Goal: Task Accomplishment & Management: Use online tool/utility

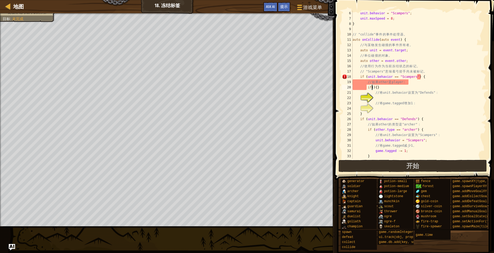
scroll to position [27, 0]
click at [385, 98] on div "unit . behavior = " Scampers " ; unit . maxSpeed = 8 ; } // "collide" 事 件 的 事 件…" at bounding box center [417, 90] width 131 height 159
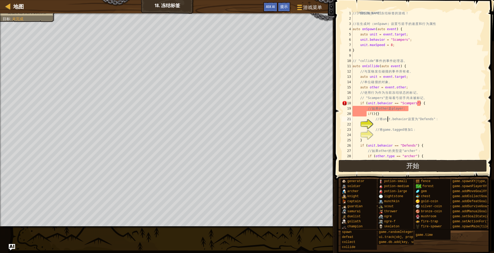
click at [387, 117] on div "// 让 我 们 制 作 一 个 冻 结 标 签 的 游 戏 ！ // 在 生 成 时 （ onSpawn ） 设 置 弓 箭 手 的 速 度 和 行 为 属…" at bounding box center [417, 90] width 131 height 159
type textarea "// 将unit.behavior设置为"Defends"："
click at [389, 125] on div "// 让 我 们 制 作 一 个 冻 结 标 签 的 游 戏 ！ // 在 生 成 时 （ onSpawn ） 设 置 弓 箭 手 的 速 度 和 行 为 属…" at bounding box center [417, 90] width 131 height 159
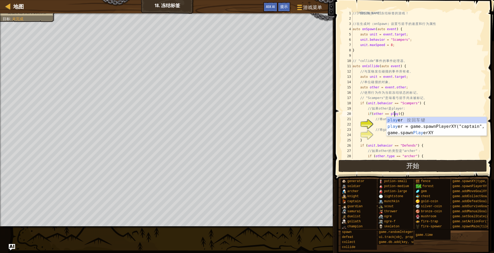
scroll to position [2, 4]
click at [389, 82] on div "// 让 我 们 制 作 一 个 冻 结 标 签 的 游 戏 ！ // 在 生 成 时 （ onSpawn ） 设 置 弓 箭 手 的 速 度 和 行 为 属…" at bounding box center [417, 90] width 131 height 159
type textarea "// 单位碰撞的对象。"
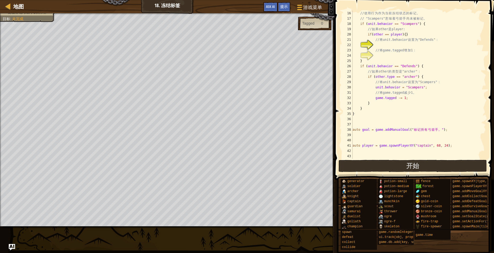
scroll to position [16, 0]
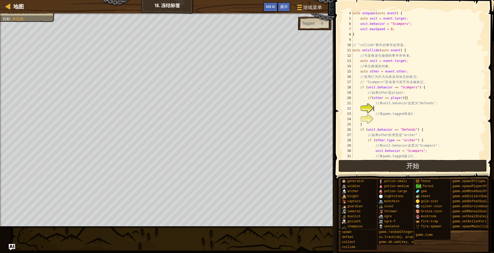
click at [390, 107] on div "auto onSpawn ( auto event ) { auto unit = event . target ; unit . behavior = " …" at bounding box center [417, 90] width 131 height 159
click at [405, 100] on div "auto onSpawn ( auto event ) { auto unit = event . target ; unit . behavior = " …" at bounding box center [417, 90] width 131 height 159
type textarea "if(other == player){}"
click at [402, 99] on div "auto onSpawn ( auto event ) { auto unit = event . target ; unit . behavior = " …" at bounding box center [417, 90] width 131 height 159
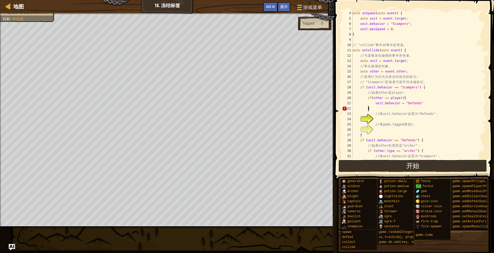
scroll to position [2, 1]
type textarea "unit.behavior = "Defends";"
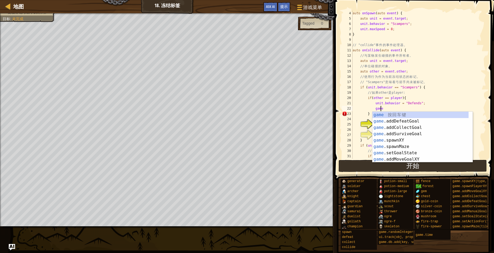
scroll to position [2, 2]
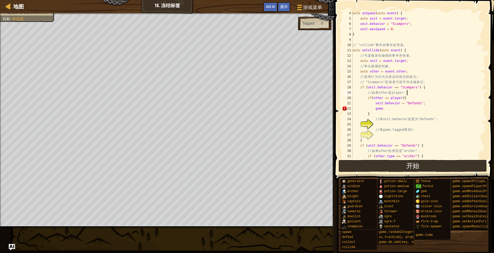
click at [445, 90] on div "auto onSpawn ( auto event ) { auto unit = event . target ; unit . behavior = " …" at bounding box center [417, 90] width 131 height 159
click at [397, 110] on div "auto onSpawn ( auto event ) { auto unit = event . target ; unit . behavior = " …" at bounding box center [417, 90] width 131 height 159
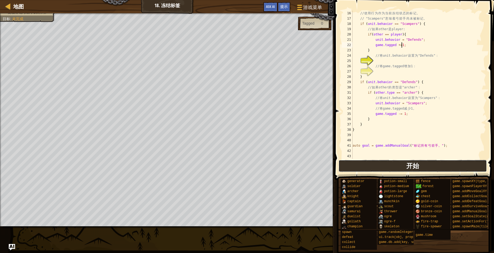
click at [424, 164] on button "开始" at bounding box center [413, 166] width 149 height 12
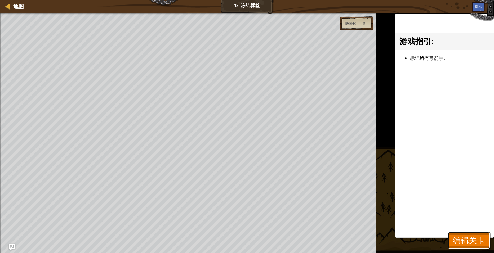
click at [470, 246] on span "编辑关卡" at bounding box center [469, 240] width 32 height 11
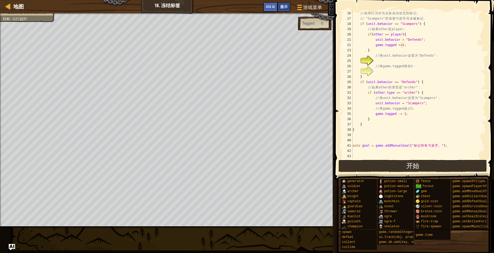
click at [287, 7] on span "提示" at bounding box center [283, 6] width 7 height 5
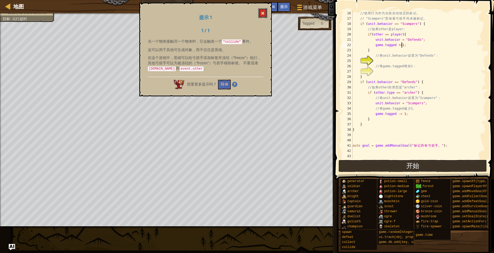
click at [262, 15] on span at bounding box center [263, 13] width 4 height 4
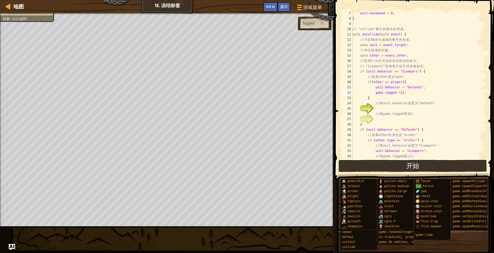
scroll to position [0, 0]
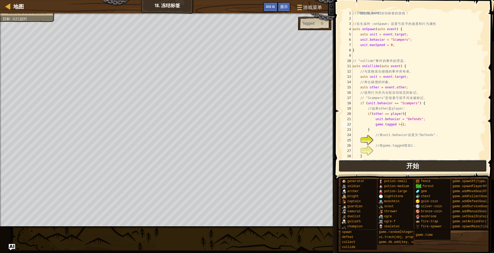
click at [405, 163] on button "开始" at bounding box center [413, 166] width 149 height 12
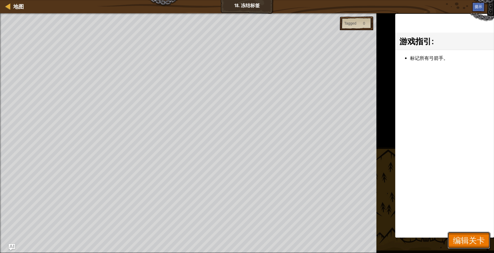
click at [451, 233] on button "编辑关卡" at bounding box center [469, 240] width 42 height 17
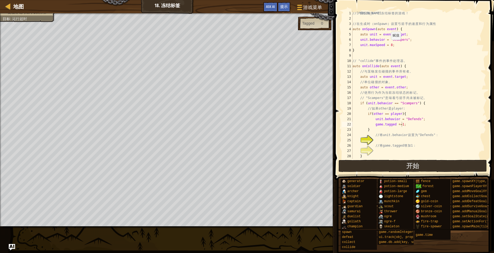
scroll to position [2, 3]
click at [389, 45] on div "// 让 我 们 制 作 一 个 冻 结 标 签 的 游 戏 ！ // 在 生 成 时 （ onSpawn ） 设 置 弓 箭 手 的 速 度 和 行 为 属…" at bounding box center [417, 90] width 131 height 159
click at [390, 45] on div "// 让 我 们 制 作 一 个 冻 结 标 签 的 游 戏 ！ // 在 生 成 时 （ onSpawn ） 设 置 弓 箭 手 的 速 度 和 行 为 属…" at bounding box center [417, 90] width 131 height 159
click at [428, 78] on div "// 让 我 们 制 作 一 个 冻 结 标 签 的 游 戏 ！ // 在 生 成 时 （ onSpawn ） 设 置 弓 箭 手 的 速 度 和 行 为 属…" at bounding box center [417, 90] width 131 height 159
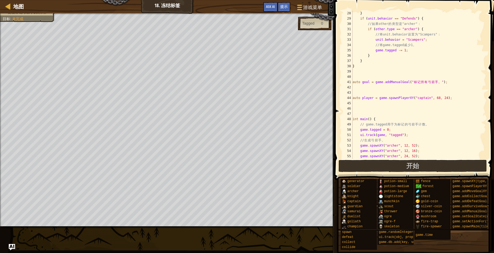
scroll to position [207, 0]
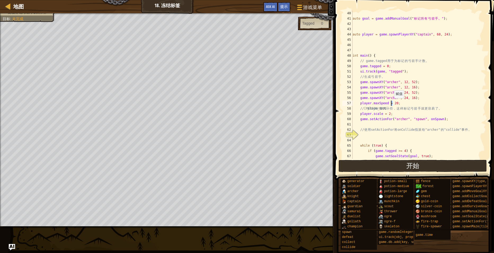
click at [392, 103] on div "auto goal = game . addManualGoal ( " 标 记 所 有 弓 箭 手 。 " ) ; auto player = game .…" at bounding box center [417, 90] width 131 height 159
type textarea "player.maxSpeed = 30;"
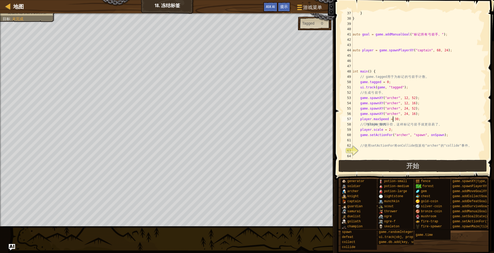
scroll to position [223, 0]
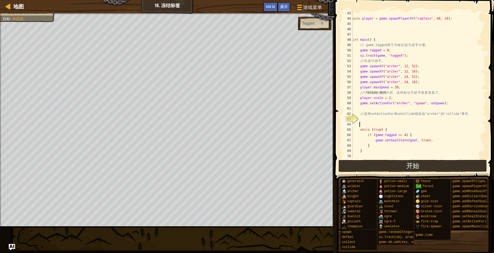
click at [372, 123] on div "auto player = game . spawnPlayerXY ( " captain " , 68 , 24 ) ; int main ( ) { /…" at bounding box center [417, 90] width 131 height 159
click at [382, 116] on div "auto player = game . spawnPlayerXY ( " captain " , 68 , 24 ) ; int main ( ) { /…" at bounding box center [417, 90] width 131 height 159
type textarea "// 使用setActionFor将onCollide指派给"archer"的"collide"事件。"
click at [366, 121] on div "auto player = game . spawnPlayerXY ( " captain " , 68 , 24 ) ; int main ( ) { /…" at bounding box center [417, 90] width 131 height 159
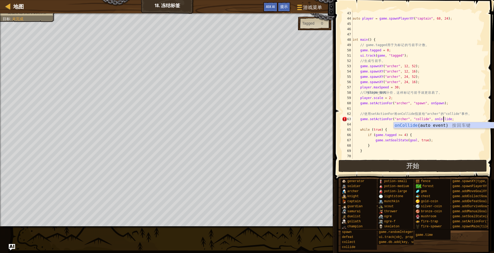
scroll to position [2, 7]
click at [380, 137] on div "auto player = game . spawnPlayerXY ( " captain " , 68 , 24 ) ; int main ( ) { /…" at bounding box center [417, 90] width 131 height 159
type textarea "if (game.tagged >= 4) {"
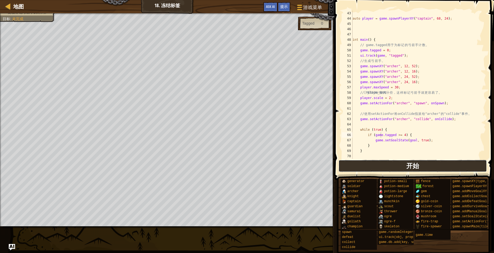
click at [409, 165] on span "开始" at bounding box center [413, 166] width 13 height 8
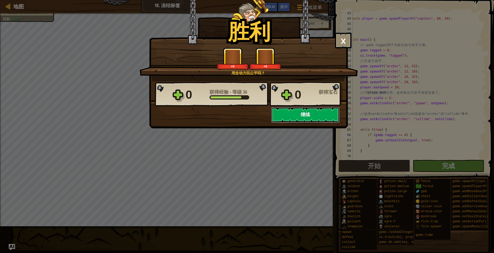
click at [291, 120] on button "继续" at bounding box center [305, 115] width 68 height 16
select select "zh-HANS"
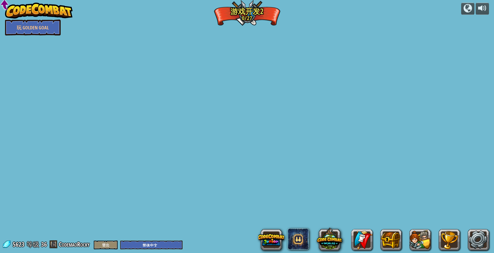
select select "zh-HANS"
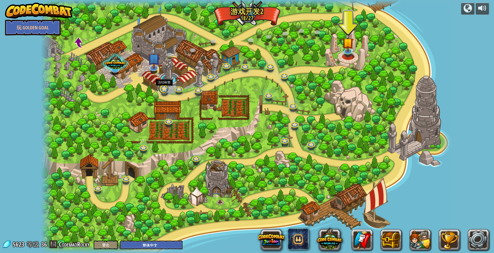
click at [166, 90] on link at bounding box center [163, 88] width 11 height 11
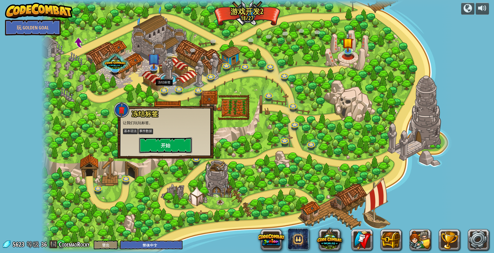
click at [174, 142] on button "开始" at bounding box center [165, 146] width 53 height 16
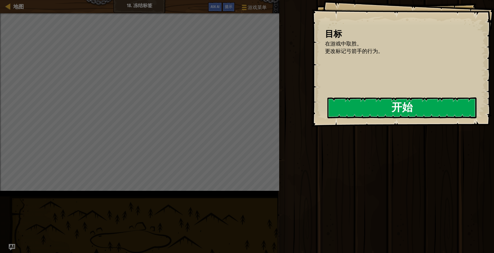
click at [329, 115] on button "开始" at bounding box center [402, 108] width 149 height 21
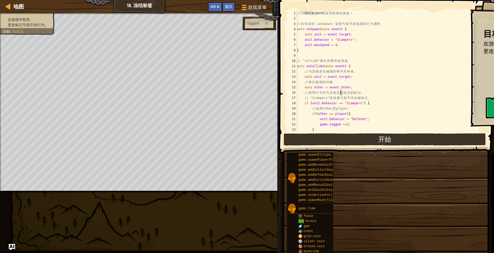
click at [343, 91] on div "// 让 我 们 制 作 一 个 冻 结 标 签 的 游 戏 ！ // 在 生 成 时 （ onSpawn ） 设 置 弓 箭 手 的 速 度 和 行 为 属…" at bounding box center [389, 77] width 186 height 133
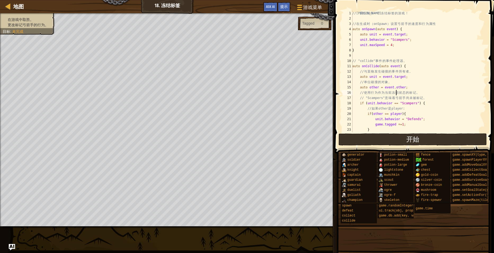
scroll to position [66, 0]
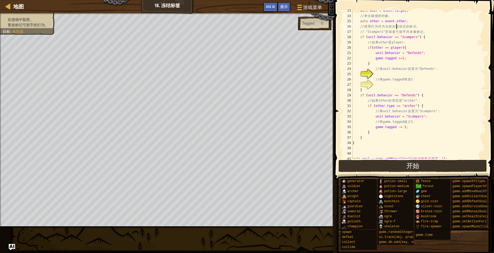
type textarea "}"
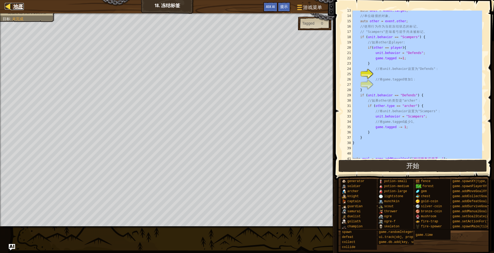
click at [20, 6] on span "地图" at bounding box center [18, 6] width 11 height 7
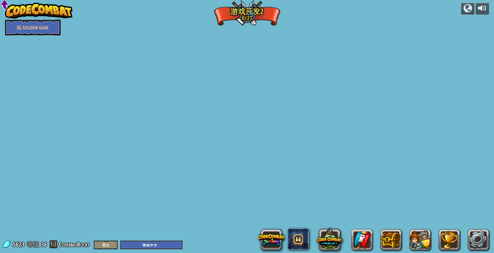
select select "zh-HANS"
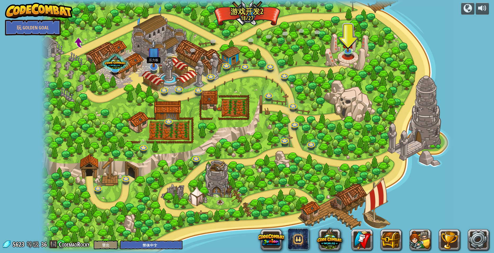
click at [156, 66] on img at bounding box center [154, 53] width 12 height 28
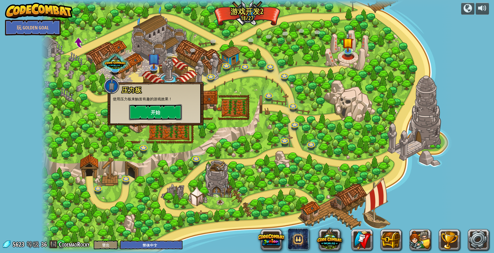
click at [173, 113] on button "开始" at bounding box center [155, 112] width 53 height 16
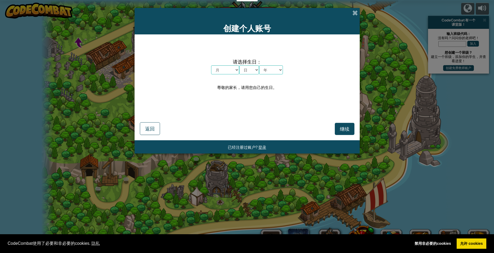
select select "zh-HANS"
click at [353, 11] on span at bounding box center [356, 13] width 6 height 6
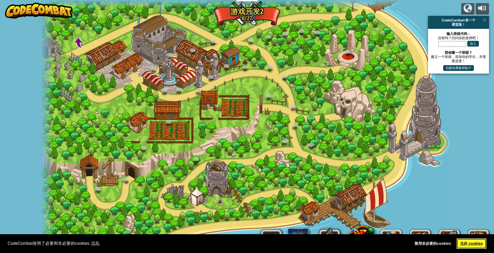
click at [477, 246] on link "允许 cookies" at bounding box center [472, 244] width 30 height 11
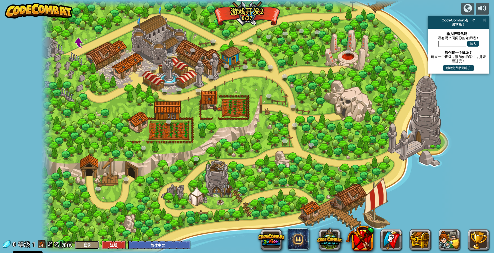
click at [91, 247] on button "登录" at bounding box center [87, 245] width 24 height 9
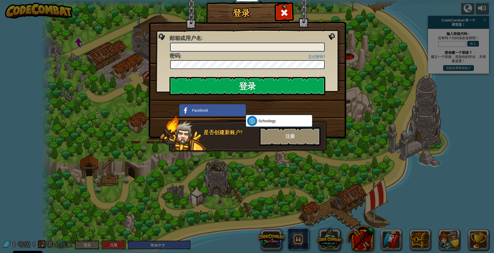
type input "yr01@bjcodemao.com"
click at [213, 86] on input "登录" at bounding box center [248, 86] width 156 height 19
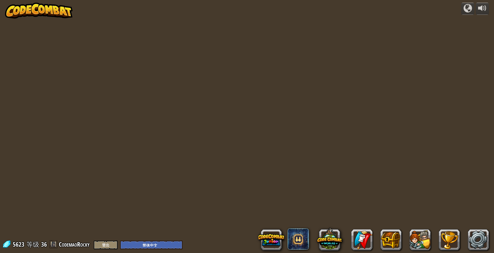
select select "zh-HANS"
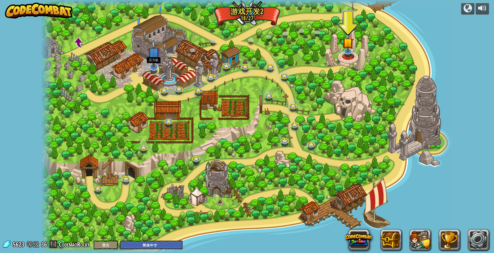
click at [153, 67] on img at bounding box center [154, 53] width 12 height 28
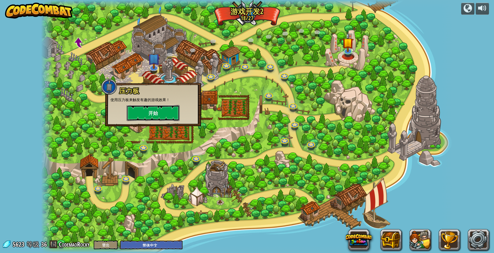
click at [161, 111] on button "开始" at bounding box center [153, 113] width 53 height 16
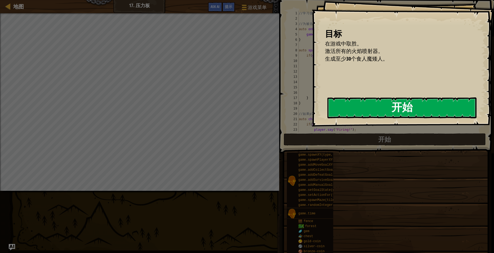
click at [391, 111] on button "开始" at bounding box center [402, 108] width 149 height 21
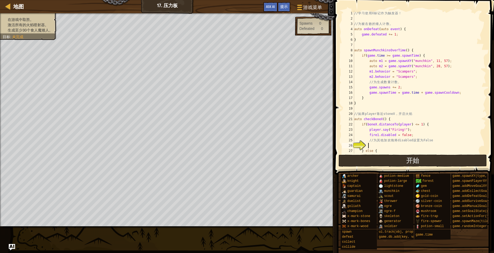
scroll to position [32, 0]
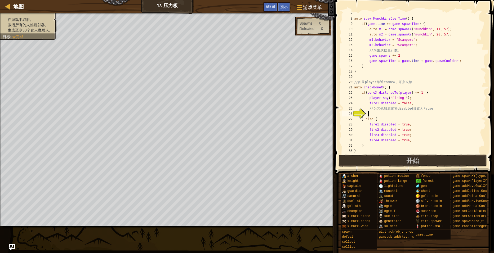
click at [382, 113] on div "auto spawnMunchkinsOverTime ( ) { if ( game . time >= game . spawnTime ) { auto…" at bounding box center [417, 88] width 129 height 154
type textarea "fire2.disabled = false;"
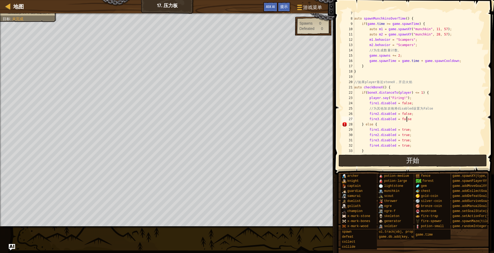
type textarea "fire3.disabled = false;"
type textarea "d"
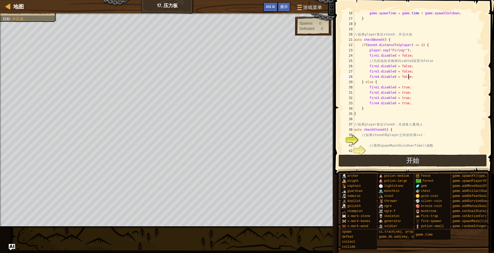
scroll to position [127, 0]
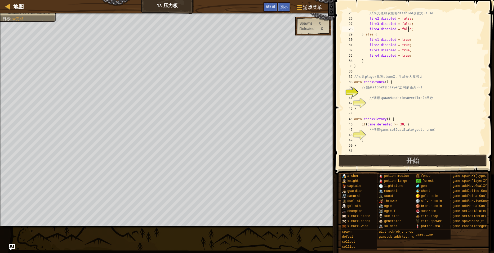
click at [375, 90] on div "// 为 其 他 加 农 炮 将 disabled 设 置 为 False fire2 . disabled = false ; fire3 . disabl…" at bounding box center [417, 88] width 129 height 154
type textarea "// 如果stoneX和player之间的距离<=1："
type textarea "// 调用spawnMunchkinsOverTime()函数"
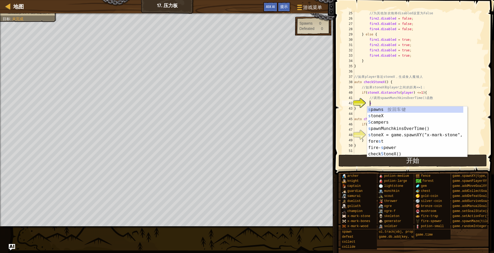
type textarea "sp"
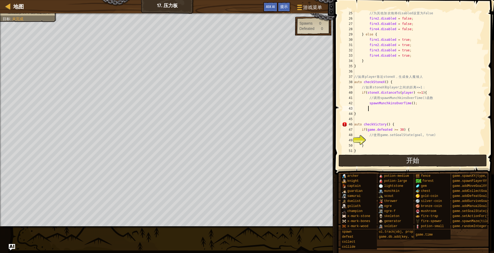
type textarea "}"
click at [379, 139] on div "// 为 其 他 加 农 炮 将 disabled 设 置 为 False fire2 . disabled = false ; fire3 . disabl…" at bounding box center [417, 88] width 129 height 154
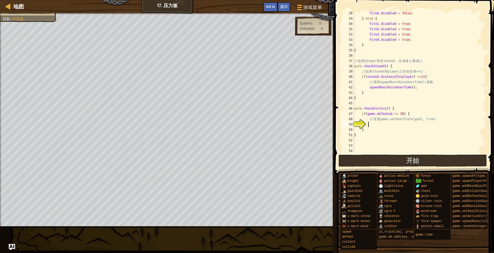
click at [379, 125] on div "fire4 . disabled = false ; } else { fire1 . disabled = true ; fire2 . disabled …" at bounding box center [417, 88] width 129 height 154
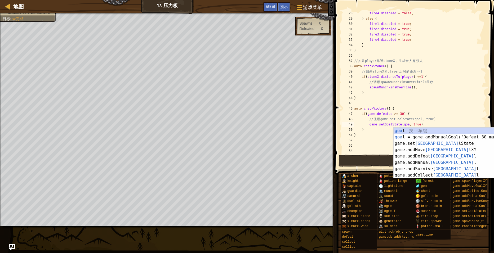
scroll to position [2, 4]
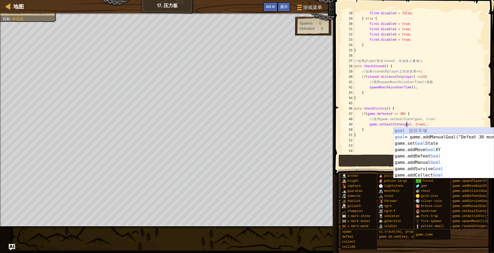
click at [407, 131] on div "goal 按 回 车 键 goal = game.addManualGoal("Defeat 30 munchkins!") 按 回 车 键 game.set…" at bounding box center [444, 160] width 100 height 64
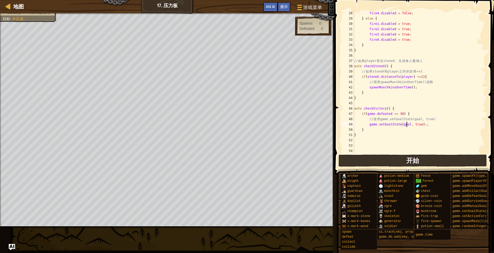
type textarea "game.setGoalState(goal, true);;"
click at [410, 161] on span "开始" at bounding box center [413, 160] width 13 height 8
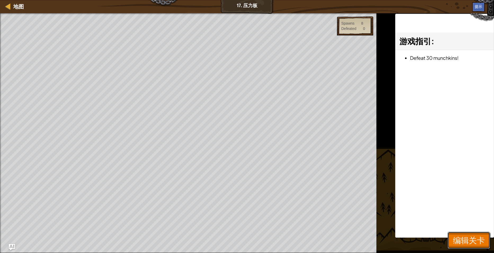
click at [458, 236] on span "编辑关卡" at bounding box center [469, 240] width 32 height 11
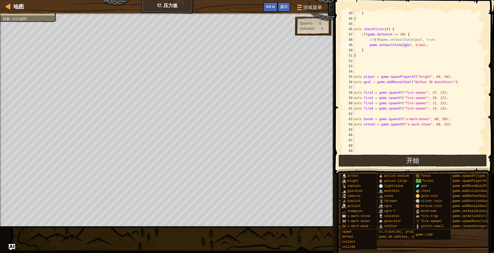
scroll to position [223, 0]
click at [415, 161] on span "开始" at bounding box center [413, 160] width 13 height 8
click at [415, 161] on div "地图 17. 压力板 游戏菜单 完成 提示 Ask AI 1 הההההההההההההההההההההההההההההההההההההההההההההההה…" at bounding box center [247, 126] width 494 height 253
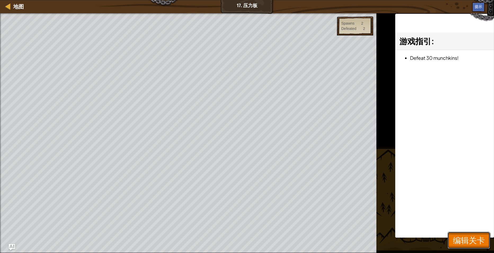
click at [463, 239] on span "编辑关卡" at bounding box center [469, 240] width 32 height 11
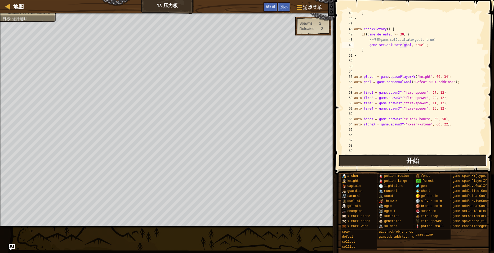
click at [420, 161] on button "开始" at bounding box center [413, 161] width 149 height 12
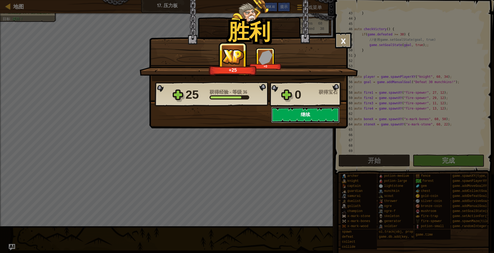
click at [303, 114] on button "继续" at bounding box center [305, 115] width 68 height 16
select select "zh-HANS"
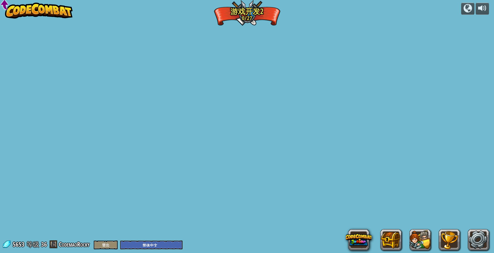
select select "zh-HANS"
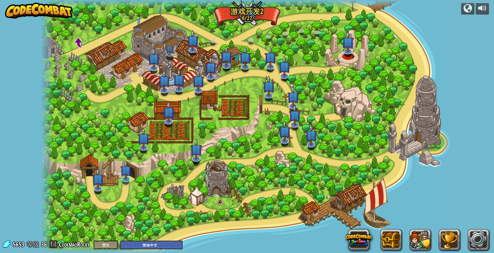
select select "zh-HANS"
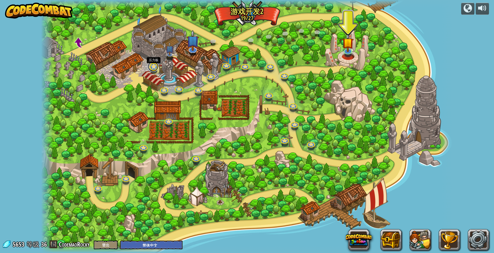
click at [155, 67] on link at bounding box center [153, 66] width 11 height 11
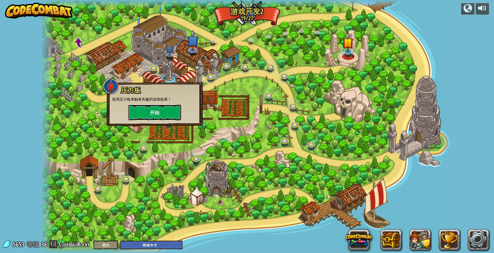
click at [164, 112] on button "开始" at bounding box center [154, 113] width 53 height 16
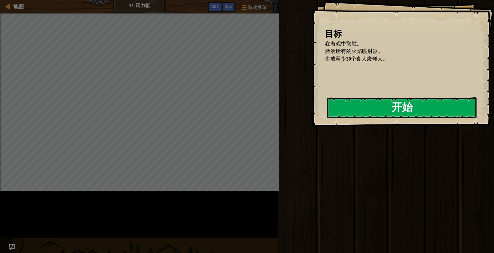
click at [328, 118] on button "开始" at bounding box center [402, 108] width 149 height 21
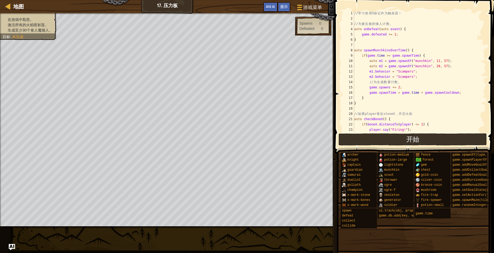
click at [379, 78] on div "// 学 习 使 用 X 标 记 作 为 触 发 器 ！ // 为 被 击 败 的 [DEMOGRAPHIC_DATA] 计 数 。 auto onDefea…" at bounding box center [447, 77] width 188 height 133
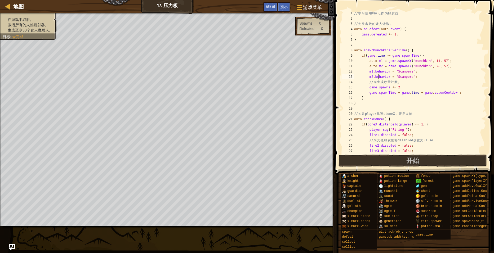
type textarea "}"
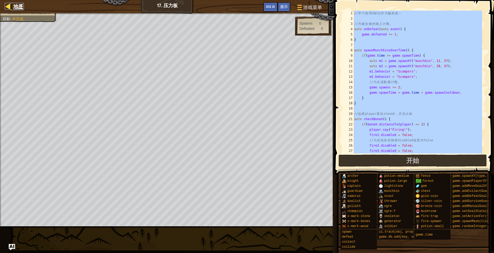
click at [14, 6] on span "地图" at bounding box center [18, 6] width 11 height 7
select select "zh-HANS"
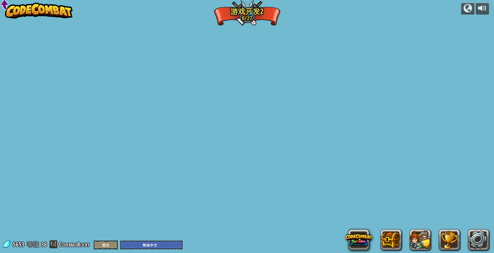
select select "zh-HANS"
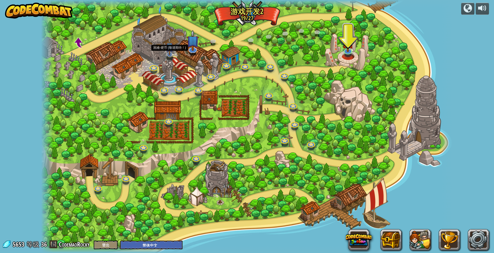
click at [169, 54] on img at bounding box center [170, 46] width 8 height 17
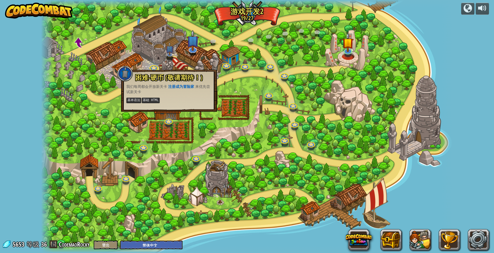
click at [184, 58] on div at bounding box center [247, 126] width 412 height 253
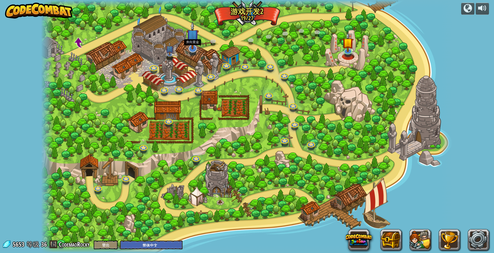
click at [195, 48] on img at bounding box center [193, 35] width 12 height 28
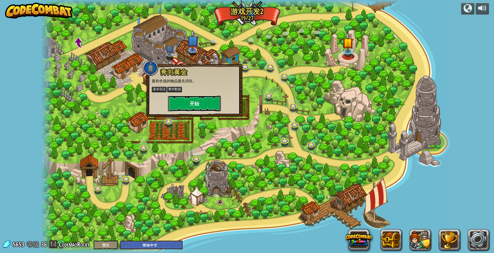
click at [186, 109] on button "开始" at bounding box center [194, 104] width 53 height 16
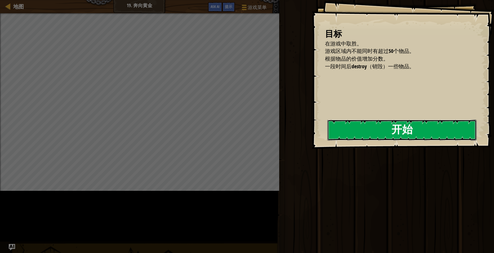
click at [328, 136] on button "开始" at bounding box center [402, 130] width 149 height 21
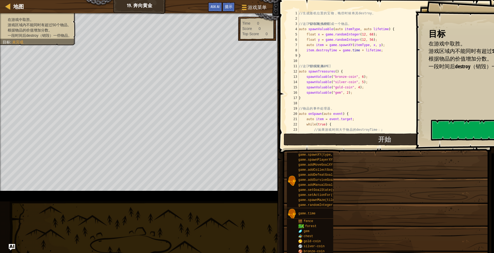
scroll to position [114, 0]
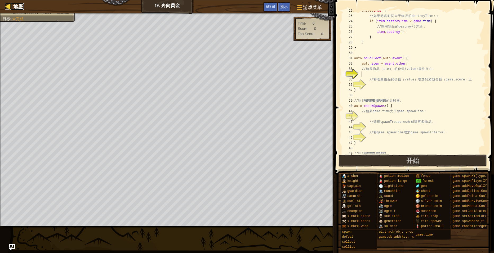
click at [10, 6] on div at bounding box center [8, 6] width 7 height 7
select select "zh-HANS"
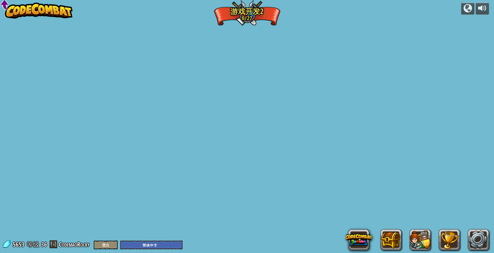
select select "zh-HANS"
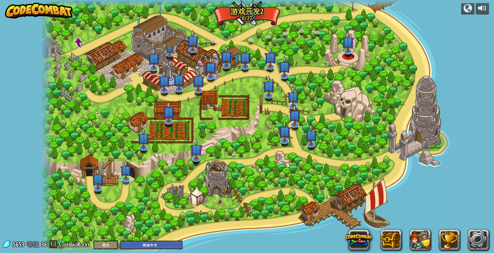
select select "zh-HANS"
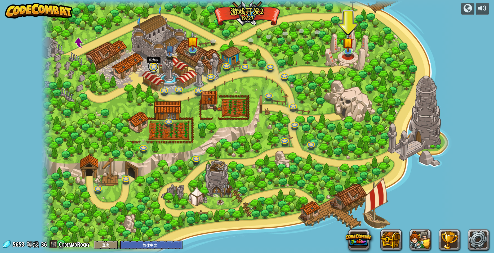
click at [153, 67] on link at bounding box center [153, 66] width 11 height 11
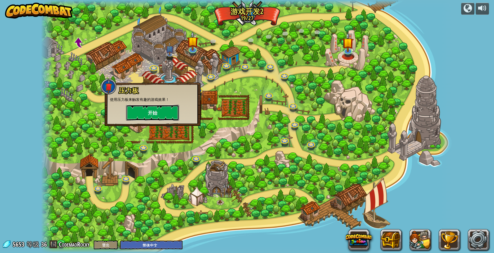
click at [163, 113] on button "开始" at bounding box center [152, 113] width 53 height 16
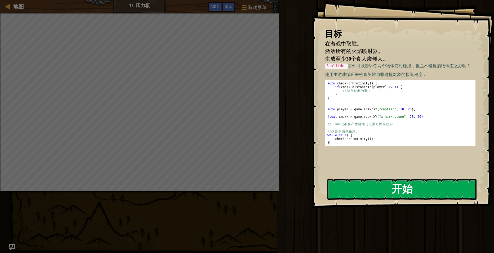
click at [401, 151] on div "目标 在游戏中取胜。 激活所有的火焰喷射器。 生成至少30个食人魔矮人。 "collide" 事件可以告诉你两个物体何时碰撞，但是不碰撞的物体怎么办呢？ 使用…" at bounding box center [403, 104] width 182 height 208
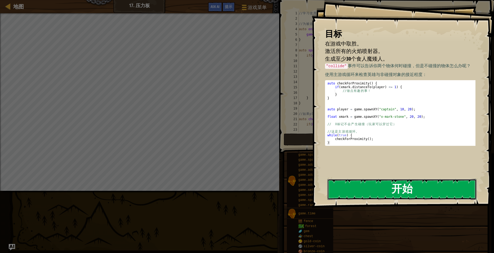
click at [392, 183] on button "开始" at bounding box center [402, 189] width 149 height 21
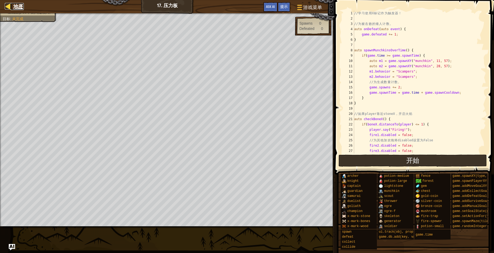
click at [18, 9] on span "地图" at bounding box center [18, 6] width 11 height 7
select select "zh-HANS"
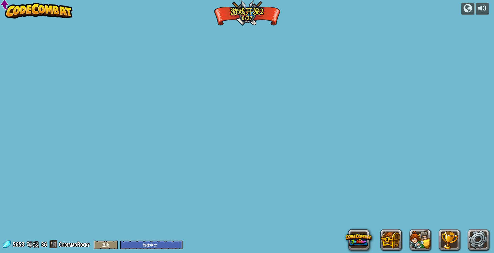
select select "zh-HANS"
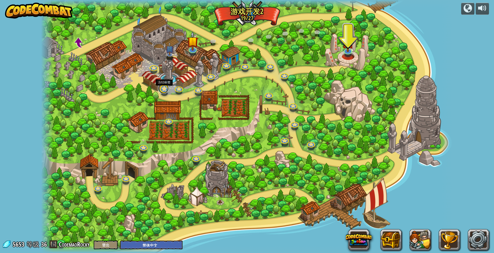
click at [163, 90] on link at bounding box center [163, 88] width 11 height 11
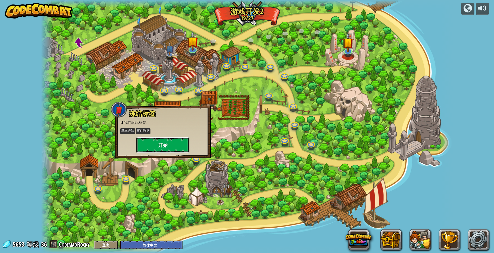
click at [177, 149] on button "开始" at bounding box center [163, 145] width 53 height 16
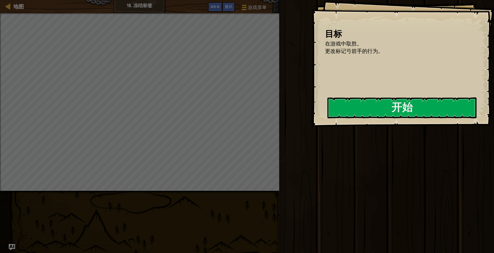
drag, startPoint x: 283, startPoint y: 102, endPoint x: 292, endPoint y: 98, distance: 10.9
click at [285, 101] on div "开始 完成" at bounding box center [386, 125] width 217 height 251
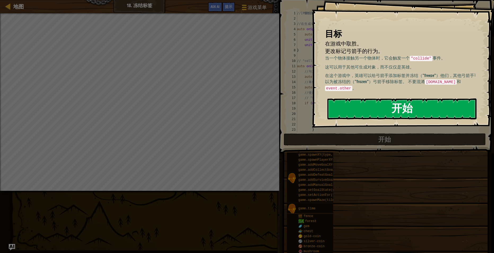
click at [347, 102] on button "开始" at bounding box center [402, 109] width 149 height 21
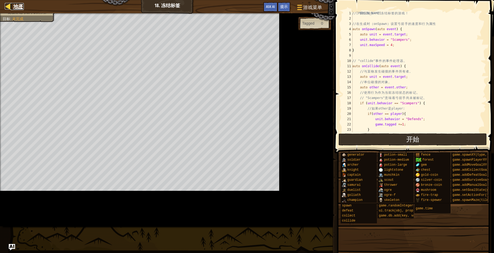
click at [17, 7] on span "地图" at bounding box center [18, 6] width 11 height 7
select select "zh-HANS"
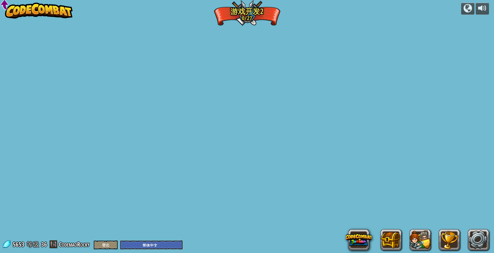
select select "zh-HANS"
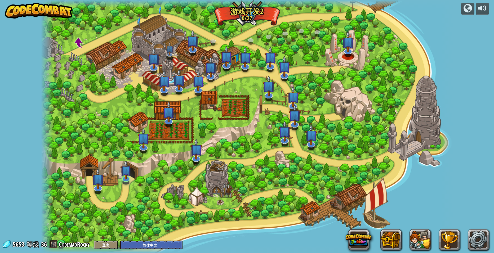
select select "zh-HANS"
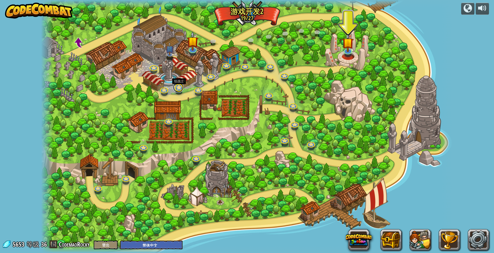
click at [178, 89] on link at bounding box center [178, 87] width 11 height 11
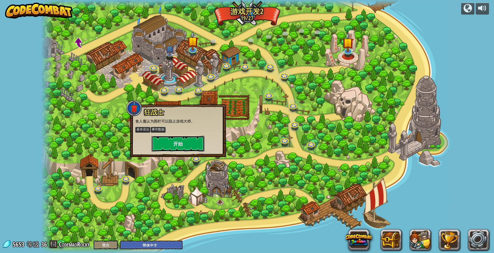
click at [187, 146] on button "开始" at bounding box center [178, 144] width 53 height 16
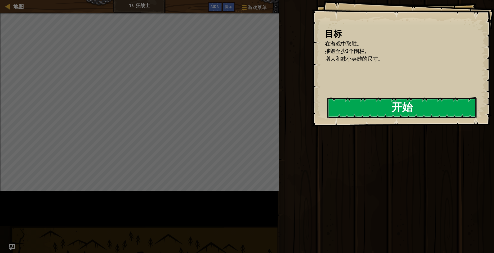
click at [328, 108] on button "开始" at bounding box center [402, 108] width 149 height 21
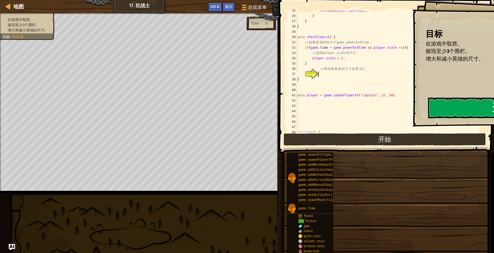
scroll to position [130, 0]
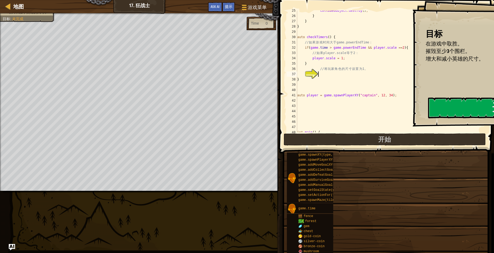
click at [28, 2] on div "地图 17. 狂战士 游戏菜单 完成 提示 Ask AI" at bounding box center [139, 6] width 279 height 13
click at [23, 5] on span "地图" at bounding box center [18, 6] width 11 height 7
select select "zh-HANS"
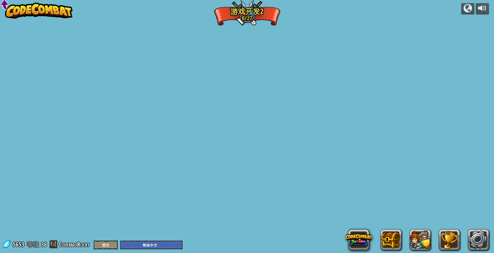
select select "zh-HANS"
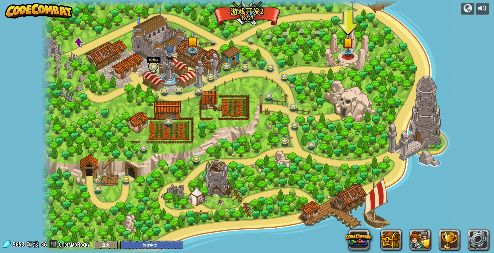
click at [153, 67] on link at bounding box center [153, 66] width 11 height 11
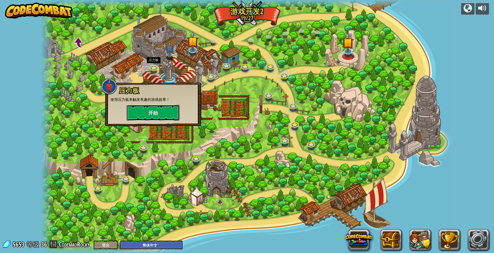
click at [160, 112] on button "开始" at bounding box center [153, 113] width 53 height 16
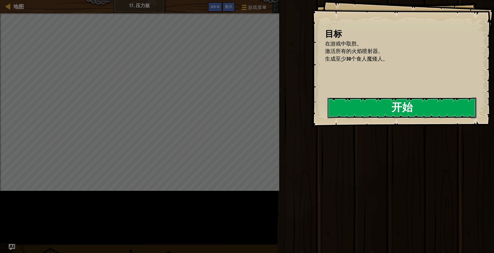
click at [328, 117] on button "开始" at bounding box center [402, 108] width 149 height 21
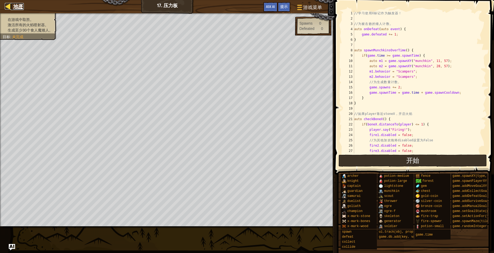
click at [20, 7] on span "地图" at bounding box center [18, 6] width 11 height 7
select select "zh-HANS"
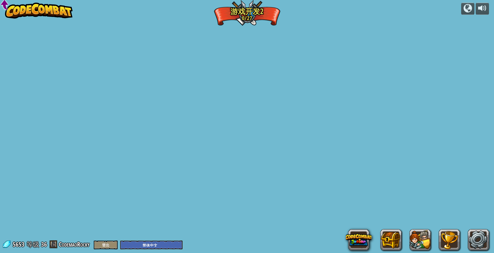
select select "zh-HANS"
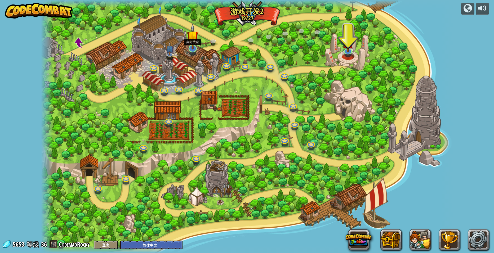
click at [190, 49] on img at bounding box center [192, 37] width 11 height 26
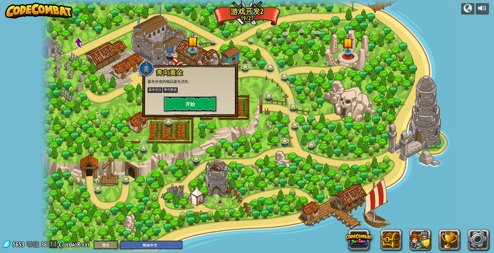
click at [199, 101] on button "开始" at bounding box center [190, 104] width 53 height 16
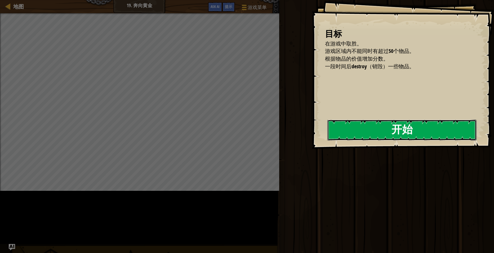
click at [328, 141] on button "开始" at bounding box center [402, 130] width 149 height 21
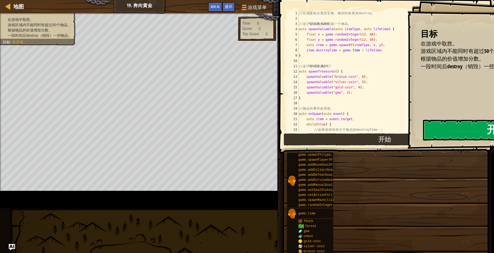
scroll to position [114, 0]
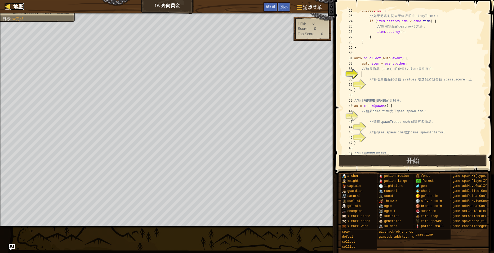
click at [12, 6] on link "地图" at bounding box center [17, 6] width 13 height 7
select select "zh-HANS"
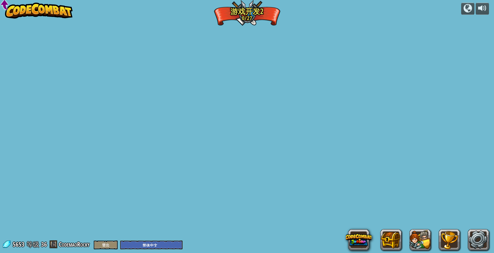
select select "zh-HANS"
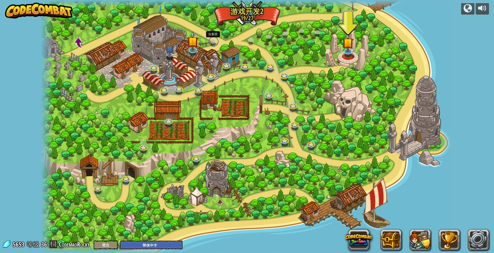
click at [210, 40] on link at bounding box center [213, 41] width 11 height 11
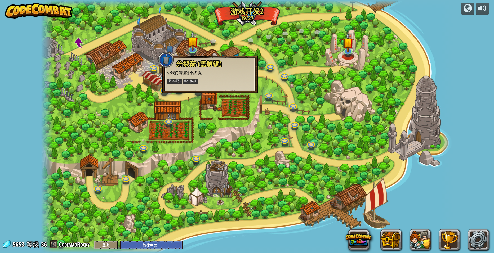
click at [283, 165] on div at bounding box center [247, 126] width 412 height 253
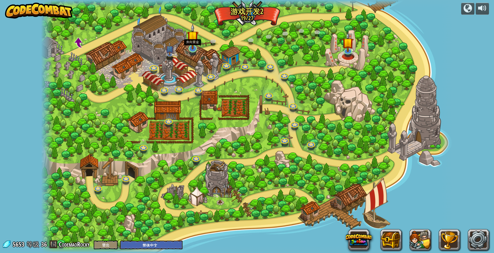
click at [193, 49] on img at bounding box center [192, 37] width 11 height 26
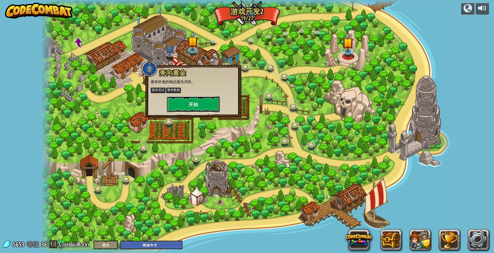
click at [201, 109] on button "开始" at bounding box center [193, 104] width 53 height 16
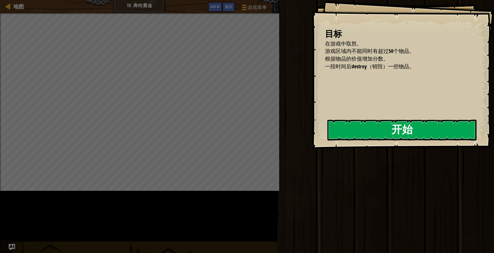
click at [328, 138] on button "开始" at bounding box center [402, 130] width 149 height 21
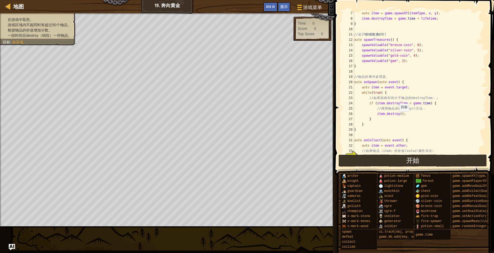
scroll to position [80, 0]
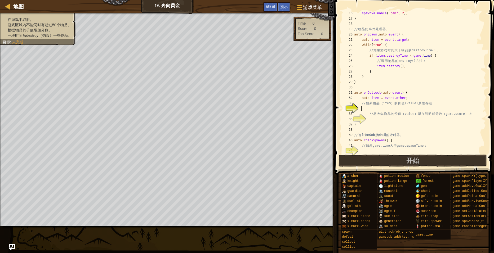
click at [394, 109] on div "spawnValuable ( " gem " , 2 ) ; } // 物 品 的 事 件 处 理 器 。 auto onSpawn ( auto even…" at bounding box center [417, 88] width 129 height 154
click at [375, 108] on div "spawnValuable ( " gem " , 2 ) ; } // 物 品 的 事 件 处 理 器 。 auto onSpawn ( auto even…" at bounding box center [417, 88] width 129 height 154
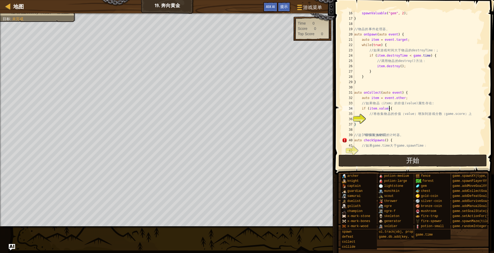
type textarea "// 将收集物品的价值（value）增加到游戏分数（game.score）上"
click at [380, 117] on div "spawnValuable ( " gem " , 2 ) ; } // 物 品 的 事 件 处 理 器 。 auto onSpawn ( auto even…" at bounding box center [417, 88] width 129 height 154
click at [362, 119] on div "spawnValuable ( " gem " , 2 ) ; } // 物 品 的 事 件 处 理 器 。 auto onSpawn ( auto even…" at bounding box center [417, 88] width 129 height 154
type textarea "}"
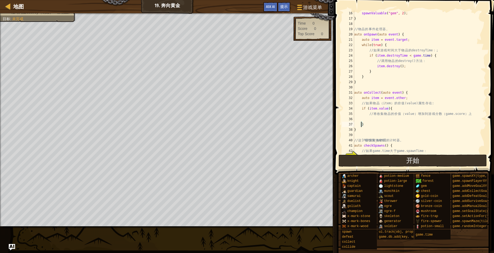
click at [375, 121] on div "spawnValuable ( " gem " , 2 ) ; } // 物 品 的 事 件 处 理 器 。 auto onSpawn ( auto even…" at bounding box center [417, 88] width 129 height 154
click at [385, 119] on div "spawnValuable ( " gem " , 2 ) ; } // 物 品 的 事 件 处 理 器 。 auto onSpawn ( auto even…" at bounding box center [417, 88] width 129 height 154
type textarea "game.score += item.value;"
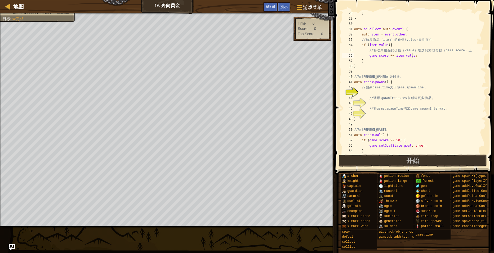
scroll to position [143, 0]
click at [366, 92] on div "} } auto onCollect ( auto event ) { auto item = event . other ; // 如 果 物 品 （ it…" at bounding box center [417, 88] width 129 height 154
type textarea "// 调用spawnTreasures来创建更多物品。"
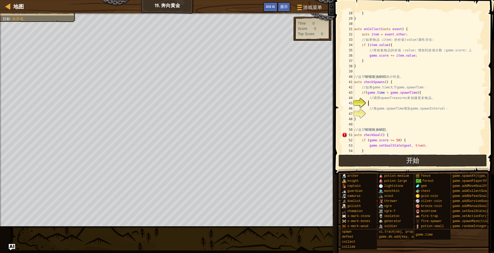
type textarea "// 将game.spawnTime增加game.spawnInterval："
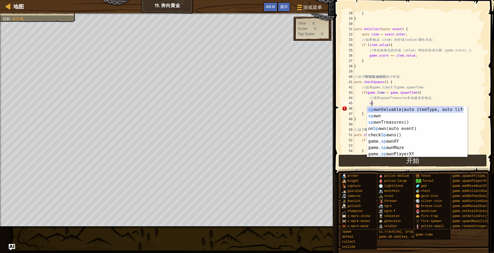
type textarea "spa"
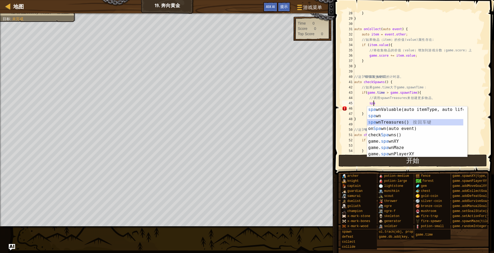
scroll to position [2, 1]
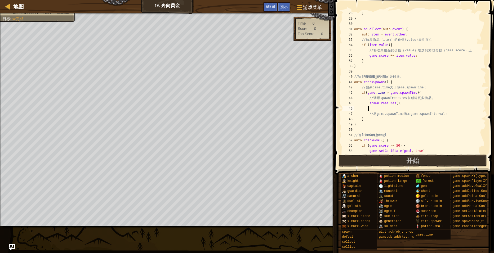
type textarea "// 将game.spawnTime增加game.spawnInterval："
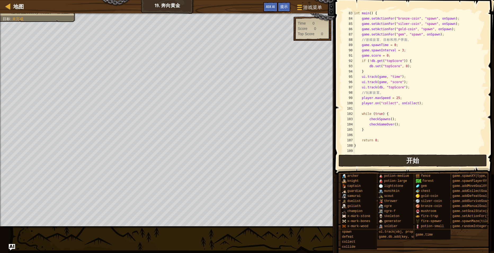
scroll to position [435, 0]
type textarea "game.spawnTime += game.spawnInterval;"
click at [410, 159] on span "开始" at bounding box center [413, 160] width 13 height 8
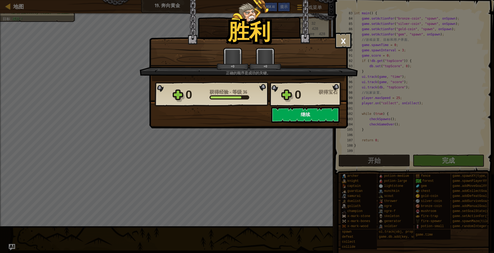
click at [256, 115] on div "0 获得经验 - 等级 36 0 获得宝石 保存进度 继续" at bounding box center [248, 102] width 198 height 42
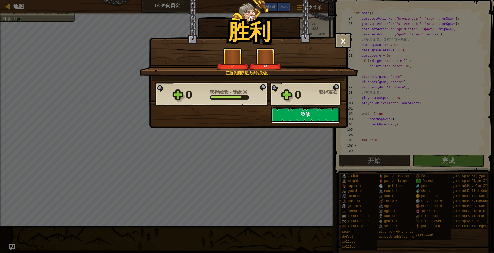
click at [301, 110] on button "继续" at bounding box center [305, 115] width 68 height 16
select select "zh-HANS"
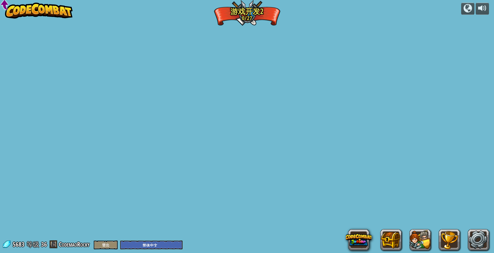
select select "zh-HANS"
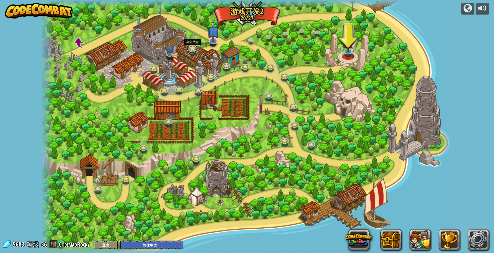
click at [193, 50] on link at bounding box center [192, 48] width 11 height 11
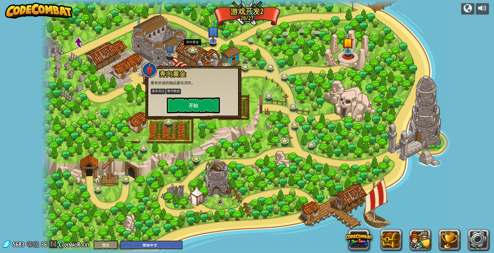
click at [199, 114] on div "奔向黄金 最有价值的物品最先消失。 基本语法 事件数据 开始" at bounding box center [194, 92] width 96 height 53
click at [198, 100] on button "开始" at bounding box center [193, 106] width 53 height 16
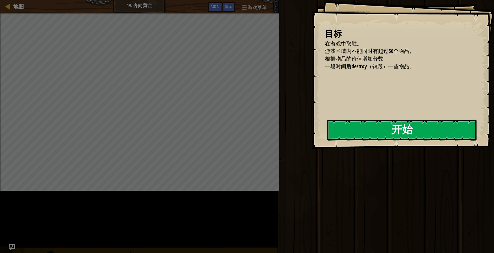
click at [328, 133] on button "开始" at bounding box center [402, 130] width 149 height 21
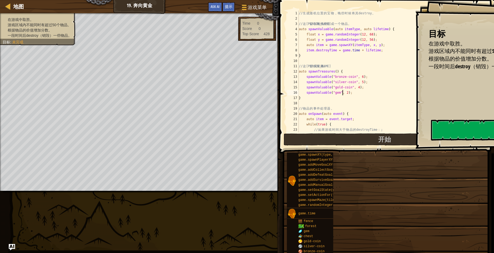
click at [342, 92] on div "1 2 3 4 5 6 7 8 9 10 11 12 13 14 15 16 17 18 19 20 21 22 23 24 // 生 成 随 机 位 置 的…" at bounding box center [386, 72] width 201 height 122
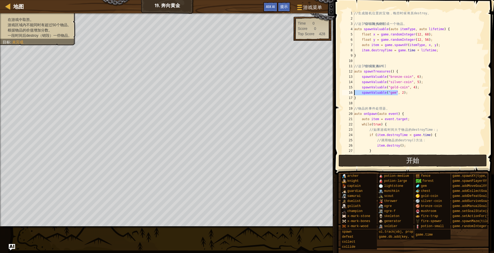
type textarea "}"
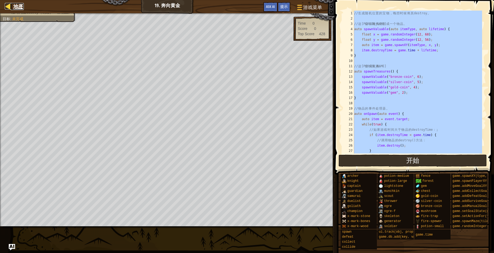
click at [19, 10] on span "地图" at bounding box center [18, 6] width 11 height 7
select select "zh-HANS"
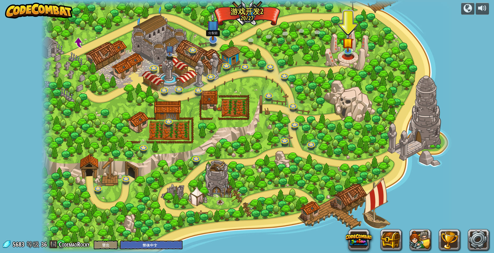
click at [212, 38] on img at bounding box center [213, 26] width 12 height 28
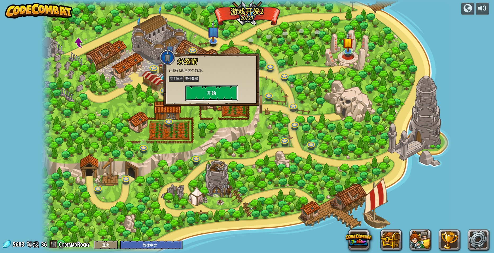
click at [212, 93] on button "开始" at bounding box center [211, 93] width 53 height 16
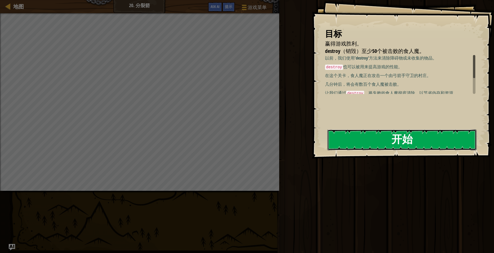
click at [391, 141] on button "开始" at bounding box center [402, 140] width 149 height 21
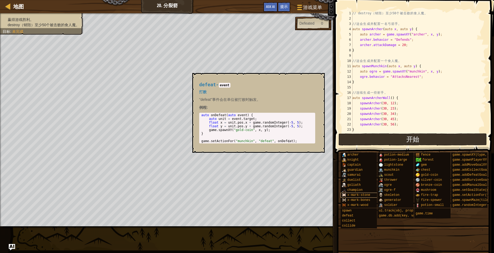
scroll to position [146, 0]
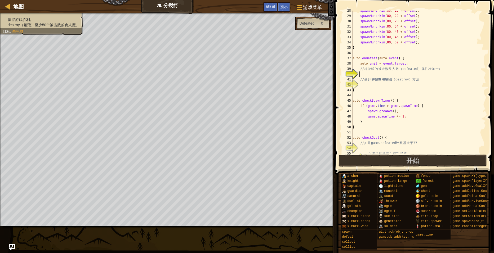
click at [367, 76] on div "spawnMunchkin ( 80 , 16 + offset ) ; spawnMunchkin ( 80 , 22 + offset ) ; spawn…" at bounding box center [417, 85] width 131 height 154
click at [371, 76] on div "spawnMunchkin ( 80 , 16 + offset ) ; spawnMunchkin ( 80 , 22 + offset ) ; spawn…" at bounding box center [417, 85] width 131 height 154
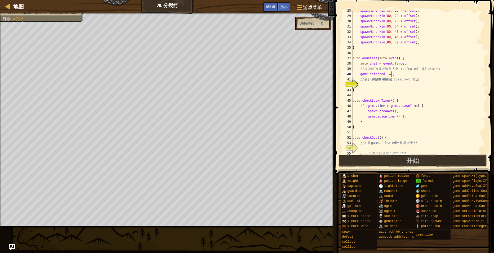
type textarea "// 基本单位调用摧毁（destroy）方法"
type textarea "unit.destroy();"
click at [384, 97] on div "spawnMunchkin ( 80 , 16 + offset ) ; spawnMunchkin ( 80 , 22 + offset ) ; spawn…" at bounding box center [417, 85] width 131 height 154
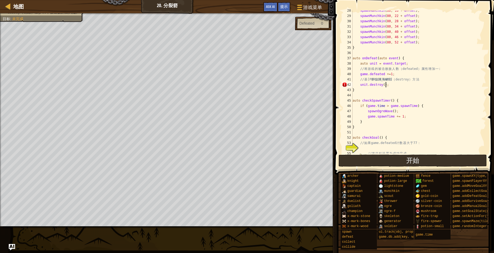
scroll to position [2, 0]
click at [368, 148] on div "spawnMunchkin ( 80 , 16 + offset ) ; spawnMunchkin ( 80 , 22 + offset ) ; spawn…" at bounding box center [417, 85] width 131 height 154
type textarea "if(game.defeated > 77){"
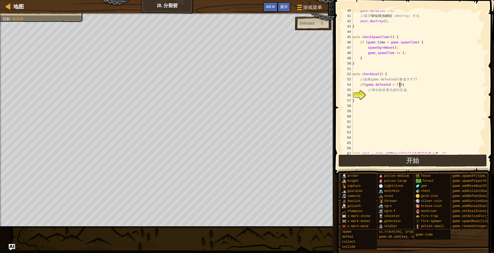
click at [374, 94] on div "game . defeated += 1 ; // 基 本 单 位 调 用 摧 毁 （ destroy ） 方 法 unit . destroy ( ) ; …" at bounding box center [417, 85] width 131 height 154
type textarea "}"
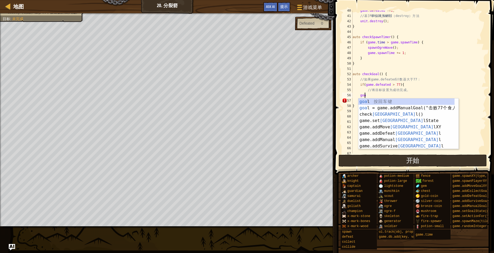
type textarea "g"
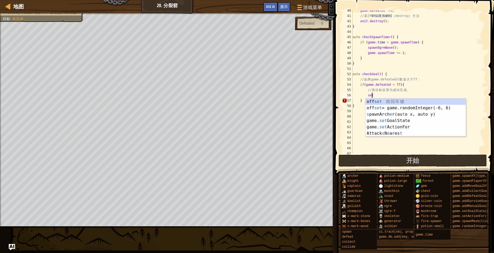
type textarea "s"
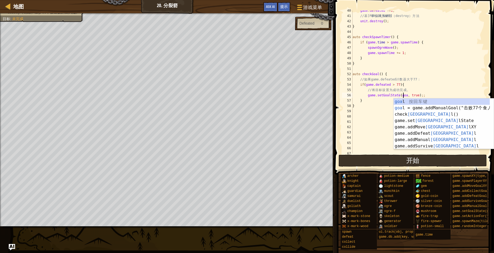
scroll to position [2, 4]
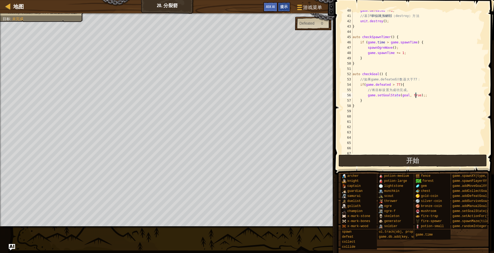
click at [285, 7] on span "提示" at bounding box center [283, 6] width 7 height 5
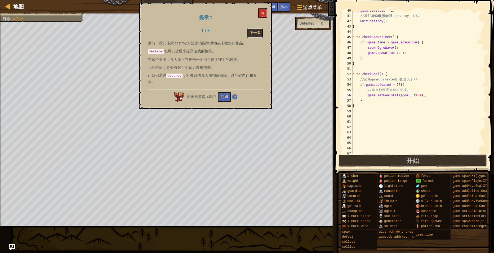
click at [249, 32] on button "下一页" at bounding box center [255, 33] width 16 height 10
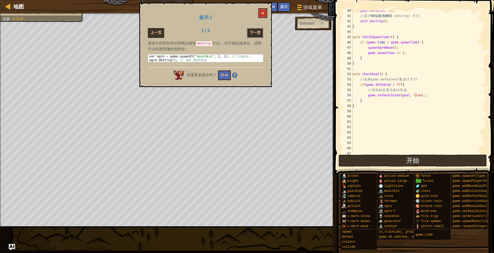
click at [256, 35] on button "下一页" at bounding box center [255, 33] width 16 height 10
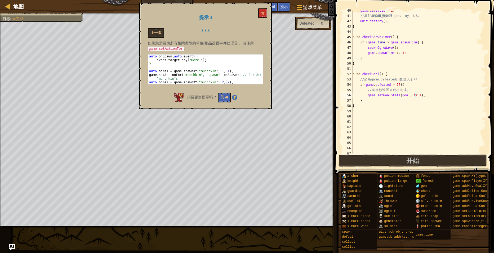
click at [200, 51] on div "如果您需要为所有相同类型的单位/物品设置事件处理器， 请使用 game.setActionFor 。 1 2 3 4 5 6 7 auto onSpawn (…" at bounding box center [206, 64] width 116 height 47
click at [264, 15] on span at bounding box center [263, 13] width 4 height 4
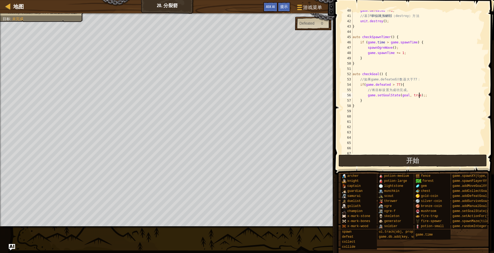
click at [420, 94] on div "game . defeated += 1 ; // 基 本 单 位 调 用 摧 毁 （ destroy ） 方 法 unit . destroy ( ) ; …" at bounding box center [417, 85] width 131 height 154
type textarea "game.setGoalState(goal, true);"
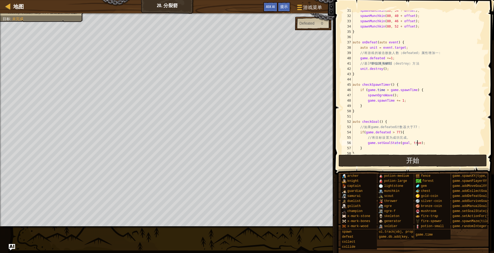
scroll to position [209, 0]
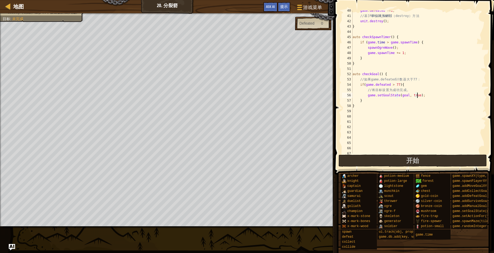
click at [427, 94] on div "game . defeated += 1 ; // 基 本 单 位 调 用 摧 毁 （ destroy ） 方 法 unit . destroy ( ) ; …" at bounding box center [417, 85] width 131 height 154
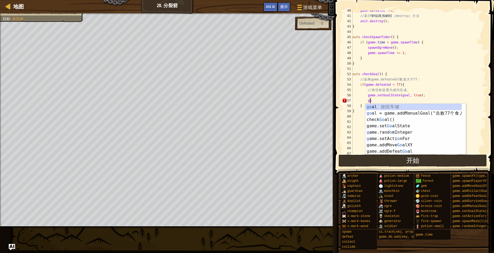
type textarea "g"
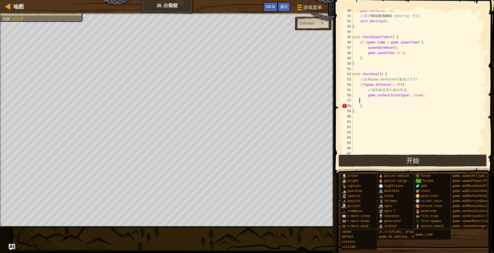
scroll to position [2, 0]
click at [404, 159] on button "开始" at bounding box center [413, 161] width 149 height 12
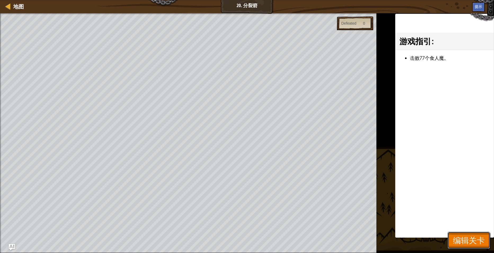
click at [469, 241] on span "编辑关卡" at bounding box center [469, 240] width 32 height 11
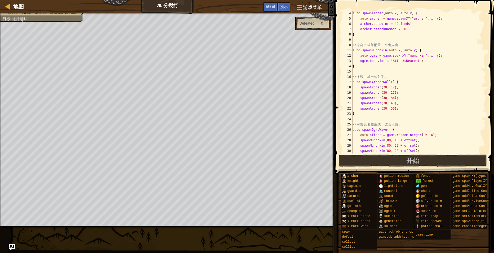
scroll to position [16, 0]
click at [288, 8] on div "提示" at bounding box center [284, 7] width 13 height 10
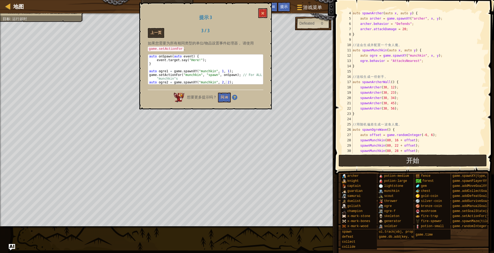
scroll to position [48, 0]
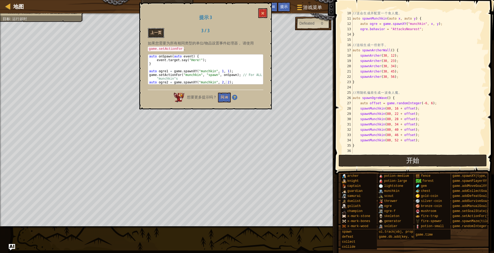
click at [159, 31] on button "上一页" at bounding box center [156, 33] width 16 height 10
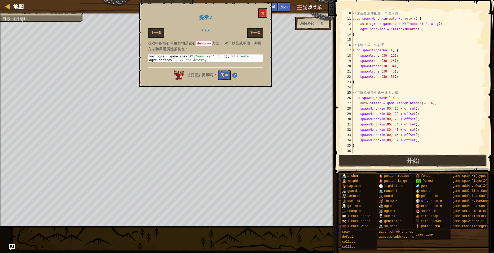
click at [159, 31] on button "上一页" at bounding box center [156, 33] width 16 height 10
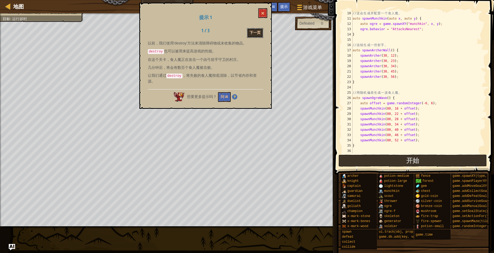
click at [252, 34] on button "下一页" at bounding box center [255, 33] width 16 height 10
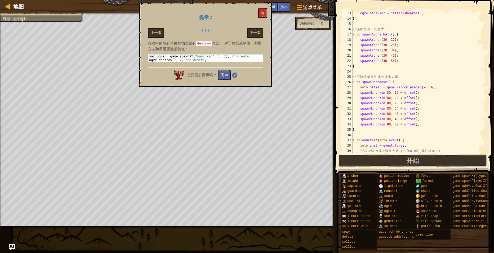
scroll to position [80, 0]
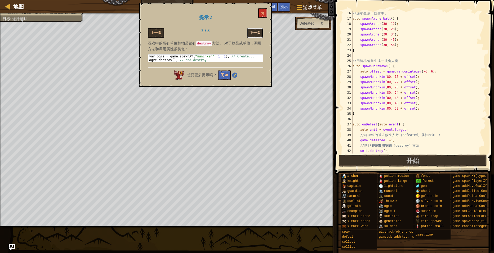
click at [251, 34] on button "下一页" at bounding box center [255, 33] width 16 height 10
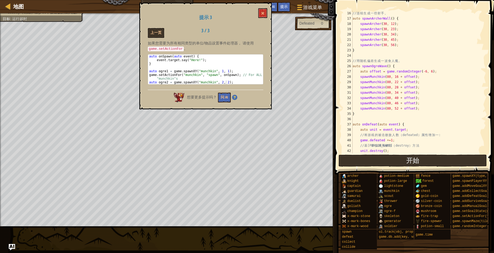
type textarea "spawnMunchkin(80, 34 + offset);"
click at [391, 94] on div "// 连 续 生 成 一 些 射 手 。 auto spawnArcherWall ( ) { spawnArcher ( 30 , 12 ) ; spawn…" at bounding box center [417, 88] width 131 height 154
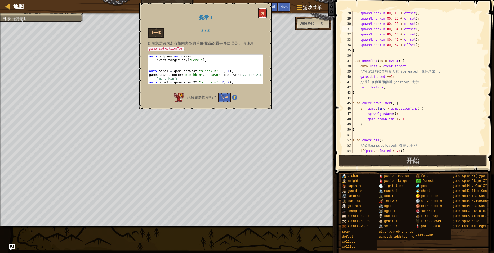
click at [265, 14] on button at bounding box center [262, 13] width 9 height 10
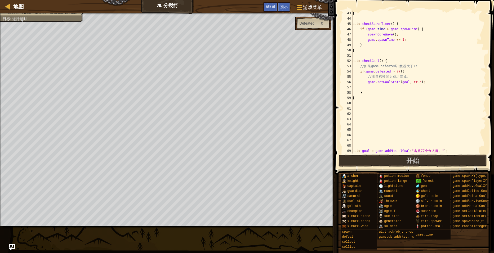
scroll to position [223, 0]
click at [375, 89] on div "} auto checkSpawnTimer ( ) { if ( game . time > game . spawnTime ) { spawnOgreW…" at bounding box center [417, 88] width 131 height 154
drag, startPoint x: 368, startPoint y: 87, endPoint x: 364, endPoint y: 88, distance: 4.0
click at [364, 88] on div "} auto checkSpawnTimer ( ) { if ( game . time > game . spawnTime ) { spawnOgreW…" at bounding box center [417, 88] width 131 height 154
type textarea "game.setGoalState(goal, true);"
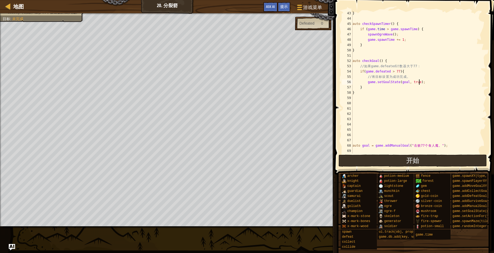
click at [402, 102] on div "} auto checkSpawnTimer ( ) { if ( game . time > game . spawnTime ) { spawnOgreW…" at bounding box center [417, 88] width 131 height 154
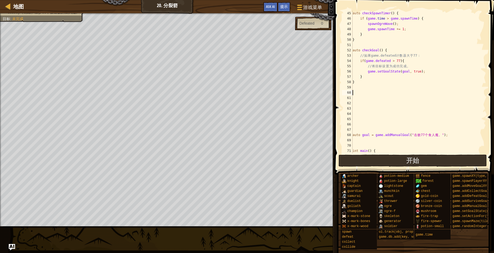
scroll to position [265, 0]
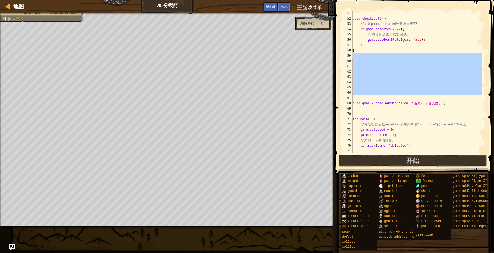
drag, startPoint x: 355, startPoint y: 100, endPoint x: 348, endPoint y: 55, distance: 45.7
click at [348, 55] on div "51 52 53 54 55 56 57 58 59 60 61 62 63 64 65 66 67 68 69 70 71 72 73 74 75 76 7…" at bounding box center [413, 82] width 145 height 143
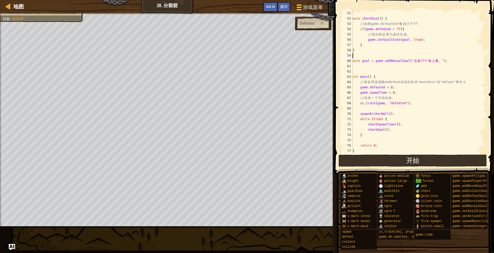
click at [314, 11] on span "游戏菜单" at bounding box center [313, 7] width 20 height 7
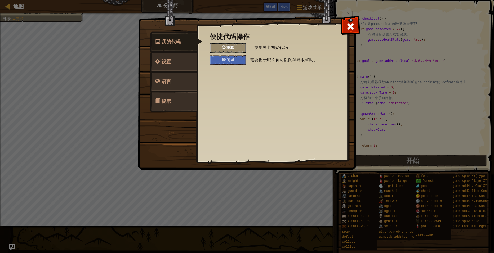
click at [239, 46] on div "重载" at bounding box center [228, 48] width 36 height 10
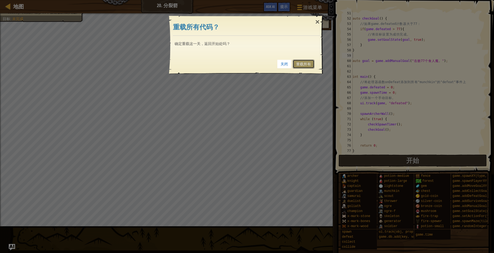
drag, startPoint x: 296, startPoint y: 64, endPoint x: 354, endPoint y: 106, distance: 71.5
click at [296, 64] on link "重载所有" at bounding box center [304, 64] width 22 height 9
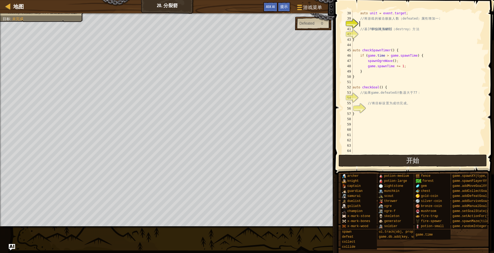
scroll to position [133, 0]
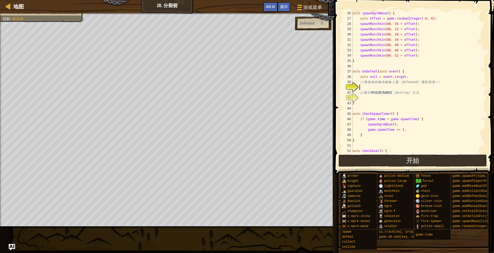
click at [370, 86] on div "auto spawnOgreWave ( ) { auto offset = game . randomInteger ( -6 , 6 ) ; spawnM…" at bounding box center [417, 88] width 131 height 154
type textarea "game.defeated +=1;"
click at [365, 97] on div "auto spawnOgreWave ( ) { auto offset = game . randomInteger ( -6 , 6 ) ; spawnM…" at bounding box center [417, 88] width 131 height 154
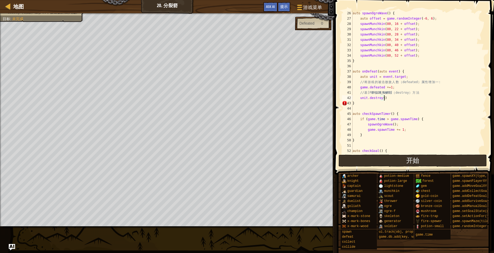
type textarea "unit.destroy();"
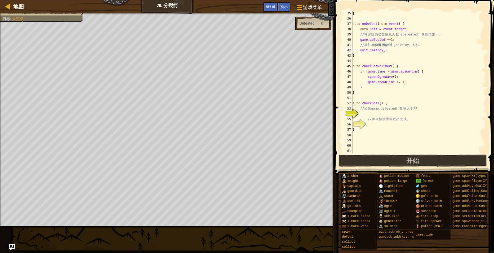
click at [371, 114] on div "} auto onDefeat ( auto event ) { auto unit = event . target ; // 将 游 戏 的 被 击 败 …" at bounding box center [417, 88] width 131 height 154
type textarea "// 将目标设置为成功完成。"
type textarea "}"
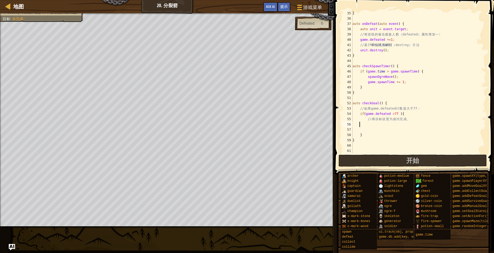
scroll to position [2, 0]
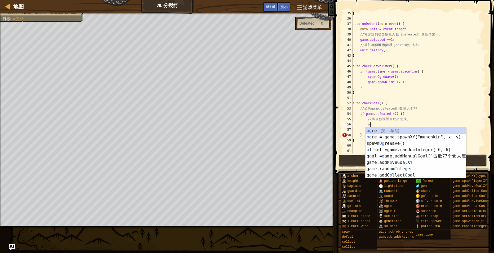
type textarea "o"
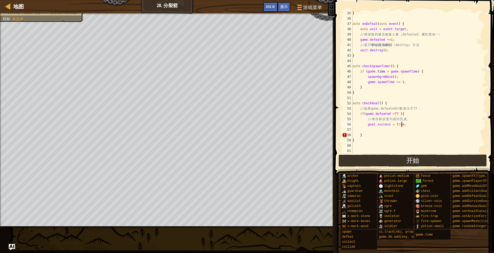
scroll to position [2, 4]
type textarea "goal.success = true;"
click at [400, 161] on button "开始" at bounding box center [413, 161] width 149 height 12
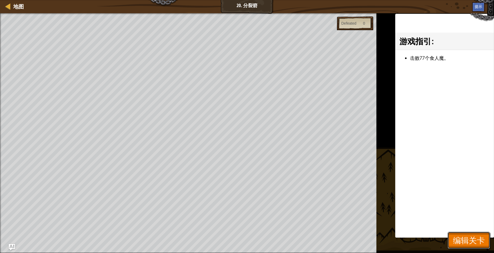
click at [461, 237] on span "编辑关卡" at bounding box center [469, 240] width 32 height 11
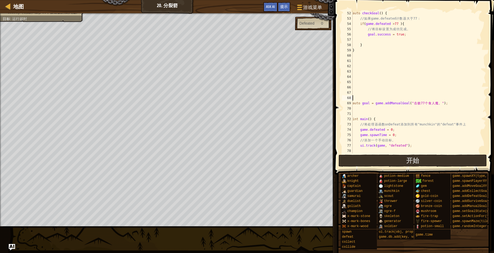
scroll to position [2, 0]
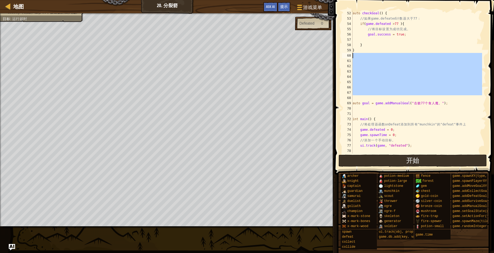
drag, startPoint x: 355, startPoint y: 100, endPoint x: 349, endPoint y: 56, distance: 45.2
click at [349, 56] on div "52 53 54 55 56 57 58 59 60 61 62 63 64 65 66 67 68 69 70 71 72 73 74 75 76 77 7…" at bounding box center [413, 82] width 145 height 143
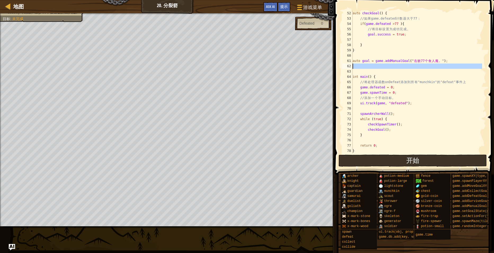
drag, startPoint x: 357, startPoint y: 73, endPoint x: 351, endPoint y: 65, distance: 9.9
click at [351, 65] on div "52 53 54 55 56 57 58 59 60 61 62 63 64 65 66 67 68 69 70 71 72 73 74 75 76 77 7…" at bounding box center [413, 82] width 145 height 143
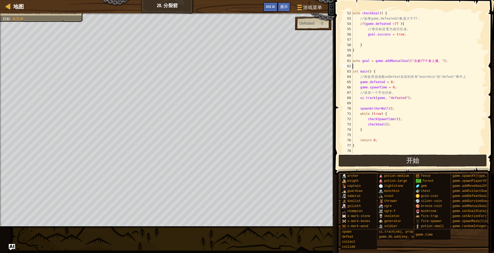
type textarea "auto goal = game.addManualGoal("击败77个食人魔。");"
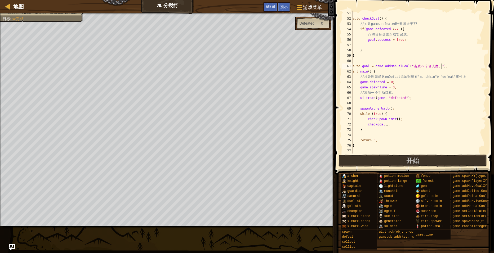
click at [366, 61] on div "auto checkGoal ( ) { // 如 果 game.defeated 计 数 器 大 于 77 ： if ( game . defeated >…" at bounding box center [417, 88] width 131 height 154
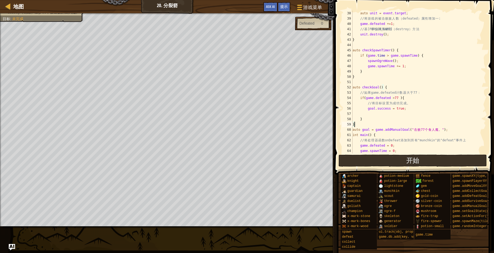
scroll to position [260, 0]
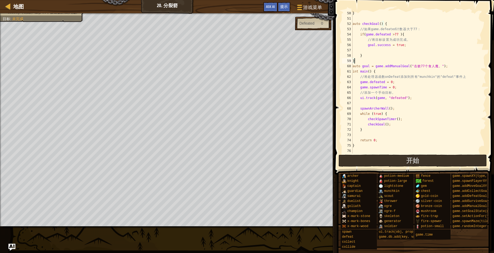
click at [8, 248] on img "Ask AI" at bounding box center [11, 247] width 7 height 7
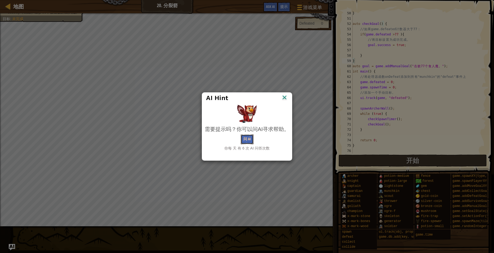
click at [249, 139] on button "问 AI" at bounding box center [247, 140] width 13 height 10
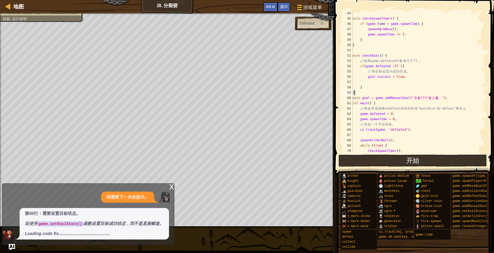
scroll to position [228, 0]
click at [400, 77] on div "auto checkSpawnTimer ( ) { if ( game . time > game . spawnTime ) { spawnOgreWav…" at bounding box center [417, 88] width 131 height 154
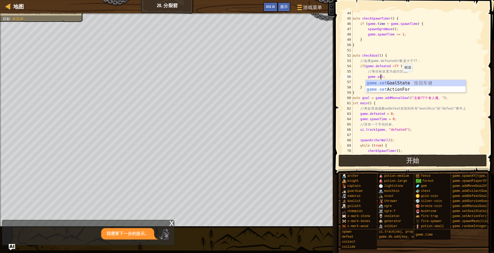
scroll to position [2, 2]
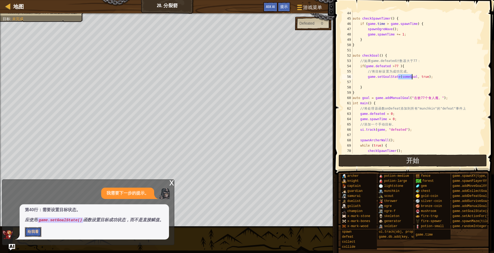
click at [31, 232] on button "给我看" at bounding box center [33, 232] width 16 height 10
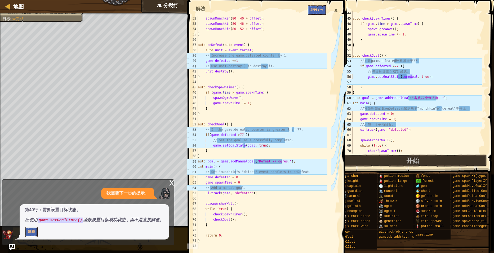
scroll to position [164, 0]
click at [405, 77] on div "auto checkSpawnTimer ( ) { if ( game . time > game . spawnTime ) { spawnOgreWav…" at bounding box center [417, 82] width 131 height 143
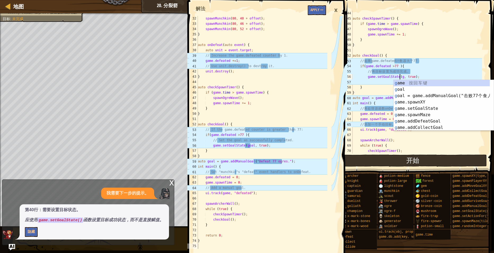
scroll to position [2, 4]
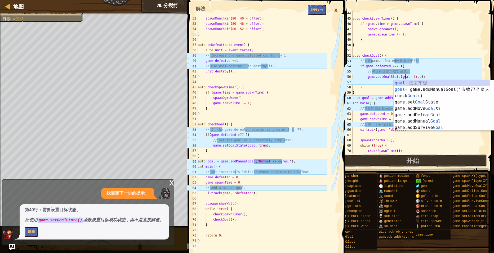
click at [443, 73] on div "auto checkSpawnTimer ( ) { if ( game . time > game . spawnTime ) { spawnOgreWav…" at bounding box center [417, 88] width 131 height 154
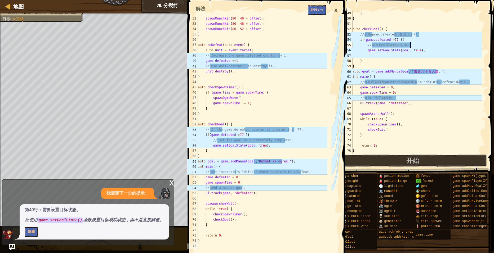
scroll to position [254, 0]
type textarea "// 将目标设置为成功完成。"
click at [25, 231] on button "隐藏" at bounding box center [31, 232] width 13 height 10
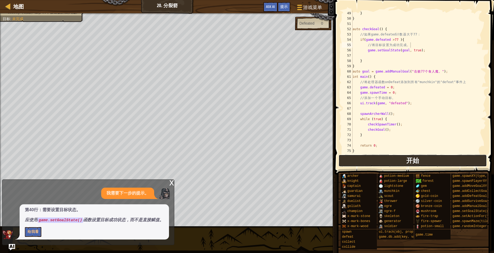
click at [391, 162] on button "开始" at bounding box center [413, 161] width 149 height 12
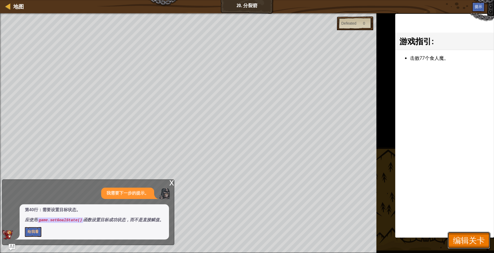
click at [476, 236] on span "编辑关卡" at bounding box center [469, 240] width 32 height 11
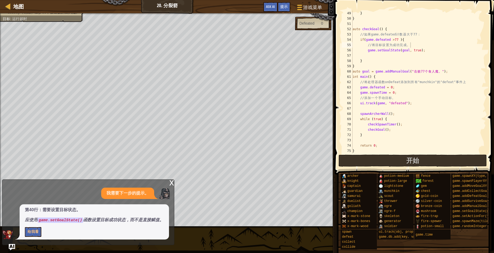
click at [120, 194] on p "我需要下一步的提示。" at bounding box center [128, 194] width 42 height 6
click at [171, 181] on div "x" at bounding box center [171, 182] width 5 height 5
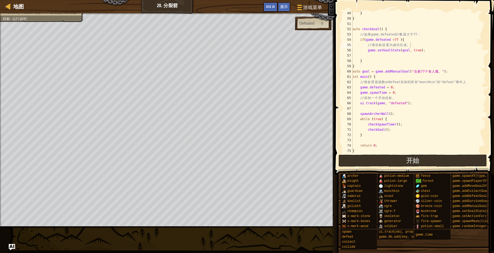
scroll to position [260, 0]
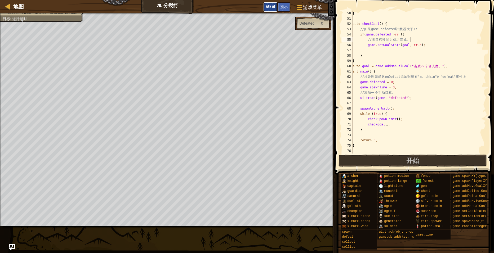
click at [274, 9] on button "Ask AI" at bounding box center [270, 7] width 14 height 10
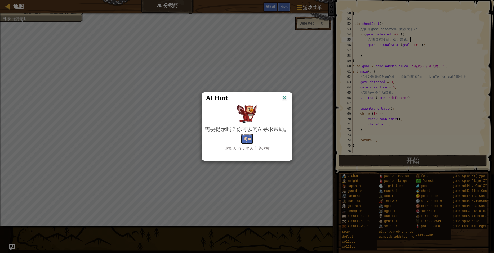
click at [249, 142] on button "问 AI" at bounding box center [247, 140] width 13 height 10
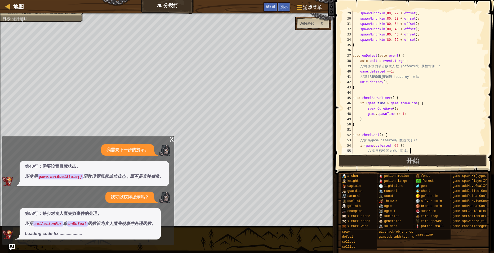
scroll to position [180, 0]
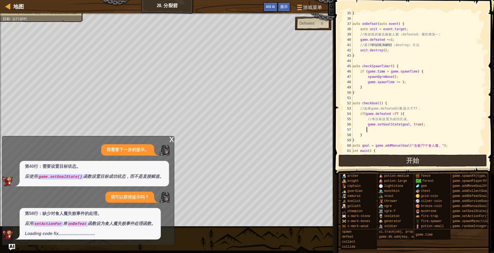
click at [375, 129] on div "} auto onDefeat ( auto event ) { auto unit = event . target ; // 将 游 戏 的 被 击 败 …" at bounding box center [417, 88] width 131 height 154
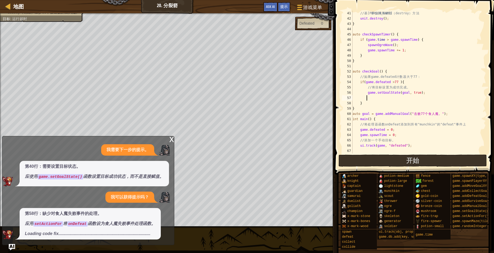
click at [361, 103] on div "// 基 本 单 位 调 用 摧 毁 （ destroy ） 方 法 unit . destroy ( ) ; } auto checkSpawnTimer …" at bounding box center [417, 88] width 131 height 154
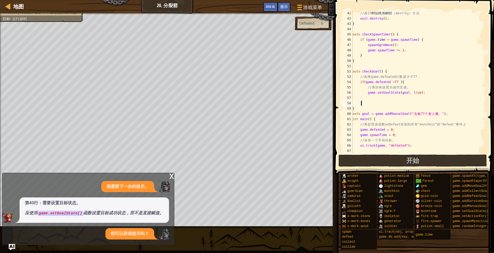
click at [353, 108] on div "// 基 本 单 位 调 用 摧 毁 （ destroy ） 方 法 unit . destroy ( ) ; } auto checkSpawnTimer …" at bounding box center [417, 88] width 131 height 154
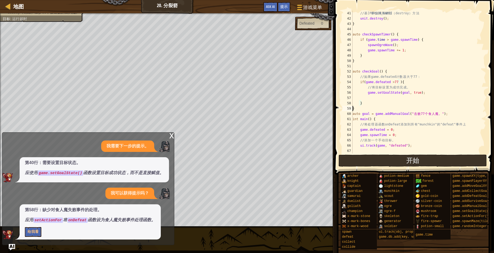
scroll to position [2, 0]
click at [36, 230] on button "给我看" at bounding box center [33, 232] width 16 height 10
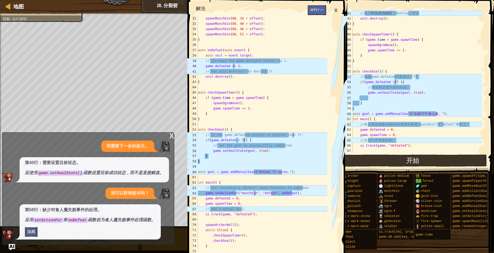
scroll to position [159, 0]
type textarea "game.defeated = 0;"
click at [360, 130] on div "// 基 本 单 位 调 用 摧 毁 （ destroy ） 方 法 unit . destroy ( ) ; } auto checkSpawnTimer …" at bounding box center [417, 88] width 131 height 154
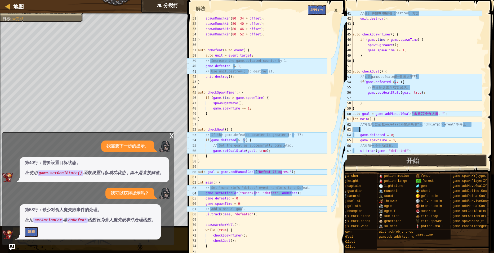
click at [367, 129] on div "// 基 本 单 位 调 用 摧 毁 （ destroy ） 方 法 unit . destroy ( ) ; } auto checkSpawnTimer …" at bounding box center [417, 88] width 131 height 154
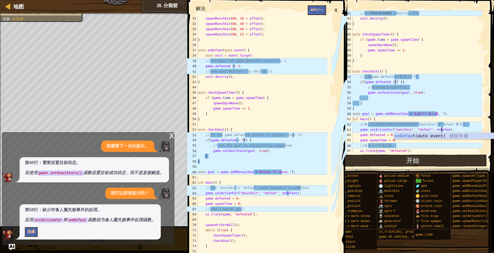
scroll to position [2, 7]
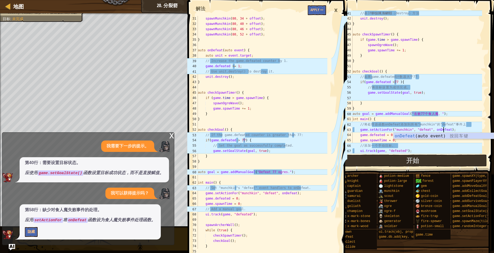
type textarea "game.setActionFor("munchkin", "defeat", onDefeat);"
type textarea "auto goal = game.addManualGoal("Defeat 77 ogres.");"
click at [296, 174] on div "spawnMunchkin ( 80 , 34 + offset ) ; spawnMunchkin ( 80 , 40 + offset ) ; spawn…" at bounding box center [262, 138] width 131 height 244
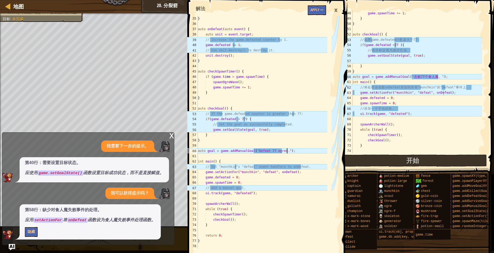
scroll to position [265, 0]
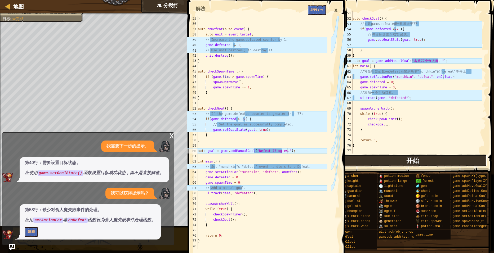
click at [392, 164] on button "开始" at bounding box center [413, 161] width 149 height 12
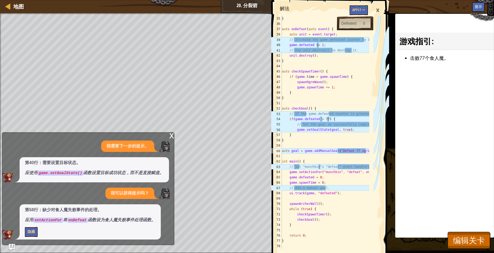
click at [380, 8] on div "×" at bounding box center [377, 10] width 9 height 12
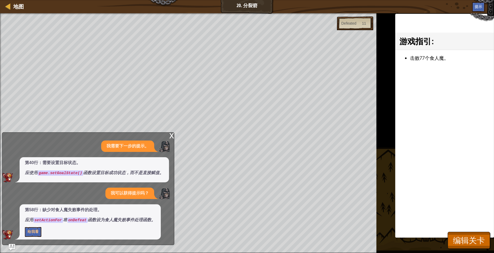
click at [171, 135] on div "x" at bounding box center [171, 135] width 5 height 5
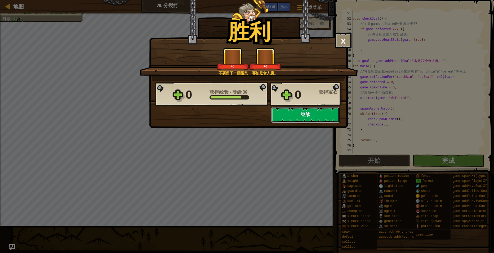
click at [296, 115] on button "继续" at bounding box center [305, 115] width 68 height 16
select select "zh-HANS"
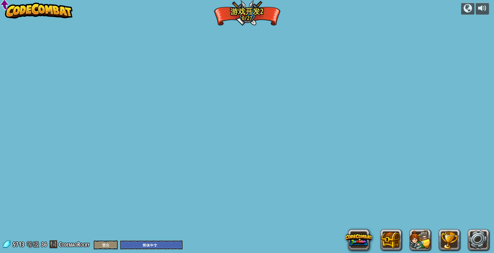
select select "zh-HANS"
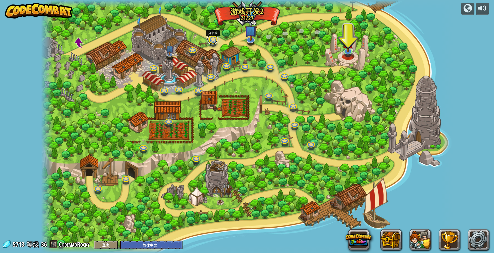
click at [216, 41] on link at bounding box center [212, 39] width 11 height 11
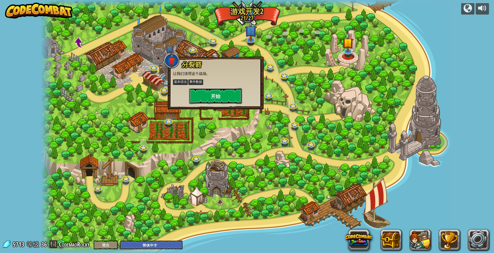
click at [228, 94] on button "开始" at bounding box center [215, 96] width 53 height 16
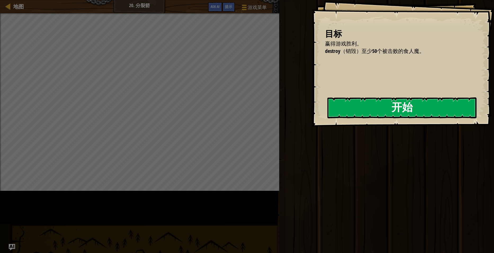
click at [328, 110] on button "开始" at bounding box center [402, 108] width 149 height 21
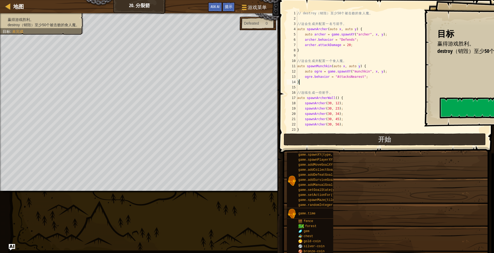
click at [327, 85] on div "// destroy （ 销 毁 ） 至 少 50 个 被 击 败 的 食 人 魔 。 // 这 会 生 成 并 配 置 一 名 弓 箭 手 。 auto s…" at bounding box center [391, 77] width 190 height 133
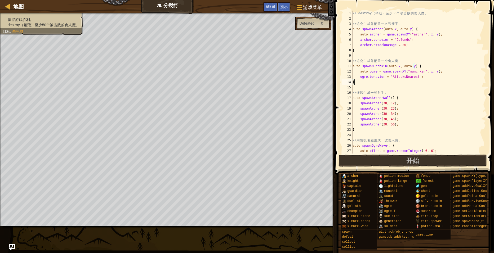
type textarea "}"
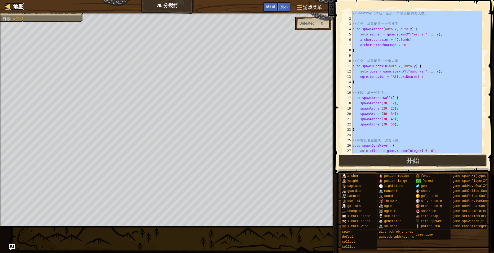
click at [14, 6] on span "地图" at bounding box center [18, 6] width 11 height 7
select select "zh-HANS"
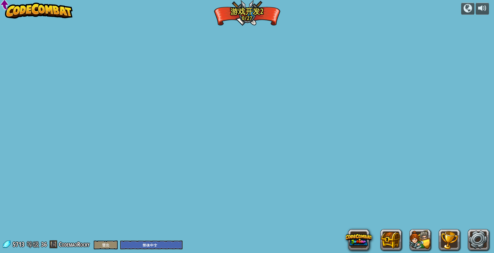
select select "zh-HANS"
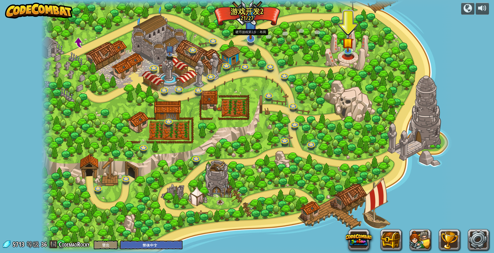
click at [248, 38] on img at bounding box center [251, 25] width 12 height 28
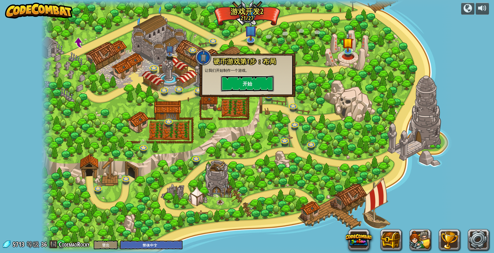
click at [260, 84] on button "开始" at bounding box center [247, 84] width 53 height 16
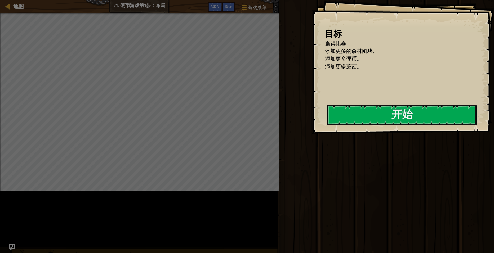
click at [328, 126] on button "开始" at bounding box center [402, 115] width 149 height 21
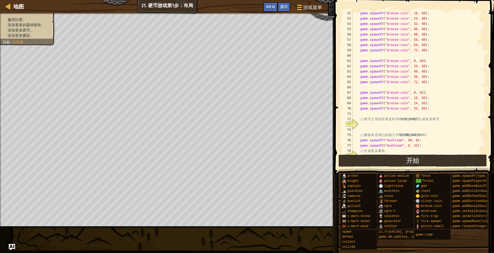
scroll to position [323, 0]
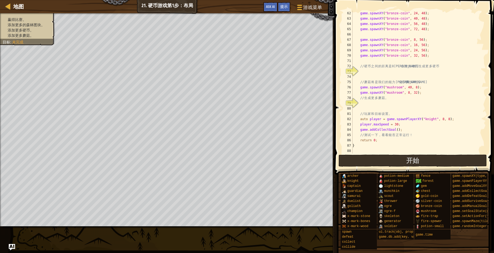
click at [374, 72] on div "game . spawnXY ( " bronze-coin " , 24 , 48 ) ; game . spawnXY ( " bronze-coin "…" at bounding box center [417, 88] width 131 height 154
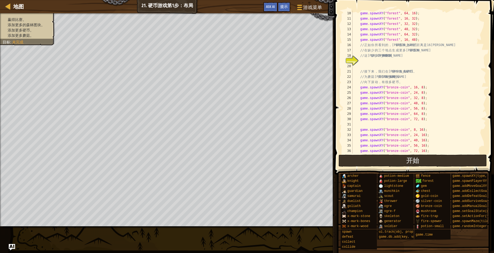
scroll to position [48, 0]
drag, startPoint x: 416, startPoint y: 40, endPoint x: 359, endPoint y: 39, distance: 57.0
click at [359, 39] on div "game . spawnXY ( " forest " , 64 , 16 ) ; game . spawnXY ( " forest " , 16 , 32…" at bounding box center [417, 88] width 131 height 154
type textarea "game.spawnXY("forest", 16, 48);"
click at [372, 63] on div "game . spawnXY ( " forest " , 64 , 16 ) ; game . spawnXY ( " forest " , 16 , 32…" at bounding box center [417, 88] width 131 height 154
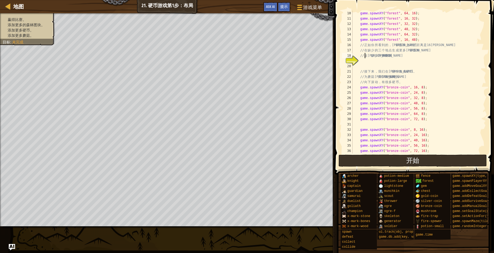
click at [364, 58] on div "game . spawnXY ( " forest " , 64 , 16 ) ; game . spawnXY ( " forest " , 16 , 32…" at bounding box center [417, 88] width 131 height 154
type textarea "// 这里缺少森林图块"
click at [363, 60] on div "game . spawnXY ( " forest " , 64 , 16 ) ; game . spawnXY ( " forest " , 16 , 32…" at bounding box center [417, 88] width 131 height 154
paste textarea "game.spawnXY("forest", 16, 48);"
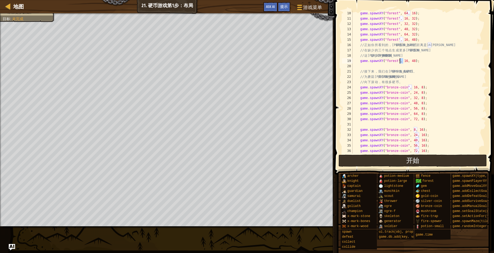
drag, startPoint x: 404, startPoint y: 59, endPoint x: 401, endPoint y: 59, distance: 3.2
click at [401, 59] on div "game . spawnXY ( " forest " , 64 , 16 ) ; game . spawnXY ( " forest " , 16 , 32…" at bounding box center [417, 88] width 131 height 154
type textarea "game.spawnXY("forest", 32, 48);"
click at [418, 64] on div "game . spawnXY ( " forest " , 64 , 16 ) ; game . spawnXY ( " forest " , 16 , 32…" at bounding box center [417, 88] width 131 height 154
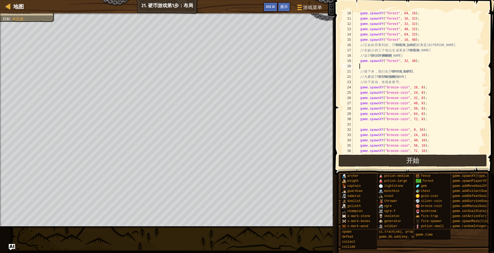
scroll to position [2, 0]
click at [416, 61] on div "game . spawnXY ( " forest " , 64 , 16 ) ; game . spawnXY ( " forest " , 16 , 32…" at bounding box center [417, 88] width 131 height 154
type textarea "game.spawnXY("forest", 32, 48);"
paste textarea "game.spawnXY("forest", 16, 48);"
click at [401, 65] on div "game . spawnXY ( " forest " , 64 , 16 ) ; game . spawnXY ( " forest " , 16 , 32…" at bounding box center [417, 88] width 131 height 154
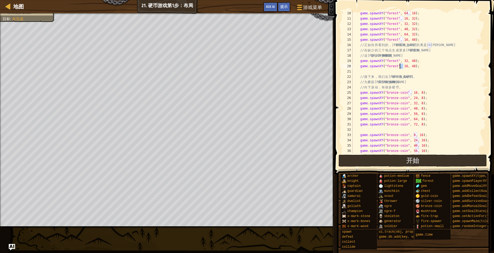
scroll to position [2, 4]
type textarea "game.spawnXY("forest", 48, 48);"
click at [426, 67] on div "game . spawnXY ( " forest " , 64 , 16 ) ; game . spawnXY ( " forest " , 16 , 32…" at bounding box center [417, 88] width 131 height 154
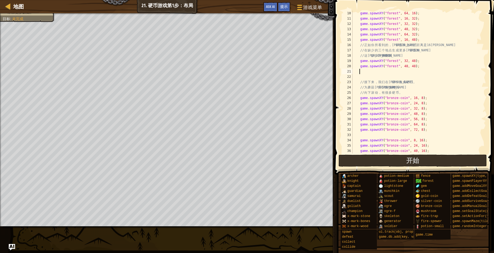
scroll to position [2, 0]
paste textarea "game.spawnXY("forest", 16, 48);"
click at [401, 71] on div "game . spawnXY ( " forest " , 64 , 16 ) ; game . spawnXY ( " forest " , 16 , 32…" at bounding box center [417, 88] width 131 height 154
click at [441, 83] on div "game . spawnXY ( " forest " , 64 , 16 ) ; game . spawnXY ( " forest " , 16 , 32…" at bounding box center [417, 88] width 131 height 154
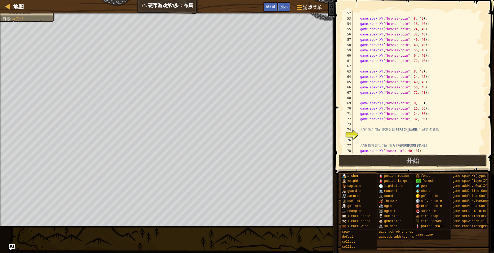
scroll to position [270, 0]
drag, startPoint x: 425, startPoint y: 119, endPoint x: 360, endPoint y: 120, distance: 64.7
click at [360, 120] on div "game . spawnXY ( " bronze-coin " , 8 , 40 ) ; game . spawnXY ( " bronze-coin " …" at bounding box center [417, 88] width 131 height 154
type textarea "game.spawnXY("bronze-coin", 32, 56);"
click at [366, 135] on div "game . spawnXY ( " bronze-coin " , 8 , 40 ) ; game . spawnXY ( " bronze-coin " …" at bounding box center [417, 88] width 131 height 154
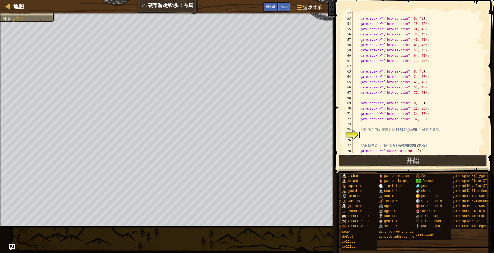
scroll to position [2, 0]
paste textarea "game.spawnXY("bronze-coin", 32, 56);"
drag, startPoint x: 412, startPoint y: 135, endPoint x: 409, endPoint y: 134, distance: 3.0
click at [409, 134] on div "game . spawnXY ( " bronze-coin " , 8 , 40 ) ; game . spawnXY ( " bronze-coin " …" at bounding box center [417, 88] width 131 height 154
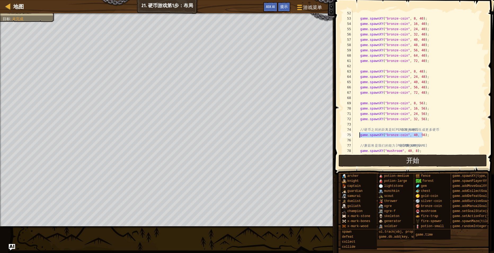
drag, startPoint x: 428, startPoint y: 135, endPoint x: 359, endPoint y: 137, distance: 68.9
click at [359, 137] on div "game . spawnXY ( " bronze-coin " , 8 , 40 ) ; game . spawnXY ( " bronze-coin " …" at bounding box center [417, 88] width 131 height 154
type textarea "game.spawnXY("bronze-coin", 40, 56);"
click at [438, 135] on div "game . spawnXY ( " bronze-coin " , 8 , 40 ) ; game . spawnXY ( " bronze-coin " …" at bounding box center [417, 82] width 131 height 143
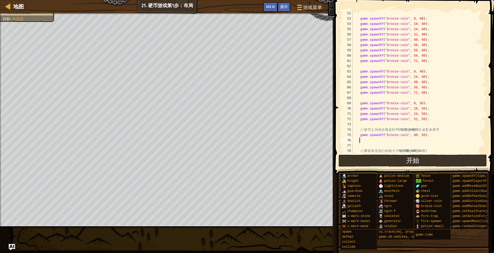
paste textarea "game.spawnXY("bronze-coin", 40, 56);"
type textarea "game.spawnXY("bronze-coin", 40, 56);"
paste textarea "game.spawnXY("bronze-coin", 40, 56);"
type textarea "game.spawnXY("bronze-coin", 40, 56);"
paste textarea "game.spawnXY("bronze-coin", 40, 56);"
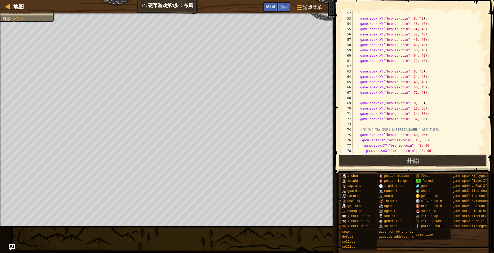
scroll to position [302, 0]
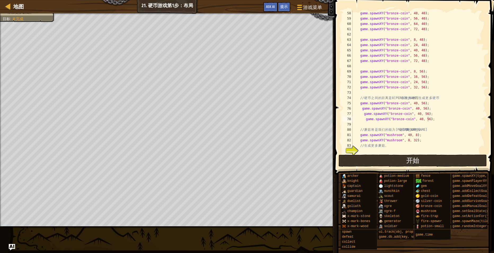
click at [362, 110] on div "game . spawnXY ( " bronze-coin " , 48 , 40 ) ; game . spawnXY ( " bronze-coin "…" at bounding box center [417, 88] width 131 height 154
click at [364, 115] on div "game . spawnXY ( " bronze-coin " , 48 , 40 ) ; game . spawnXY ( " bronze-coin "…" at bounding box center [417, 88] width 131 height 154
click at [365, 119] on div "game . spawnXY ( " bronze-coin " , 48 , 40 ) ; game . spawnXY ( " bronze-coin "…" at bounding box center [417, 88] width 131 height 154
click at [411, 108] on div "game . spawnXY ( " bronze-coin " , 48 , 40 ) ; game . spawnXY ( " bronze-coin "…" at bounding box center [417, 88] width 131 height 154
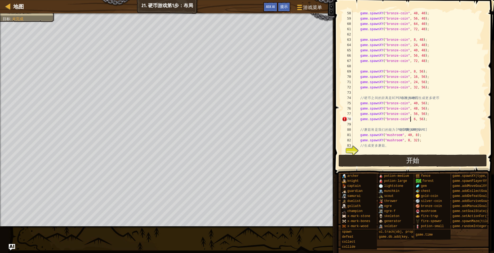
type textarea "game.spawnXY("bronze-coin", 64, 56);"
click at [425, 122] on div "game . spawnXY ( " bronze-coin " , 48 , 40 ) ; game . spawnXY ( " bronze-coin "…" at bounding box center [417, 88] width 131 height 154
drag, startPoint x: 428, startPoint y: 119, endPoint x: 358, endPoint y: 119, distance: 69.7
click at [358, 119] on div "game . spawnXY ( " bronze-coin " , 48 , 40 ) ; game . spawnXY ( " bronze-coin "…" at bounding box center [417, 88] width 131 height 154
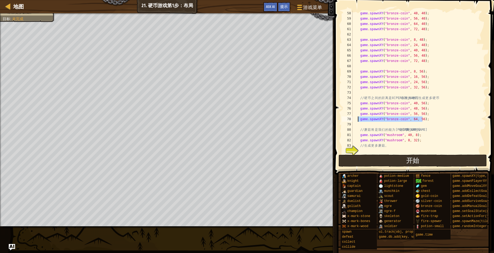
type textarea "game.spawnXY("bronze-coin", 64, 56);"
click at [425, 119] on div "game . spawnXY ( " bronze-coin " , 48 , 40 ) ; game . spawnXY ( " bronze-coin "…" at bounding box center [417, 82] width 131 height 143
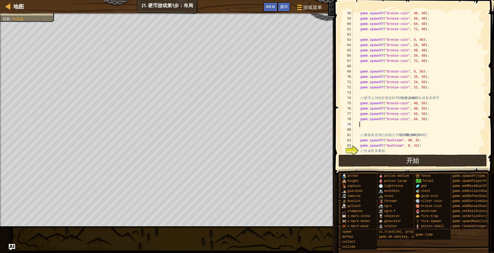
paste textarea "game.spawnXY("bronze-coin", 64, 56);"
click at [360, 124] on div "game . spawnXY ( " bronze-coin " , 48 , 40 ) ; game . spawnXY ( " bronze-coin "…" at bounding box center [417, 88] width 131 height 154
click at [409, 124] on div "game . spawnXY ( " bronze-coin " , 48 , 40 ) ; game . spawnXY ( " bronze-coin "…" at bounding box center [417, 88] width 131 height 154
click at [414, 124] on div "game . spawnXY ( " bronze-coin " , 48 , 40 ) ; game . spawnXY ( " bronze-coin "…" at bounding box center [417, 88] width 131 height 154
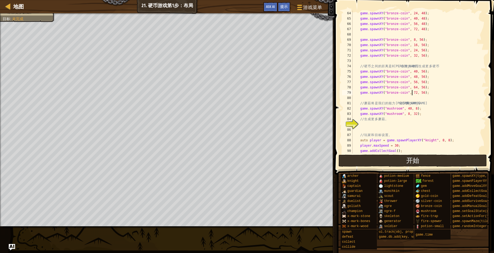
scroll to position [350, 0]
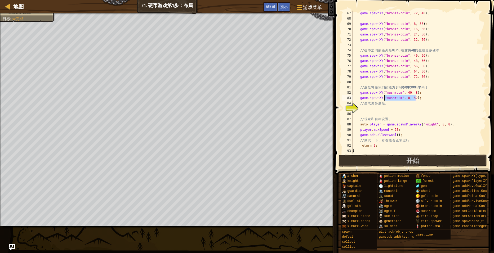
drag, startPoint x: 417, startPoint y: 98, endPoint x: 380, endPoint y: 98, distance: 37.9
click at [380, 98] on div "game . spawnXY ( " bronze-coin " , 72 , 48 ) ; game . spawnXY ( " bronze-coin "…" at bounding box center [417, 88] width 131 height 154
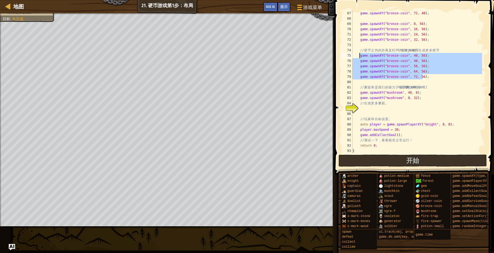
drag, startPoint x: 423, startPoint y: 77, endPoint x: 360, endPoint y: 56, distance: 65.9
click at [360, 56] on div "game . spawnXY ( " bronze-coin " , 72 , 48 ) ; game . spawnXY ( " bronze-coin "…" at bounding box center [417, 88] width 131 height 154
type textarea "game.spawnXY("bronze-coin", 40, 56); game.spawnXY("bronze-coin", 48, 56);"
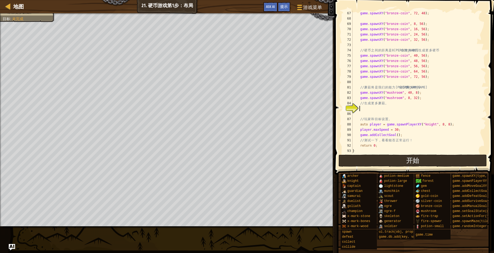
click at [369, 107] on div "game . spawnXY ( " bronze-coin " , 72 , 48 ) ; game . spawnXY ( " bronze-coin "…" at bounding box center [417, 88] width 131 height 154
paste textarea "game.spawnXY("bronze-coin", 72, 56);"
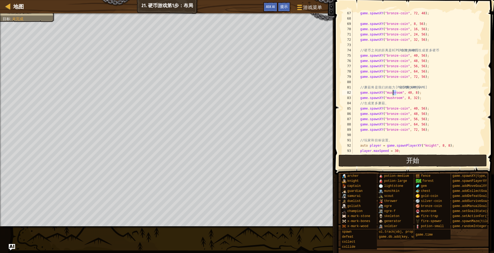
drag, startPoint x: 395, startPoint y: 93, endPoint x: 390, endPoint y: 92, distance: 5.2
click at [390, 92] on div "game . spawnXY ( " bronze-coin " , 72 , 48 ) ; game . spawnXY ( " bronze-coin "…" at bounding box center [417, 88] width 131 height 154
drag, startPoint x: 398, startPoint y: 93, endPoint x: 384, endPoint y: 92, distance: 13.3
click at [384, 92] on div "game . spawnXY ( " bronze-coin " , 72 , 48 ) ; game . spawnXY ( " bronze-coin "…" at bounding box center [417, 88] width 131 height 154
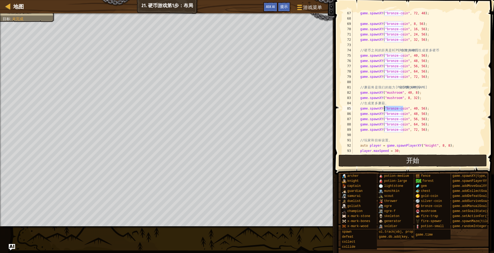
drag, startPoint x: 403, startPoint y: 109, endPoint x: 385, endPoint y: 107, distance: 18.6
click at [385, 107] on div "game . spawnXY ( " bronze-coin " , 72 , 48 ) ; game . spawnXY ( " bronze-coin "…" at bounding box center [417, 88] width 131 height 154
paste textarea "mushroom"
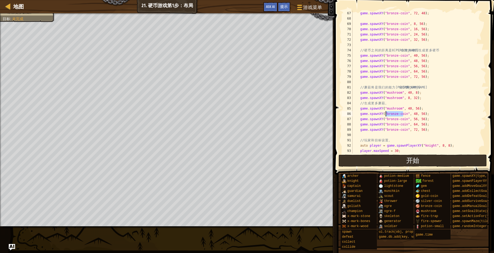
drag, startPoint x: 404, startPoint y: 114, endPoint x: 385, endPoint y: 114, distance: 19.4
click at [385, 114] on div "game . spawnXY ( " bronze-coin " , 72 , 48 ) ; game . spawnXY ( " bronze-coin "…" at bounding box center [417, 88] width 131 height 154
paste textarea "mushroom"
drag, startPoint x: 403, startPoint y: 120, endPoint x: 385, endPoint y: 119, distance: 18.0
click at [385, 119] on div "game . spawnXY ( " bronze-coin " , 72 , 48 ) ; game . spawnXY ( " bronze-coin "…" at bounding box center [417, 88] width 131 height 154
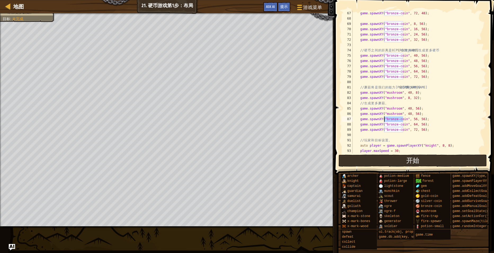
paste textarea "mushroom"
click at [402, 125] on div "game . spawnXY ( " bronze-coin " , 72 , 48 ) ; game . spawnXY ( " bronze-coin "…" at bounding box center [417, 88] width 131 height 154
drag, startPoint x: 403, startPoint y: 125, endPoint x: 385, endPoint y: 125, distance: 17.8
click at [385, 125] on div "game . spawnXY ( " bronze-coin " , 72 , 48 ) ; game . spawnXY ( " bronze-coin "…" at bounding box center [417, 88] width 131 height 154
paste textarea "mushroom"
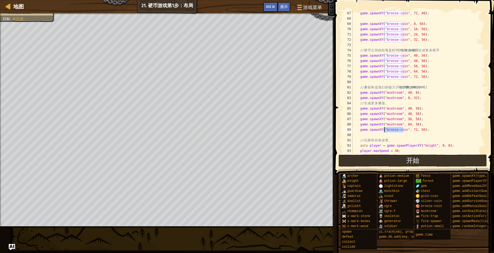
drag, startPoint x: 403, startPoint y: 130, endPoint x: 384, endPoint y: 129, distance: 18.6
click at [384, 129] on div "game . spawnXY ( " bronze-coin " , 72 , 48 ) ; game . spawnXY ( " bronze-coin "…" at bounding box center [417, 88] width 131 height 154
paste textarea "mushroom"
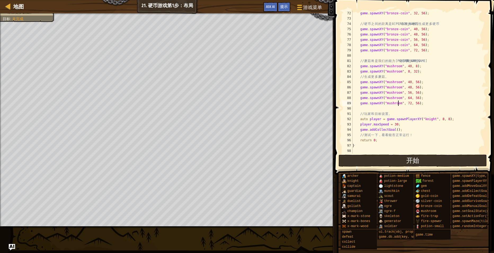
scroll to position [376, 0]
type textarea "game.spawnXY("mushroom", 72, 56);"
click at [413, 160] on span "开始" at bounding box center [413, 160] width 13 height 8
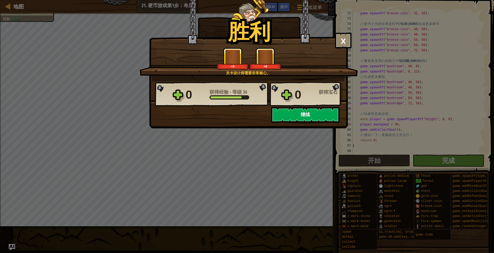
click at [315, 119] on button "继续" at bounding box center [305, 115] width 68 height 16
select select "zh-HANS"
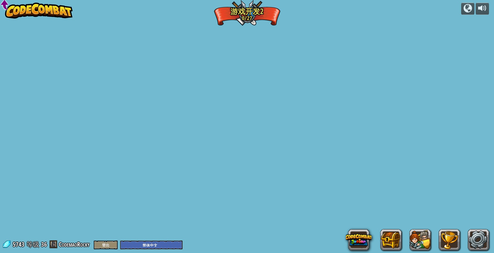
select select "zh-HANS"
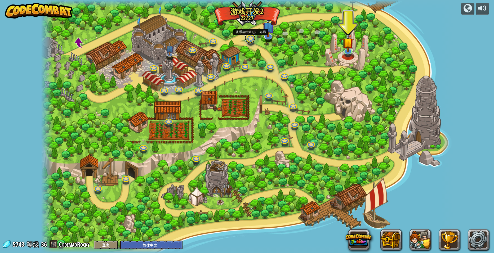
click at [255, 39] on link at bounding box center [250, 38] width 11 height 11
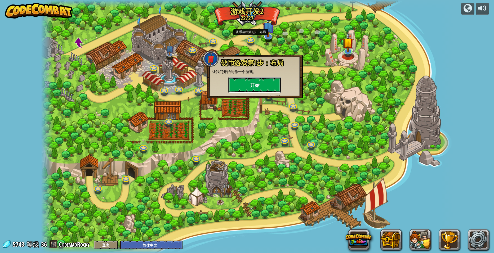
click at [256, 86] on button "开始" at bounding box center [254, 85] width 53 height 16
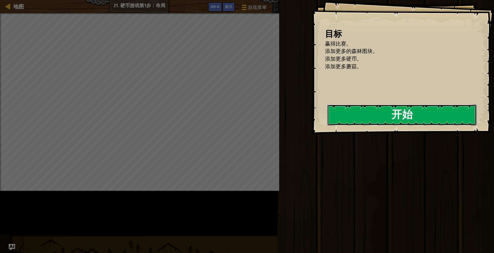
click at [328, 126] on button "开始" at bounding box center [402, 115] width 149 height 21
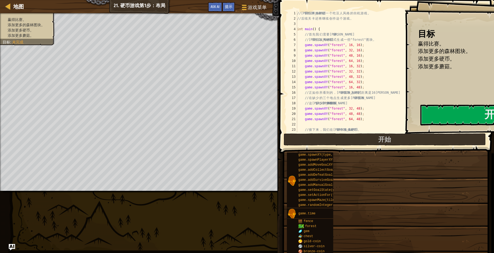
click at [330, 91] on div "// 让 我 们 开 始 新 建 一 个 吃 豆 人 风 格 的 街 机 游 戏 。 // 后 续 关 卡 还 将 继 续 创 作 这 个 游 戏 。 int…" at bounding box center [391, 77] width 190 height 133
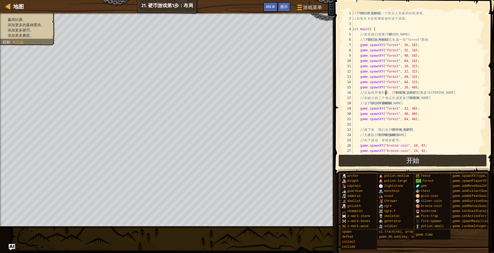
type textarea "}"
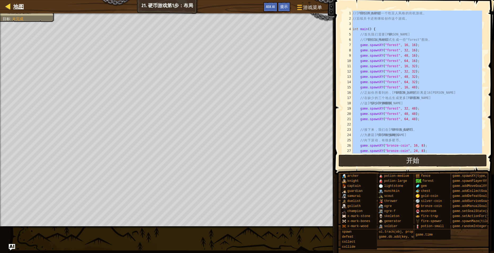
click at [13, 1] on div "地图" at bounding box center [17, 6] width 13 height 13
select select "zh-HANS"
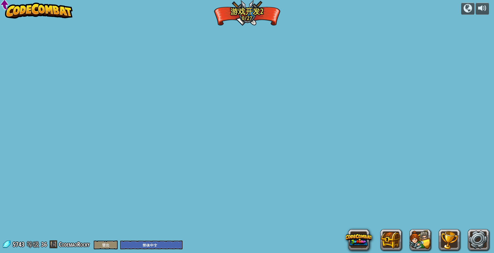
select select "zh-HANS"
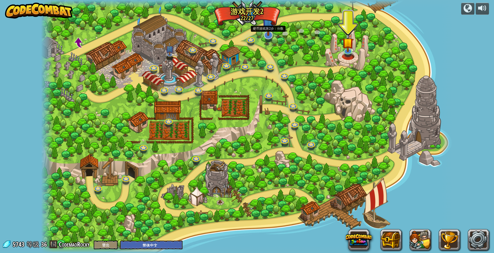
click at [270, 36] on div at bounding box center [268, 35] width 8 height 8
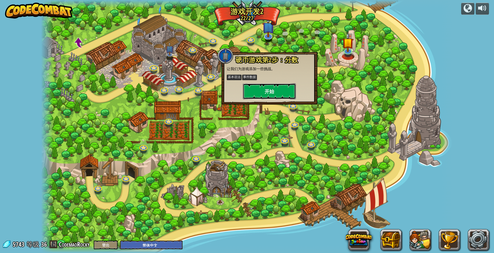
click at [269, 91] on button "开始" at bounding box center [269, 91] width 53 height 16
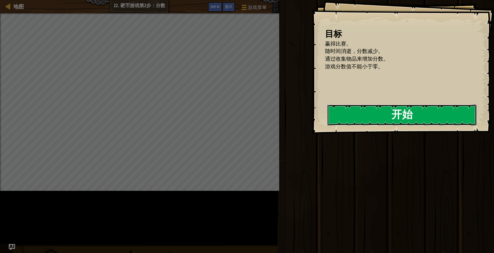
click at [328, 126] on button "开始" at bounding box center [402, 115] width 149 height 21
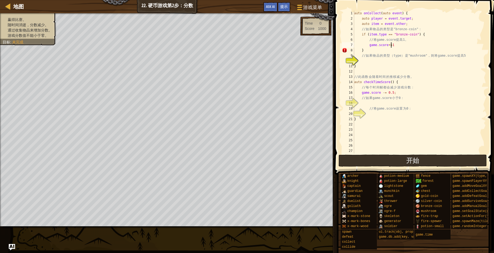
type textarea "game.score+=1;"
click at [378, 61] on div "auto onCollect ( auto event ) { auto player = event . target ; auto item = even…" at bounding box center [417, 88] width 129 height 154
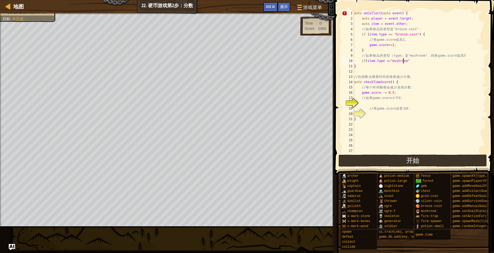
scroll to position [2, 4]
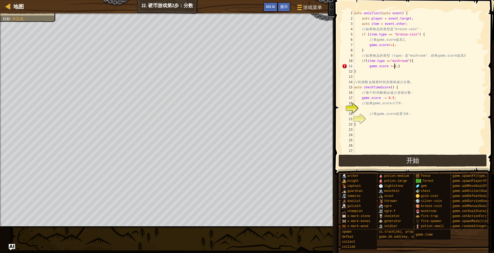
type textarea "}"
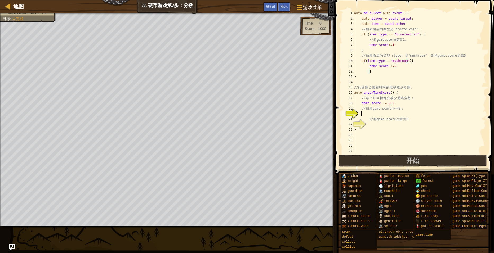
click at [392, 113] on div "auto onCollect ( auto event ) { auto player = event . target ; auto item = even…" at bounding box center [417, 88] width 129 height 154
type textarea "// 将game.score设置为0："
type textarea "game.score =0;}"
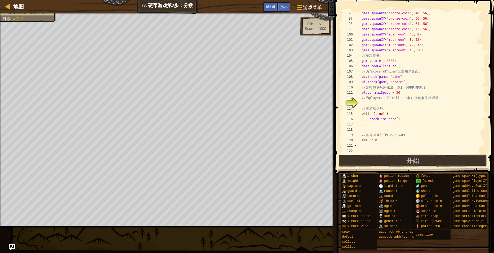
scroll to position [504, 0]
click at [399, 103] on div "game . spawnXY ( " bronze-coin " , 48 , 56 ) ; game . spawnXY ( " bronze-coin "…" at bounding box center [417, 88] width 129 height 154
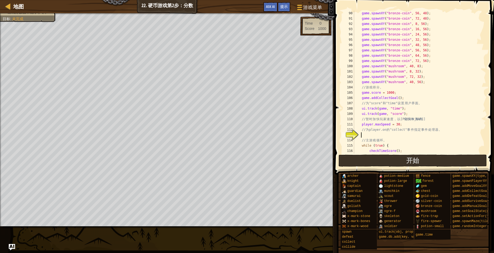
click at [382, 135] on div "game . spawnXY ( " bronze-coin " , 56 , 48 ) ; game . spawnXY ( " bronze-coin "…" at bounding box center [417, 88] width 129 height 154
click at [389, 134] on div "game . spawnXY ( " bronze-coin " , 56 , 48 ) ; game . spawnXY ( " bronze-coin "…" at bounding box center [417, 88] width 129 height 154
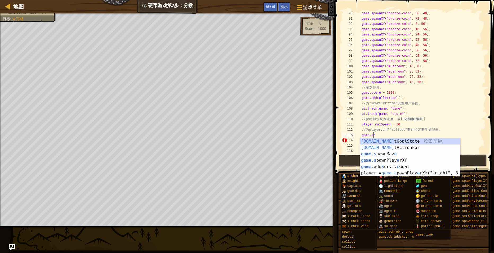
scroll to position [2, 1]
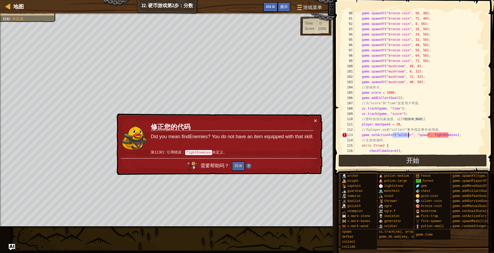
click at [411, 136] on div "game . spawnXY ( " bronze-coin " , 56 , 48 ) ; game . spawnXY ( " bronze-coin "…" at bounding box center [417, 88] width 129 height 154
click at [422, 136] on div "game . spawnXY ( " bronze-coin " , 56 , 48 ) ; game . spawnXY ( " bronze-coin "…" at bounding box center [417, 88] width 129 height 154
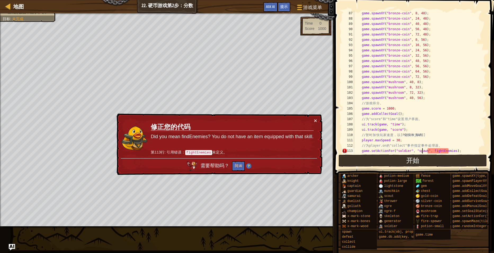
scroll to position [504, 0]
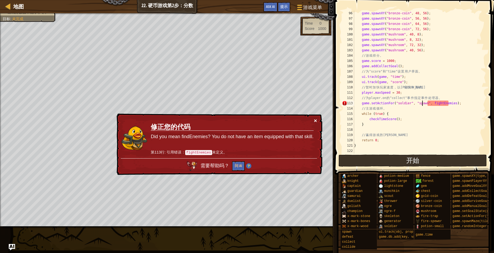
click at [316, 121] on button "×" at bounding box center [315, 121] width 3 height 6
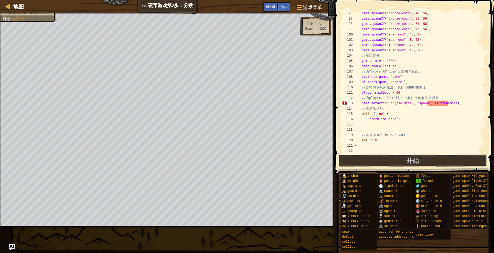
click at [407, 104] on div "game . spawnXY ( " bronze-coin " , 48 , 56 ) ; game . spawnXY ( " bronze-coin "…" at bounding box center [417, 88] width 129 height 154
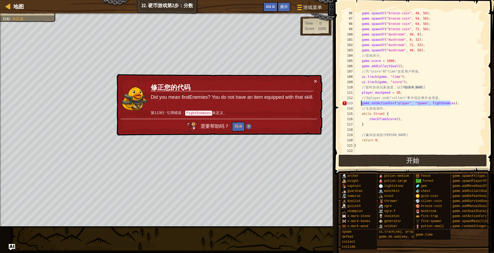
drag, startPoint x: 451, startPoint y: 104, endPoint x: 361, endPoint y: 105, distance: 90.1
click at [361, 105] on div "game . spawnXY ( " bronze-coin " , 48 , 56 ) ; game . spawnXY ( " bronze-coin "…" at bounding box center [417, 88] width 129 height 154
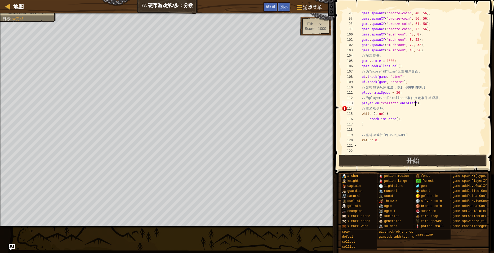
scroll to position [2, 5]
click at [385, 125] on div "game . spawnXY ( " bronze-coin " , 48 , 56 ) ; game . spawnXY ( " bronze-coin "…" at bounding box center [417, 88] width 129 height 154
click at [393, 138] on div "game . spawnXY ( " bronze-coin " , 48 , 56 ) ; game . spawnXY ( " bronze-coin "…" at bounding box center [417, 88] width 129 height 154
type textarea "return 0;"
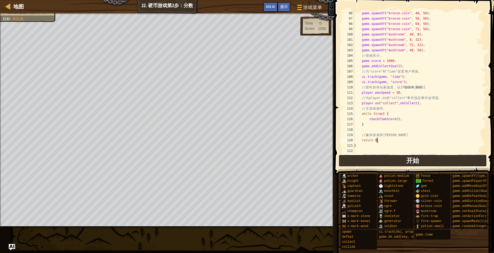
click at [404, 165] on button "开始" at bounding box center [413, 161] width 149 height 12
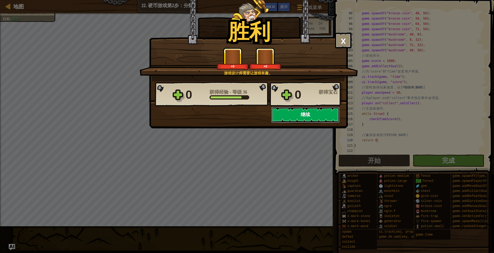
click at [305, 117] on button "继续" at bounding box center [305, 115] width 68 height 16
select select "zh-HANS"
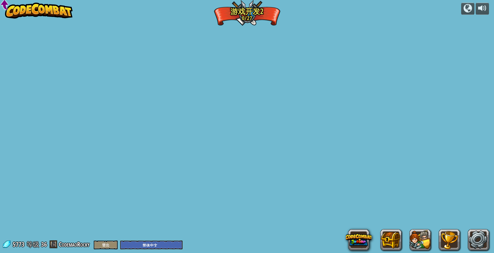
select select "zh-HANS"
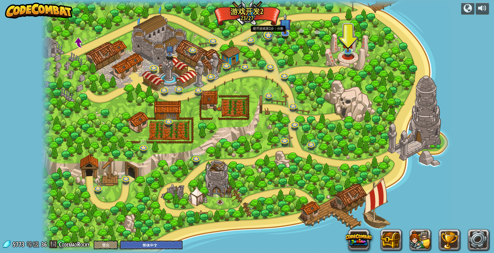
click at [270, 36] on link at bounding box center [267, 34] width 11 height 11
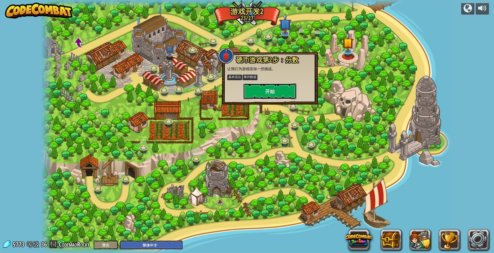
click at [268, 85] on button "开始" at bounding box center [270, 91] width 53 height 16
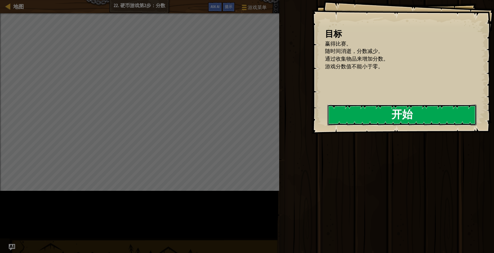
click at [328, 124] on button "开始" at bounding box center [402, 115] width 149 height 21
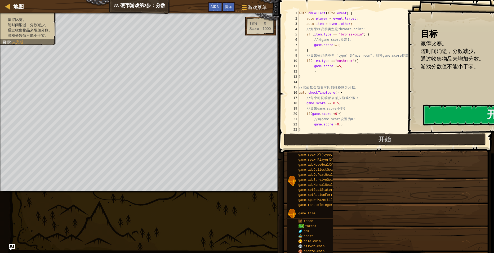
click at [331, 74] on div "auto onCollect ( auto event ) { auto player = event . target ; auto item = even…" at bounding box center [392, 77] width 188 height 133
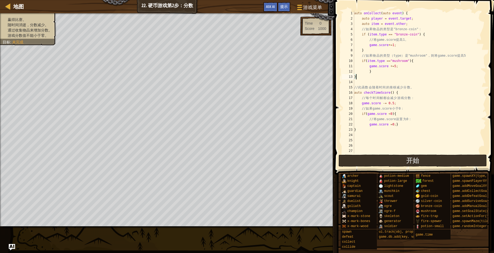
type textarea "}"
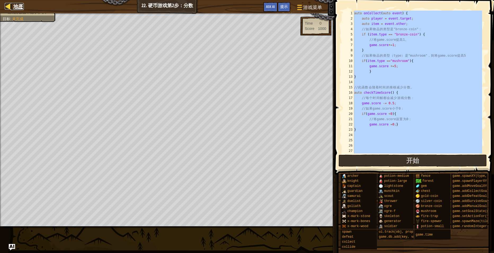
click at [21, 8] on span "地图" at bounding box center [18, 6] width 11 height 7
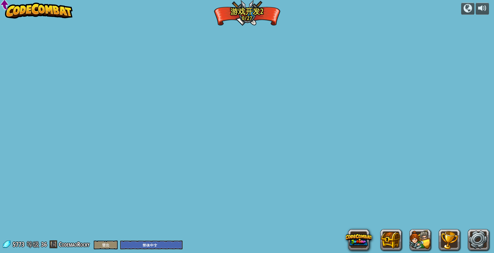
select select "zh-HANS"
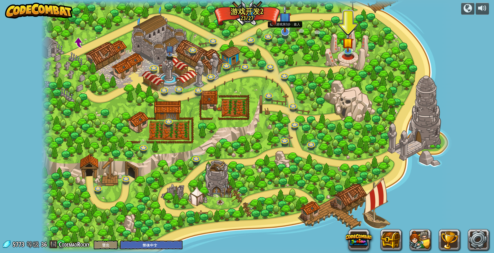
click at [286, 32] on img at bounding box center [285, 19] width 12 height 28
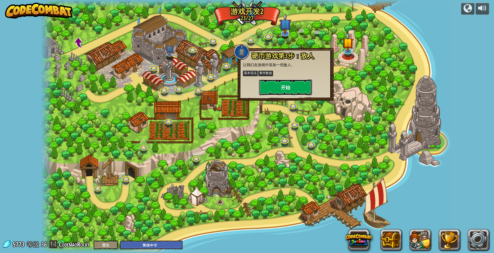
click at [290, 81] on button "开始" at bounding box center [285, 88] width 53 height 16
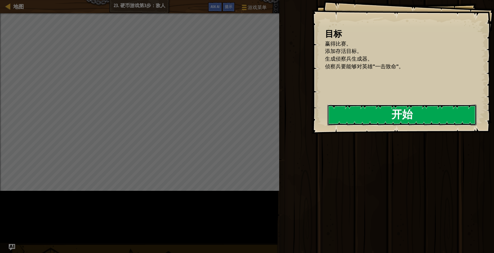
click at [328, 121] on button "开始" at bounding box center [402, 115] width 149 height 21
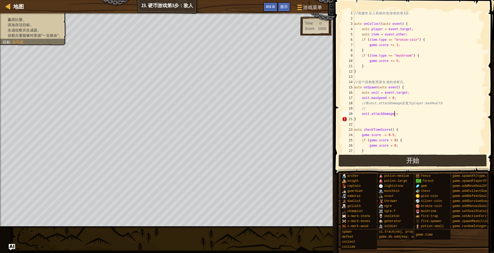
scroll to position [2, 3]
type textarea "unit.attackDamage = player.maxHealth;"
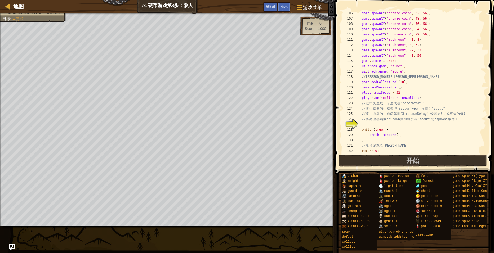
scroll to position [557, 0]
click at [381, 124] on div "game . spawnXY ( " bronze-coin " , 32 , 56 ) ; game . spawnXY ( " bronze-coin "…" at bounding box center [417, 88] width 129 height 154
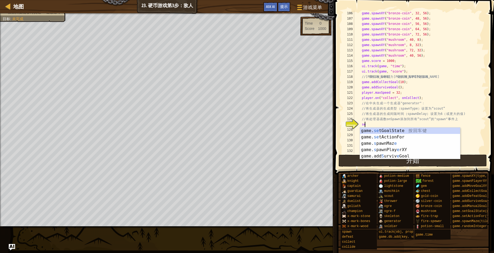
type textarea "s"
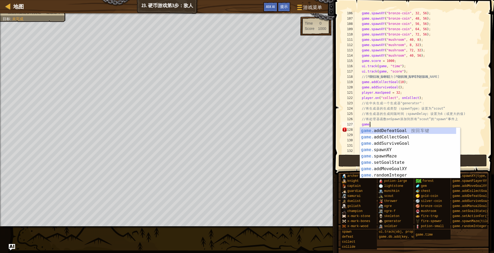
scroll to position [2, 1]
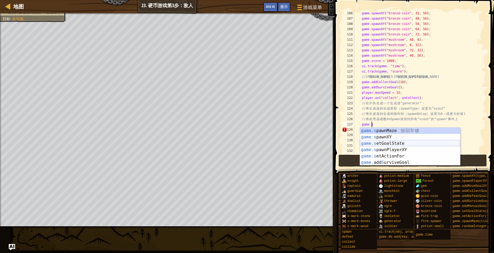
click at [392, 143] on div "game.s pawnMaze 按 回 车 键 game.s pawnXY 按 回 车 键 game.s etGoalState 按 回 车 键 game.s…" at bounding box center [410, 153] width 100 height 51
type textarea "game.setGoalState(someGoal, true);;"
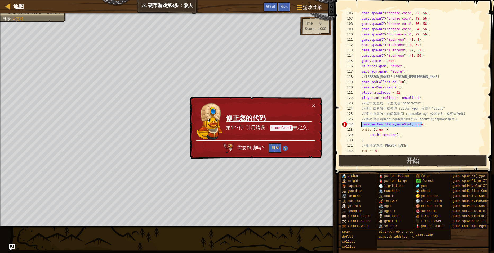
drag, startPoint x: 424, startPoint y: 125, endPoint x: 362, endPoint y: 125, distance: 61.5
click at [362, 125] on div "game . spawnXY ( " bronze-coin " , 32 , 56 ) ; game . spawnXY ( " bronze-coin "…" at bounding box center [417, 88] width 129 height 154
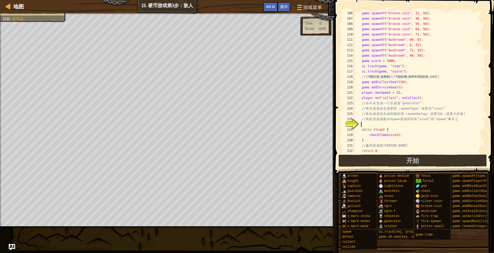
click at [372, 124] on div "game . spawnXY ( " bronze-coin " , 32 , 56 ) ; game . spawnXY ( " bronze-coin "…" at bounding box center [417, 88] width 129 height 154
click at [393, 125] on div "game . spawnXY ( " bronze-coin " , 32 , 56 ) ; game . spawnXY ( " bronze-coin "…" at bounding box center [417, 88] width 129 height 154
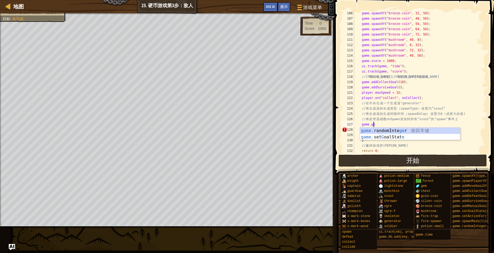
scroll to position [2, 1]
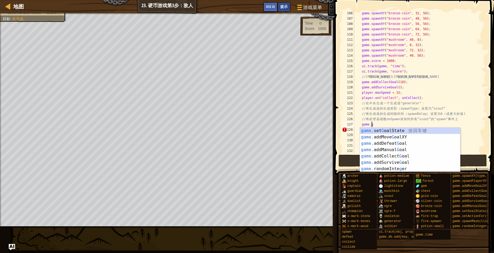
click at [282, 10] on div "提示" at bounding box center [284, 7] width 13 height 10
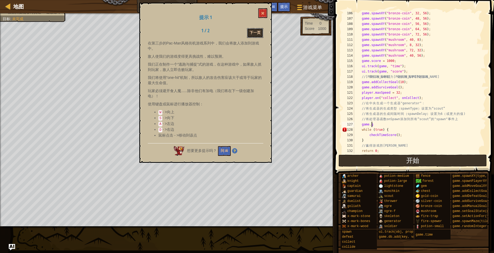
click at [256, 34] on button "下一页" at bounding box center [255, 33] width 16 height 10
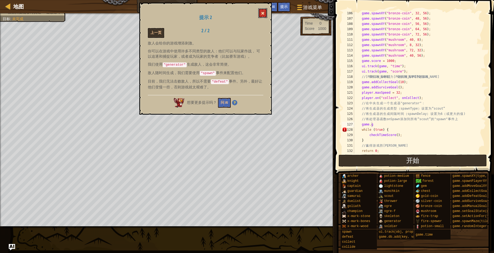
click at [266, 14] on button at bounding box center [262, 13] width 9 height 10
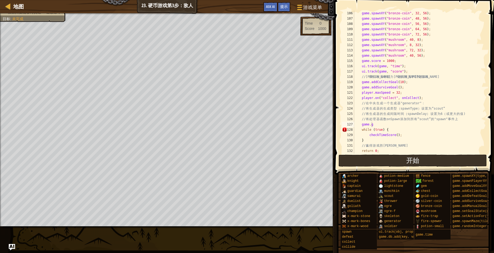
click at [407, 130] on div "game . spawnXY ( " bronze-coin " , 32 , 56 ) ; game . spawnXY ( " bronze-coin "…" at bounding box center [417, 88] width 129 height 154
type textarea "game.g;"
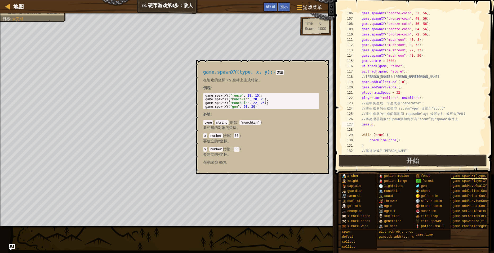
type textarea "game.g;"
click at [462, 176] on span "game.spawnXY(type, x, y)" at bounding box center [476, 176] width 46 height 4
click at [394, 130] on div "game . spawnXY ( " bronze-coin " , 32 , 56 ) ; game . spawnXY ( " bronze-coin "…" at bounding box center [417, 88] width 129 height 154
click at [323, 65] on button "×" at bounding box center [323, 66] width 4 height 7
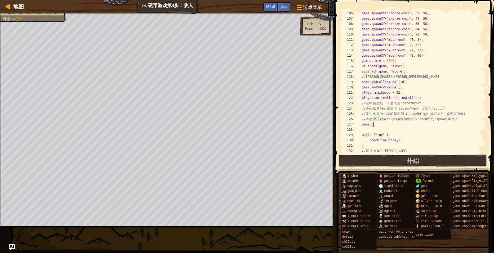
click at [375, 126] on div "game . spawnXY ( " bronze-coin " , 32 , 56 ) ; game . spawnXY ( " bronze-coin "…" at bounding box center [417, 88] width 129 height 154
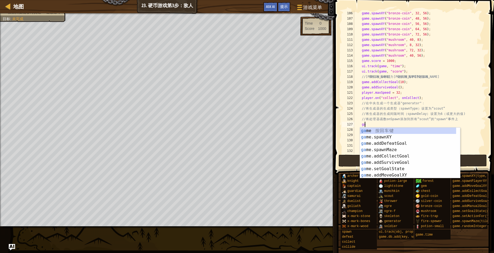
type textarea "g"
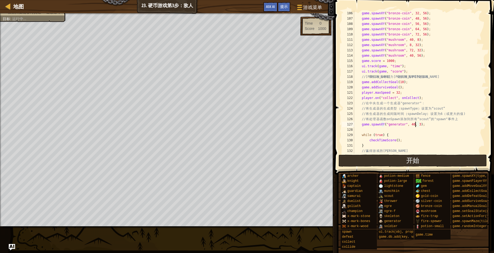
scroll to position [2, 5]
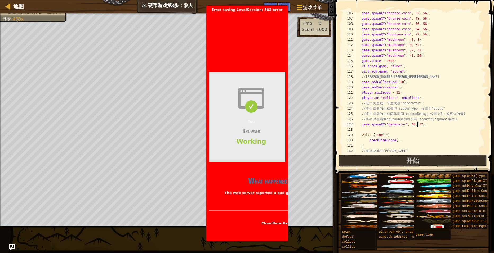
click at [426, 125] on div "game . spawnXY ( " bronze-coin " , 32 , 56 ) ; game . spawnXY ( " bronze-coin "…" at bounding box center [417, 88] width 129 height 154
type textarea "game.spawnXY("generator", 40, 32);"
click at [425, 161] on button "开始" at bounding box center [413, 161] width 149 height 12
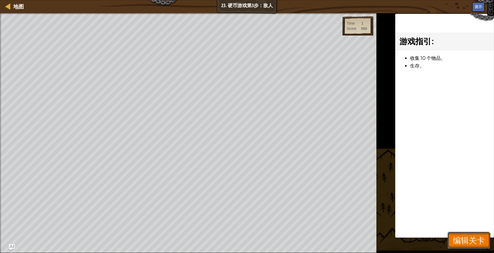
click at [474, 237] on span "编辑关卡" at bounding box center [469, 240] width 32 height 11
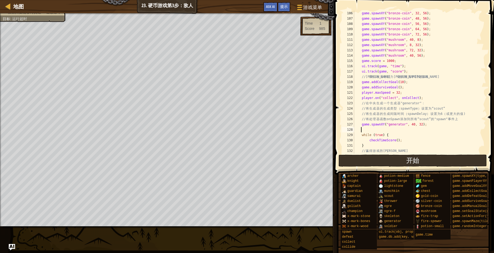
click at [434, 127] on div "game . spawnXY ( " bronze-coin " , 32 , 56 ) ; game . spawnXY ( " bronze-coin "…" at bounding box center [417, 88] width 129 height 154
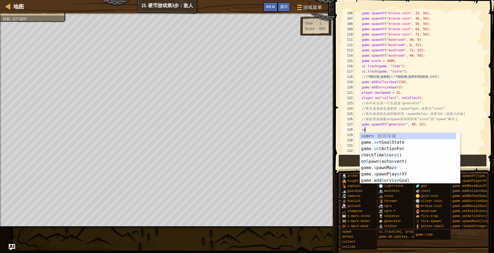
scroll to position [2, 1]
type textarea "s"
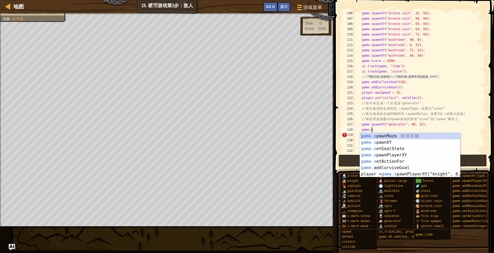
scroll to position [2, 1]
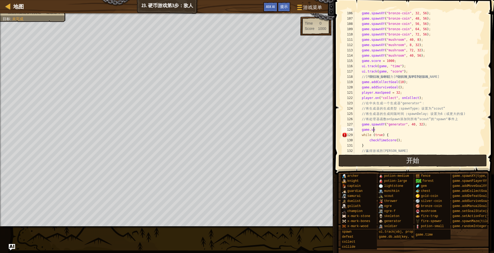
click at [390, 127] on div "game . spawnXY ( " bronze-coin " , 32 , 56 ) ; game . spawnXY ( " bronze-coin "…" at bounding box center [417, 88] width 129 height 154
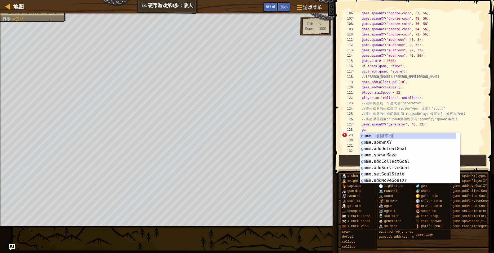
type textarea "g"
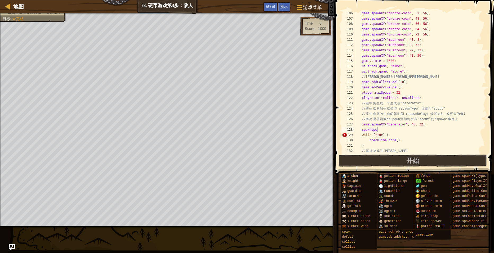
scroll to position [2, 2]
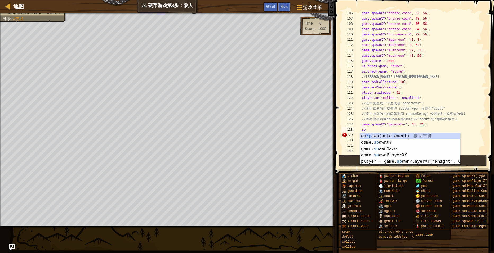
type textarea "s"
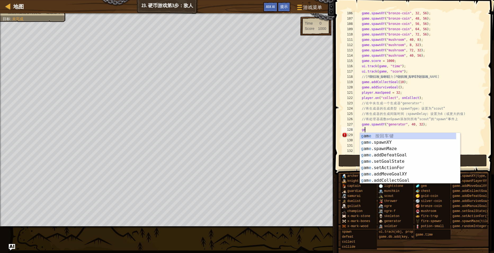
type textarea "g"
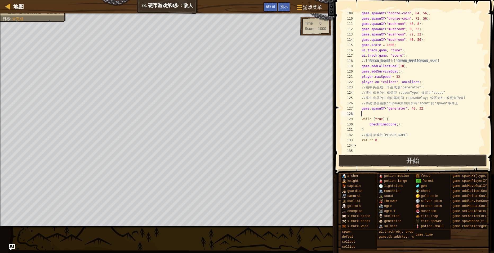
scroll to position [573, 0]
click at [381, 113] on div "game . spawnXY ( " bronze-coin " , 64 , 56 ) ; game . spawnXY ( " bronze-coin "…" at bounding box center [417, 88] width 129 height 154
click at [372, 116] on div "game . spawnXY ( " bronze-coin " , 64 , 56 ) ; game . spawnXY ( " bronze-coin "…" at bounding box center [417, 88] width 129 height 154
drag, startPoint x: 421, startPoint y: 109, endPoint x: 363, endPoint y: 108, distance: 58.3
click at [363, 108] on div "game . spawnXY ( " bronze-coin " , 64 , 56 ) ; game . spawnXY ( " bronze-coin "…" at bounding box center [417, 88] width 129 height 154
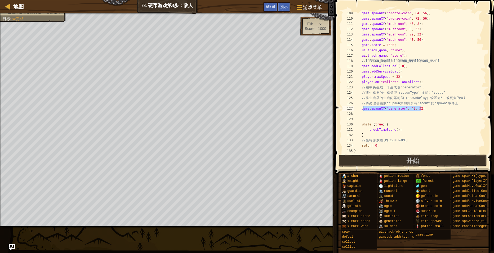
type textarea "game.spawnXY("generator", 40, 32);"
click at [394, 112] on div "game . spawnXY ( " bronze-coin " , 64 , 56 ) ; game . spawnXY ( " bronze-coin "…" at bounding box center [417, 88] width 129 height 154
drag, startPoint x: 403, startPoint y: 108, endPoint x: 361, endPoint y: 108, distance: 42.1
click at [361, 108] on div "game . spawnXY ( " bronze-coin " , 64 , 56 ) ; game . spawnXY ( " bronze-coin "…" at bounding box center [417, 88] width 129 height 154
click at [362, 109] on div "game . spawnXY ( " bronze-coin " , 64 , 56 ) ; game . spawnXY ( " bronze-coin "…" at bounding box center [417, 82] width 129 height 143
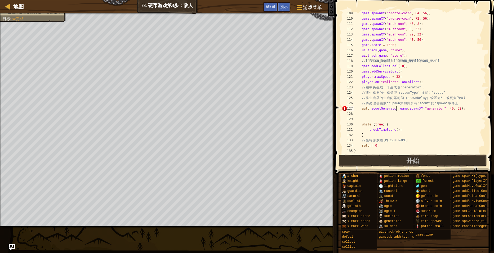
scroll to position [2, 3]
type textarea "auto scoutGenerator = game.spawnXY("generator", 40, 32);"
click at [371, 114] on div "game . spawnXY ( " bronze-coin " , 64 , 56 ) ; game . spawnXY ( " bronze-coin "…" at bounding box center [417, 88] width 129 height 154
drag, startPoint x: 417, startPoint y: 93, endPoint x: 402, endPoint y: 94, distance: 15.6
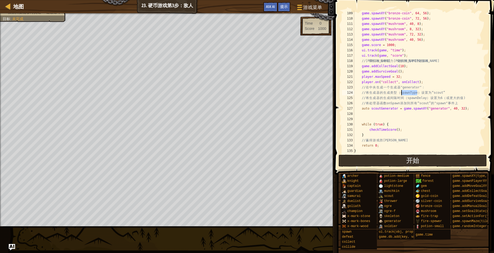
click at [402, 94] on div "game . spawnXY ( " bronze-coin " , 64 , 56 ) ; game . spawnXY ( " bronze-coin "…" at bounding box center [417, 88] width 129 height 154
type textarea "// 将生成器的生成类型（spawnType）设置为“scout”"
click at [377, 113] on div "game . spawnXY ( " bronze-coin " , 64 , 56 ) ; game . spawnXY ( " bronze-coin "…" at bounding box center [417, 88] width 129 height 154
type textarea "scoutGenerator.spawnType = "scout";"
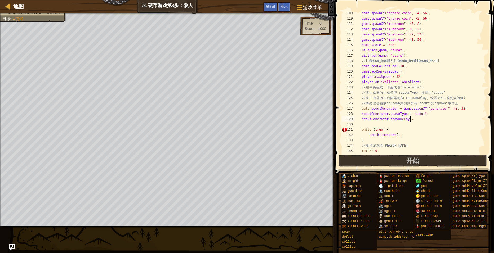
scroll to position [2, 5]
type textarea "scoutGenerator.spawnDelay = 6;"
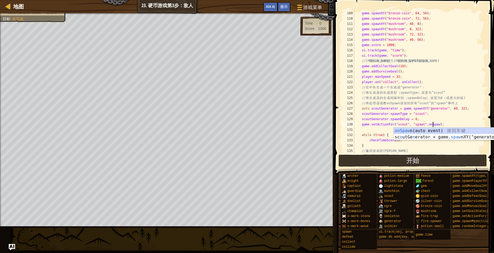
scroll to position [2, 7]
click at [449, 120] on div "game . spawnXY ( " bronze-coin " , 64 , 56 ) ; game . spawnXY ( " bronze-coin "…" at bounding box center [417, 88] width 129 height 154
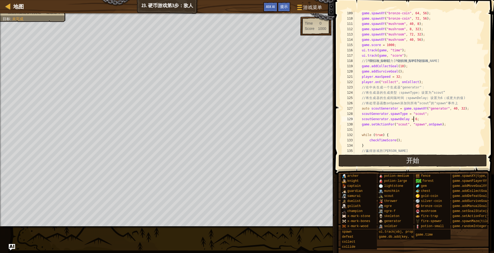
scroll to position [2, 5]
type textarea "scoutGenerator.spawnDelay = 6;"
click at [410, 160] on span "开始" at bounding box center [413, 160] width 13 height 8
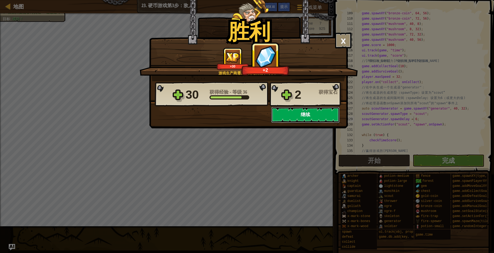
click at [300, 112] on button "继续" at bounding box center [305, 115] width 68 height 16
select select "zh-HANS"
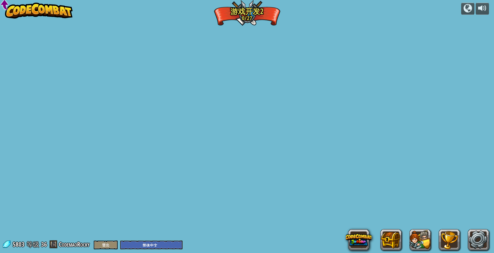
select select "zh-HANS"
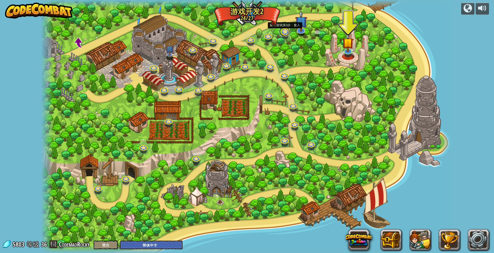
click at [285, 31] on link at bounding box center [284, 31] width 11 height 11
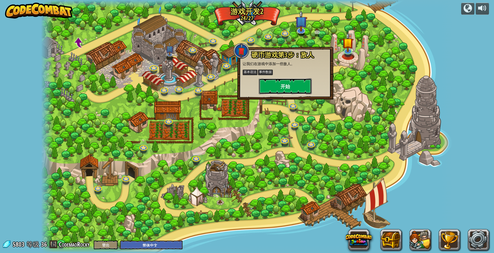
click at [285, 83] on button "开始" at bounding box center [285, 86] width 53 height 16
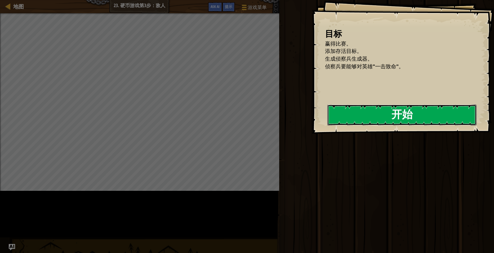
click at [328, 121] on button "开始" at bounding box center [402, 115] width 149 height 21
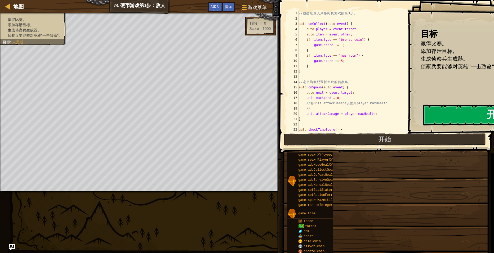
click at [328, 93] on div "地图 23. 硬币游戏第3步：敌人 游戏菜单 完成 提示 Ask AI 1 ההההההההההההההההההההההההההההההההההההההההה…" at bounding box center [247, 126] width 494 height 253
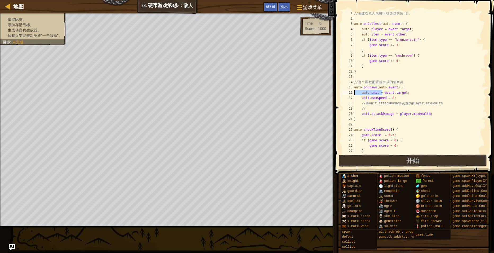
type textarea "}"
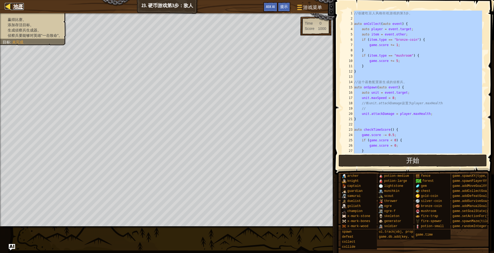
click at [20, 3] on span "地图" at bounding box center [18, 6] width 11 height 7
select select "zh-HANS"
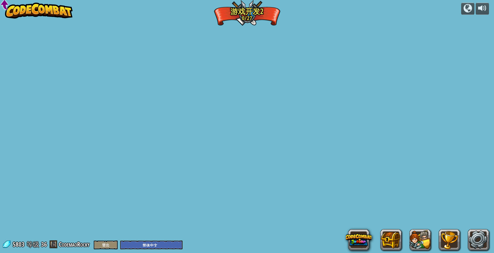
select select "zh-HANS"
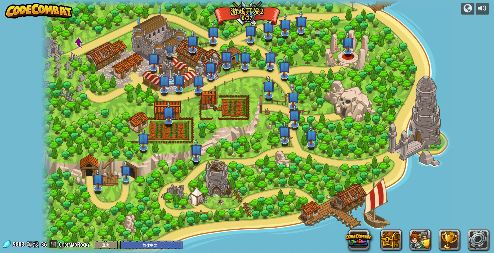
select select "zh-HANS"
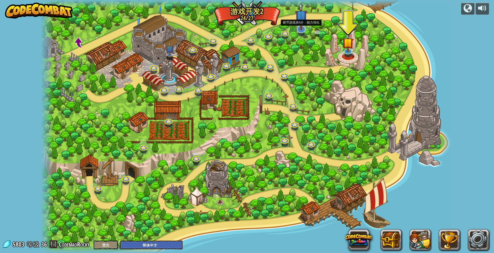
click at [303, 29] on img at bounding box center [301, 16] width 12 height 28
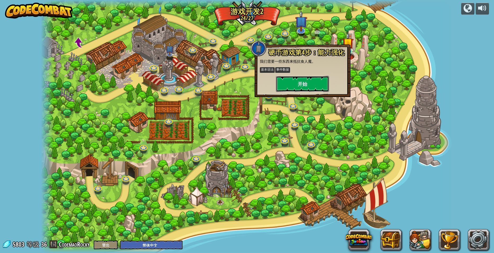
click at [305, 80] on button "开始" at bounding box center [302, 84] width 53 height 16
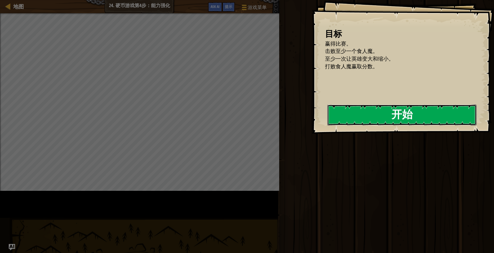
click at [328, 126] on button "开始" at bounding box center [402, 115] width 149 height 21
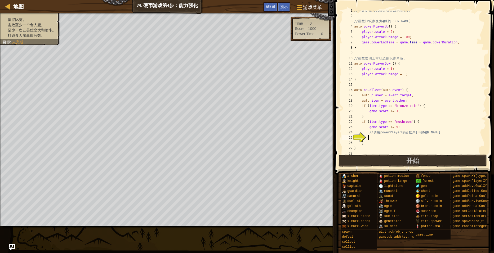
scroll to position [50, 0]
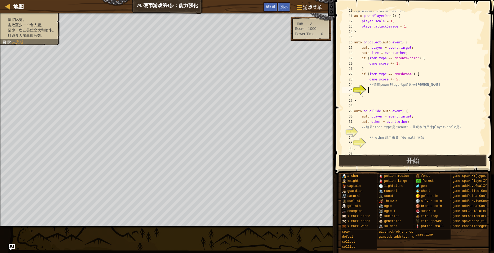
click at [374, 90] on div "// 函 数 返 回 正 常 状 态 的 玩 家 角 色 。 auto powerPlayerDown ( ) { player . scale = 1 ; …" at bounding box center [417, 85] width 129 height 154
type textarea "powerPlayerUp();"
click at [399, 107] on div "// 函 数 返 回 正 常 状 态 的 玩 家 角 色 。 auto powerPlayerDown ( ) { player . scale = 1 ; …" at bounding box center [417, 85] width 129 height 154
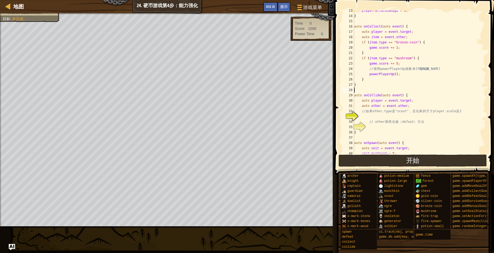
click at [385, 116] on div "player . attackDamage = 1 ; } auto onCollect ( auto event ) { auto player = eve…" at bounding box center [417, 85] width 129 height 154
type textarea "// other调用击败（defeat）方法"
type textarea "other.defeat();}"
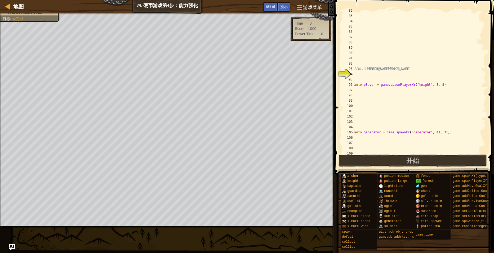
scroll to position [416, 0]
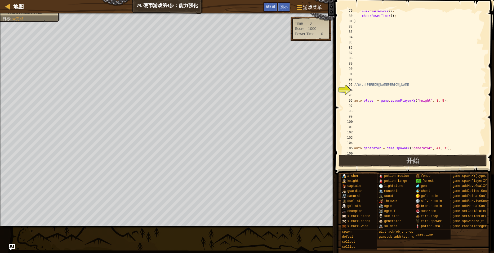
click at [372, 92] on div "checkTimeScore ( ) ; checkPowerTimer ( ) ; } // 能 力 强 化 时 间 到 。 内 部 使 用 。 auto …" at bounding box center [417, 85] width 129 height 154
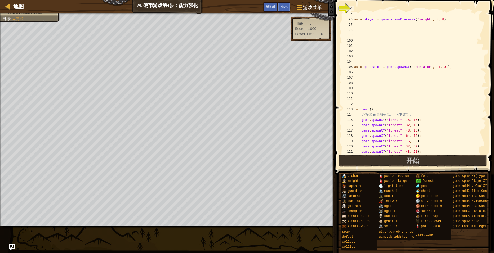
scroll to position [467, 0]
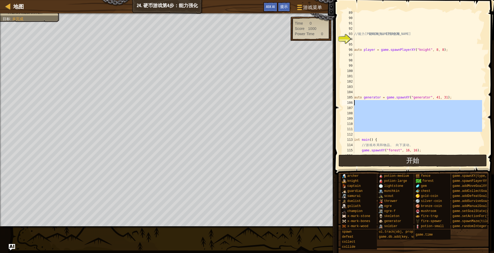
drag, startPoint x: 361, startPoint y: 137, endPoint x: 354, endPoint y: 102, distance: 34.9
click at [354, 102] on div "89 90 91 92 93 94 95 96 97 98 99 100 101 102 103 104 105 106 107 108 109 110 11…" at bounding box center [413, 82] width 145 height 143
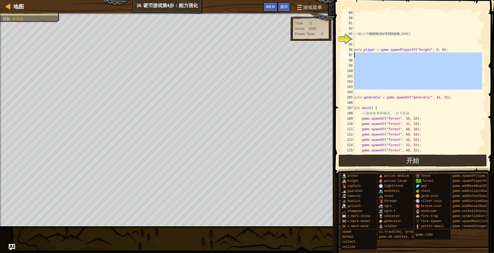
drag, startPoint x: 363, startPoint y: 92, endPoint x: 353, endPoint y: 56, distance: 37.8
click at [353, 56] on div "89 90 91 92 93 94 95 96 97 98 99 100 101 102 103 104 105 106 107 108 109 110 11…" at bounding box center [413, 82] width 145 height 143
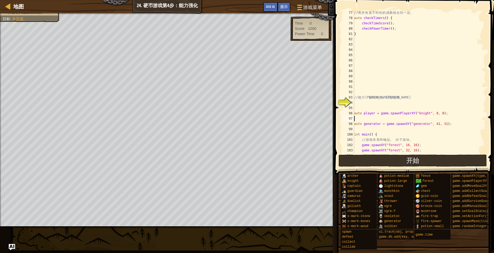
scroll to position [403, 0]
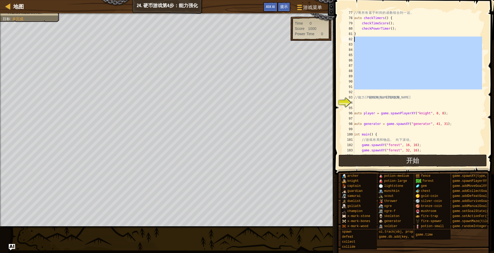
drag, startPoint x: 366, startPoint y: 91, endPoint x: 351, endPoint y: 40, distance: 53.8
click at [351, 40] on div "77 78 79 80 81 82 83 84 85 86 87 88 89 90 91 92 93 94 95 96 97 98 99 100 101 10…" at bounding box center [413, 82] width 145 height 143
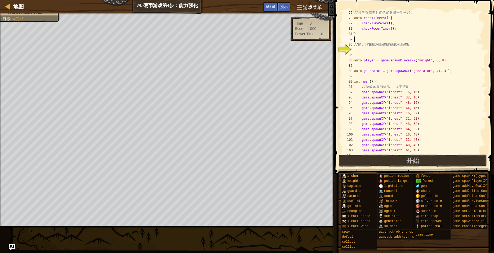
click at [366, 52] on div "// 将 所 有 基 于 时 间 的 函 数 组 合 到 一 起 。 auto checkTimers ( ) { checkTimeScore ( ) ; …" at bounding box center [417, 87] width 129 height 154
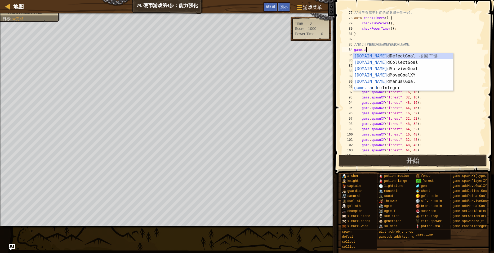
type textarea "game.add"
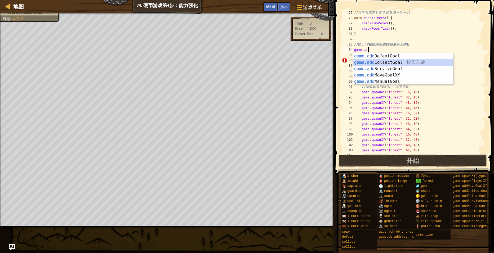
scroll to position [2, 0]
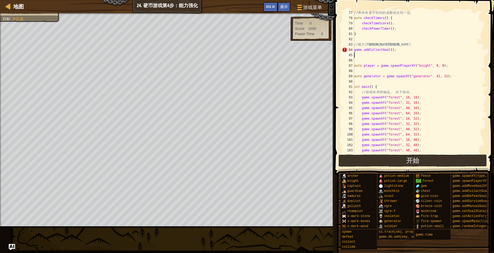
type textarea "game.addCollectGoal();"
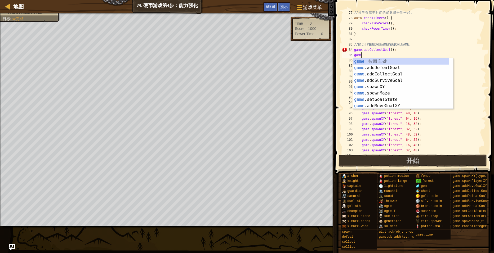
scroll to position [2, 0]
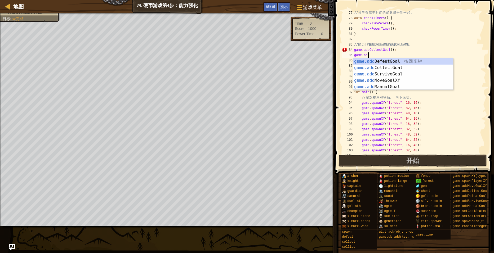
type textarea "game.adds"
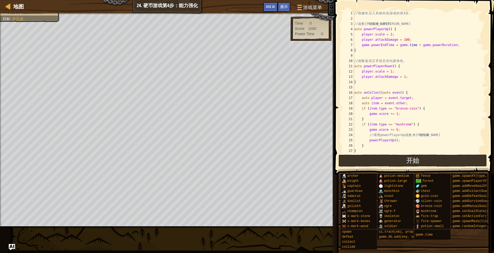
scroll to position [0, 0]
click at [360, 88] on div "// 创 建 吃 豆 人 风 格 街 机 游 戏 的 第 4 步 。 // 函 数 让 玩 家 变 大 变 强 。 auto powerPlayerUp ( …" at bounding box center [417, 88] width 129 height 154
type textarea "}"
click at [359, 56] on div "// 创 建 吃 豆 人 风 格 街 机 游 戏 的 第 4 步 。 // 函 数 让 玩 家 变 大 变 强 。 auto powerPlayerUp ( …" at bounding box center [417, 88] width 129 height 154
type textarea "}"
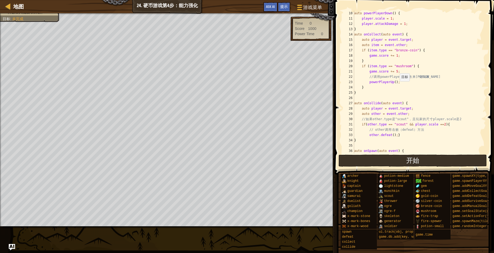
scroll to position [80, 0]
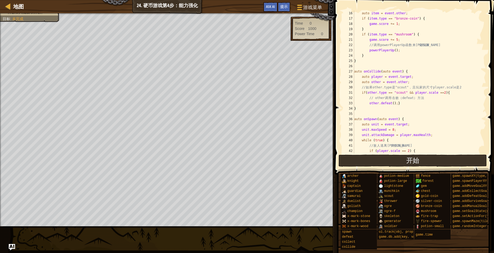
click at [360, 65] on div "auto item = event . other ; if ( item . type == " bronze-coin " ) { game . scor…" at bounding box center [417, 88] width 129 height 154
type textarea "}"
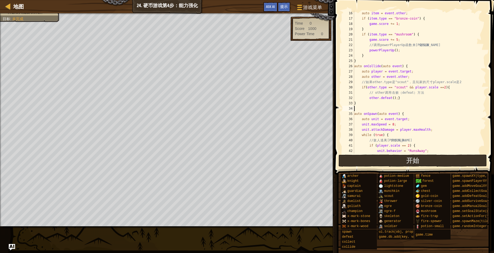
click at [363, 109] on div "auto item = event . other ; if ( item . type == " bronze-coin " ) { game . scor…" at bounding box center [417, 88] width 129 height 154
type textarea "}"
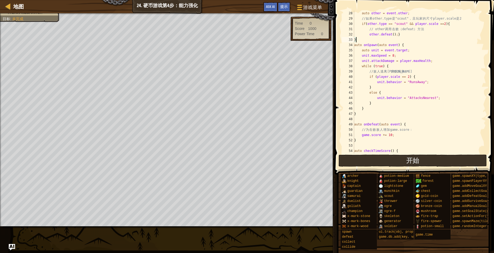
scroll to position [143, 0]
click at [363, 118] on div "auto other = event . other ; // 如 果 other.type 是 "scout" ， 且 玩 家 的 尺 寸 player.s…" at bounding box center [417, 88] width 129 height 154
click at [360, 143] on div "auto other = event . other ; // 如 果 other.type 是 "scout" ， 且 玩 家 的 尺 寸 player.s…" at bounding box center [417, 88] width 129 height 154
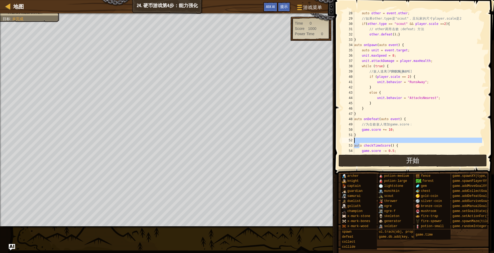
type textarea "auto checkTimeScore() {"
click at [359, 139] on div "auto other = event . other ; // 如 果 other.type 是 "scout" ， 且 玩 家 的 尺 寸 player.s…" at bounding box center [417, 82] width 129 height 143
type textarea "}"
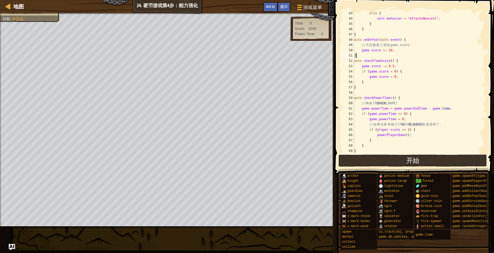
scroll to position [239, 0]
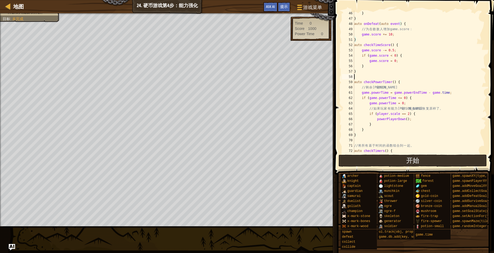
click at [363, 76] on div "} } auto onDefeat ( auto event ) { // 为 击 败 敌 人 增 加 game.score ： game . score +…" at bounding box center [417, 88] width 129 height 154
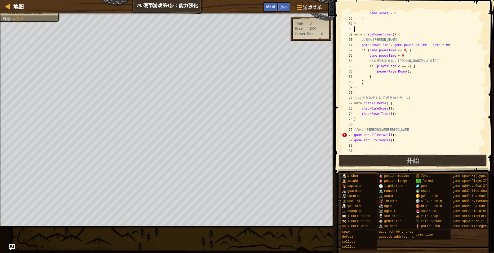
scroll to position [318, 0]
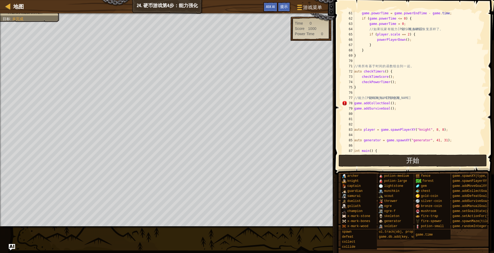
click at [366, 124] on div "game . powerTime = game . powerEndTime - game . time ; if ( game . powerTime <=…" at bounding box center [417, 88] width 129 height 154
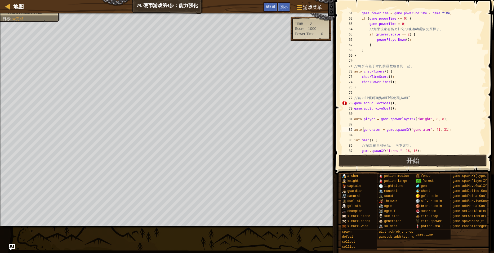
click at [363, 127] on div "game . powerTime = game . powerEndTime - game . time ; if ( game . powerTime <=…" at bounding box center [417, 88] width 129 height 154
type textarea "auto generator = game.spawnXY("generator", 41, 31);"
click at [361, 126] on div "game . powerTime = game . powerEndTime - game . time ; if ( game . powerTime <=…" at bounding box center [417, 88] width 129 height 154
type textarea "auto player = game.spawnPlayerXY("knight", 8, 8);"
click at [364, 129] on div "game . powerTime = game . powerEndTime - game . time ; if ( game . powerTime <=…" at bounding box center [417, 88] width 129 height 154
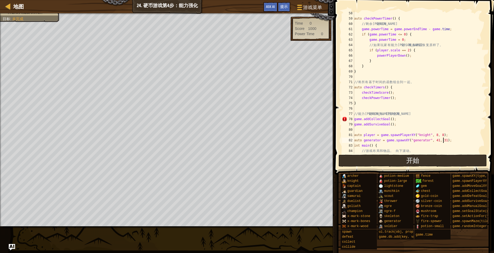
scroll to position [302, 0]
drag, startPoint x: 396, startPoint y: 125, endPoint x: 352, endPoint y: 121, distance: 44.4
click at [352, 121] on div "auto generator = game.spawnXY("generator", 41, 31); 58 59 60 61 62 63 64 65 66 …" at bounding box center [413, 82] width 145 height 143
type textarea "game.addCollectGoal(); game.addSurviveGoal();"
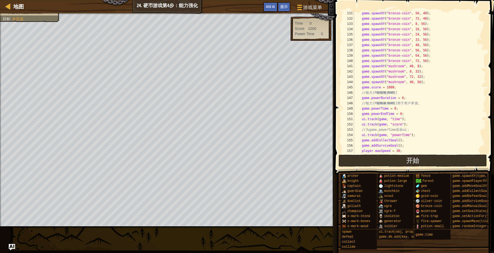
scroll to position [641, 0]
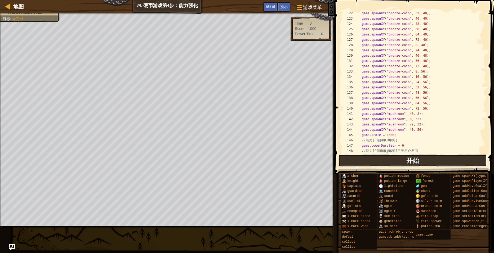
click at [422, 160] on button "开始" at bounding box center [413, 161] width 149 height 12
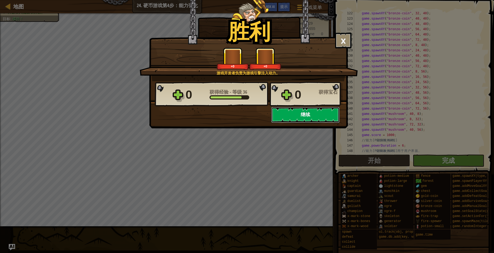
click at [299, 116] on button "继续" at bounding box center [305, 115] width 68 height 16
select select "zh-HANS"
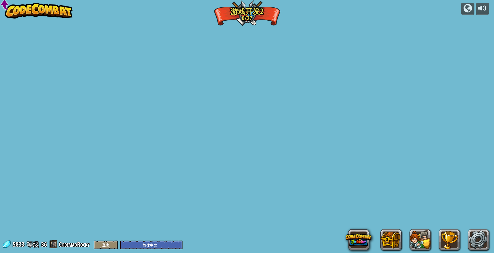
select select "zh-HANS"
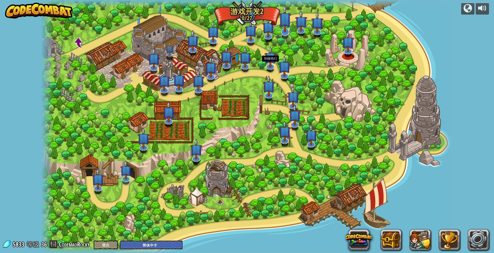
select select "zh-HANS"
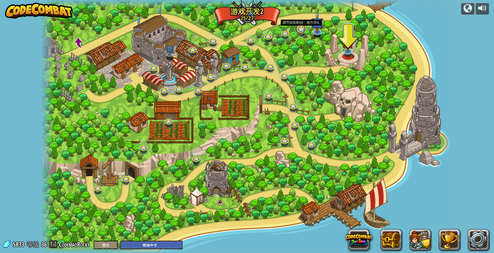
click at [302, 31] on link at bounding box center [300, 29] width 11 height 11
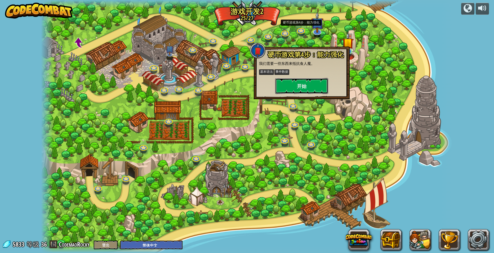
click at [306, 86] on button "开始" at bounding box center [301, 86] width 53 height 16
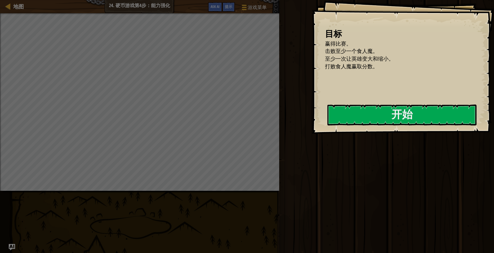
click at [337, 132] on div "目标 赢得比赛。 击败至少一个食人魔。 至少一次让英雄变大和缩小。 打败食人魔赢取分数。 开始 载入失败 订阅后才可开始本关 订阅 你将需要加入一个课程来玩这…" at bounding box center [403, 67] width 182 height 134
click at [359, 116] on button "开始" at bounding box center [402, 115] width 149 height 21
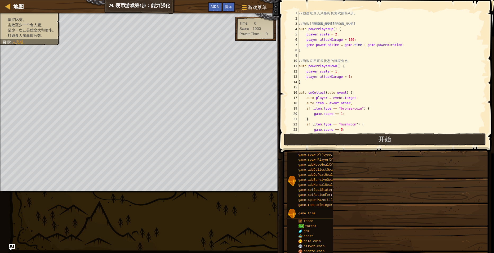
click at [326, 85] on div "// 创 建 吃 豆 人 风 格 街 机 游 戏 的 第 4 步 。 // 函 数 让 玩 家 变 大 变 强 。 auto powerPlayerUp ( …" at bounding box center [390, 77] width 184 height 133
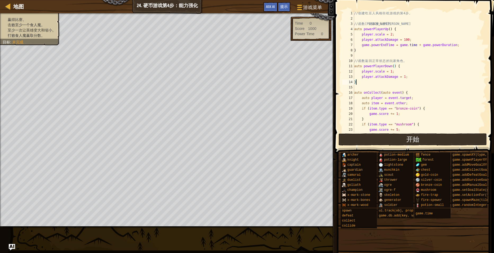
scroll to position [66, 0]
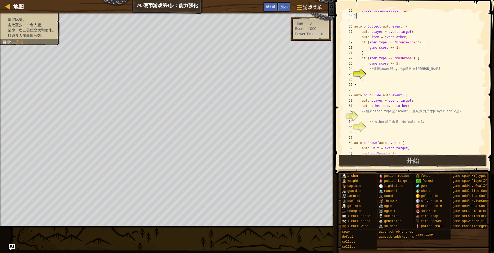
type textarea "}"
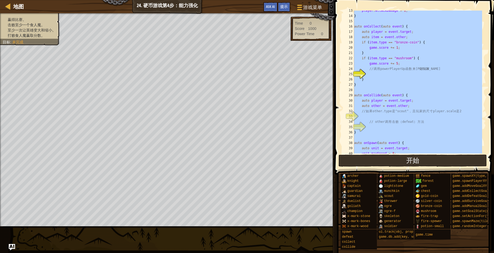
click at [24, 7] on div "地图 24. 硬币游戏第4步：能力强化 游戏菜单 完成 提示 Ask AI" at bounding box center [167, 6] width 335 height 13
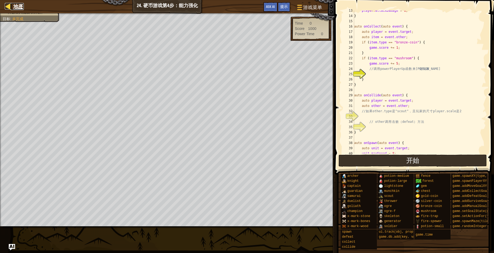
click at [20, 6] on span "地图" at bounding box center [18, 6] width 11 height 7
select select "zh-HANS"
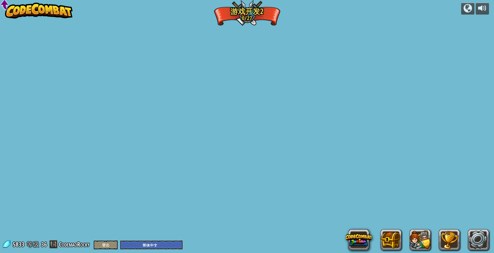
select select "zh-HANS"
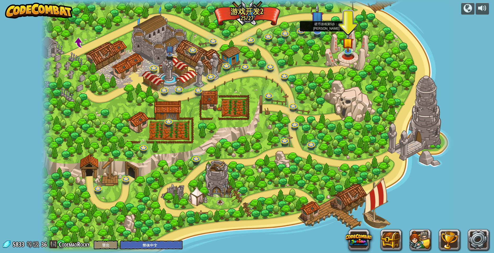
click at [319, 27] on img at bounding box center [317, 17] width 12 height 28
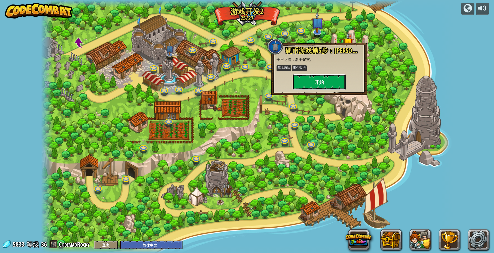
click at [316, 74] on button "开始" at bounding box center [319, 82] width 53 height 16
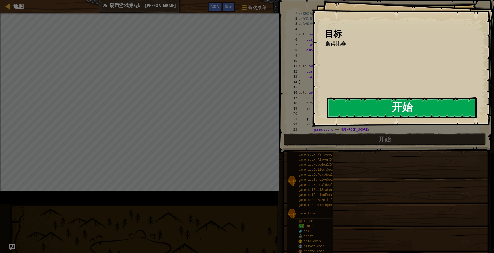
click at [328, 116] on button "开始" at bounding box center [402, 108] width 149 height 21
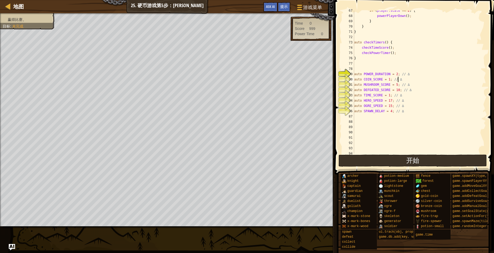
click at [417, 81] on div "if ( player . scale == 2 ) { powerPlayerDown ( ) ; } } } auto checkTimers ( ) {…" at bounding box center [417, 85] width 129 height 154
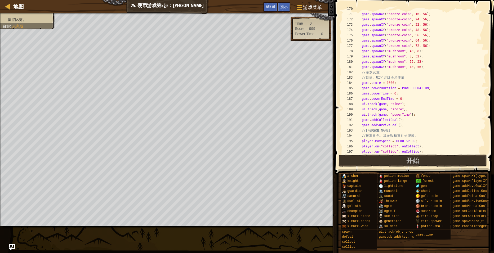
scroll to position [981, 0]
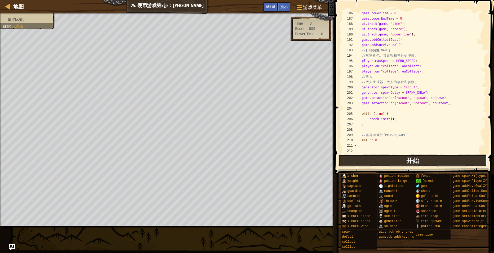
click at [411, 160] on span "开始" at bounding box center [413, 160] width 13 height 8
click at [418, 158] on span "开始" at bounding box center [413, 160] width 13 height 8
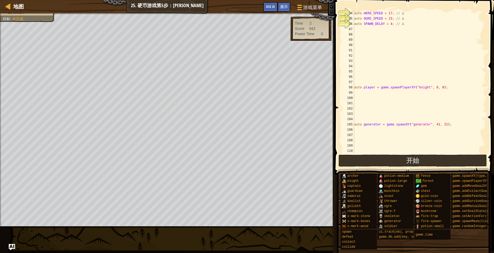
scroll to position [392, 0]
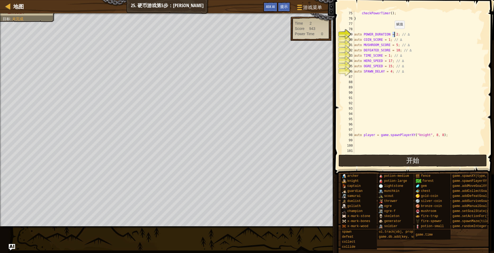
click at [394, 34] on div "checkPowerTimer ( ) ; } auto POWER_DURATION = 2 ; // ∆ auto COIN_SCORE = 1 ; //…" at bounding box center [417, 88] width 129 height 154
drag, startPoint x: 389, startPoint y: 60, endPoint x: 386, endPoint y: 59, distance: 3.1
click at [386, 59] on div "checkPowerTimer ( ) ; } auto POWER_DURATION = 10 ; // ∆ auto COIN_SCORE = 1 ; /…" at bounding box center [417, 88] width 129 height 154
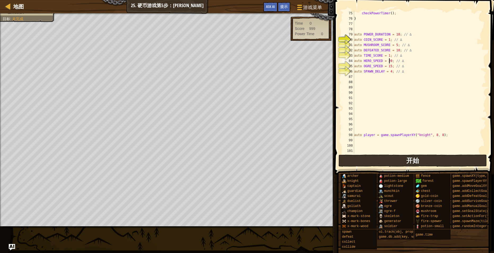
type textarea "auto HERO_SPEED = 20; // ∆"
click at [404, 157] on button "开始" at bounding box center [413, 161] width 149 height 12
click at [384, 162] on button "开始" at bounding box center [413, 161] width 149 height 12
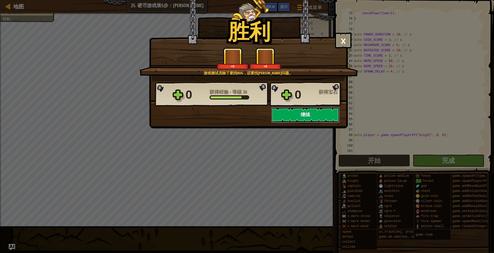
click at [303, 113] on button "继续" at bounding box center [305, 115] width 68 height 16
select select "zh-HANS"
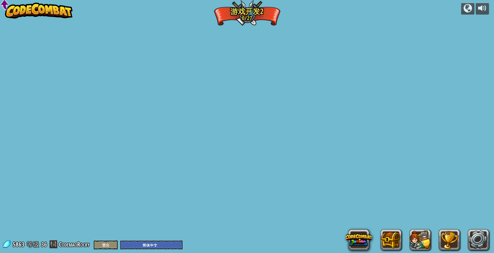
select select "zh-HANS"
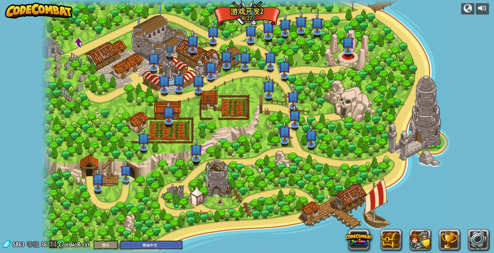
select select "zh-HANS"
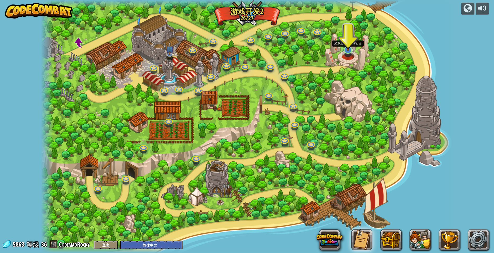
click at [345, 48] on img at bounding box center [348, 38] width 11 height 26
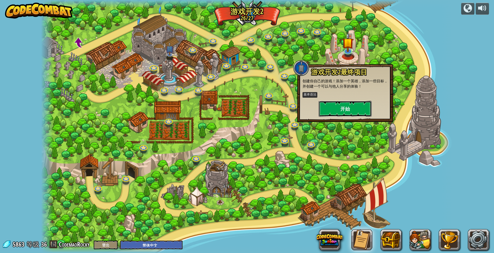
click at [343, 105] on button "开始" at bounding box center [345, 109] width 53 height 16
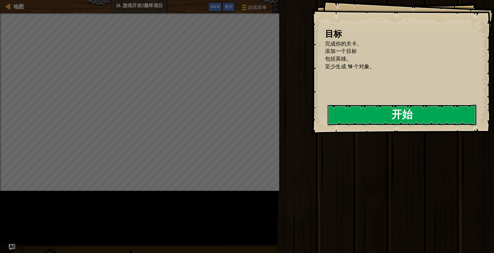
click at [328, 115] on button "开始" at bounding box center [402, 115] width 149 height 21
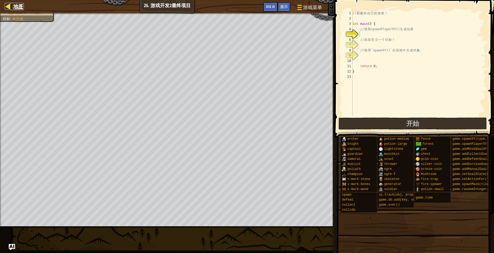
click at [21, 4] on span "地图" at bounding box center [18, 6] width 11 height 7
select select "zh-HANS"
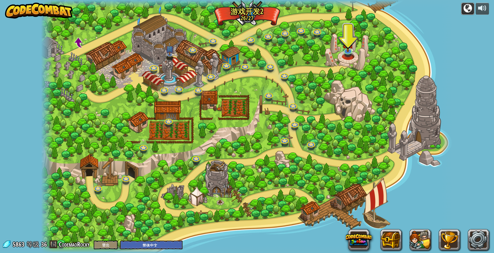
click at [466, 7] on div at bounding box center [468, 8] width 8 height 8
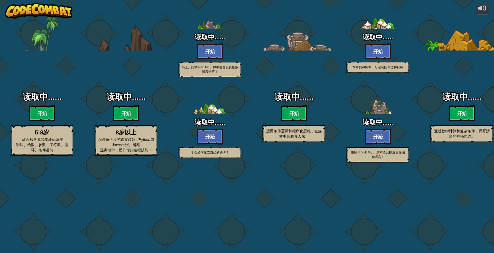
select select "zh-HANS"
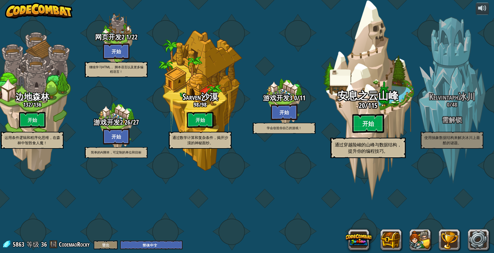
click at [368, 133] on btn "开始" at bounding box center [369, 123] width 32 height 19
select select "zh-HANS"
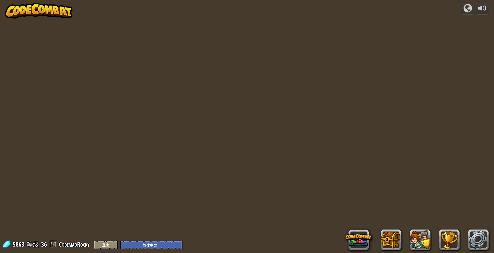
select select "zh-HANS"
